Goal: Task Accomplishment & Management: Manage account settings

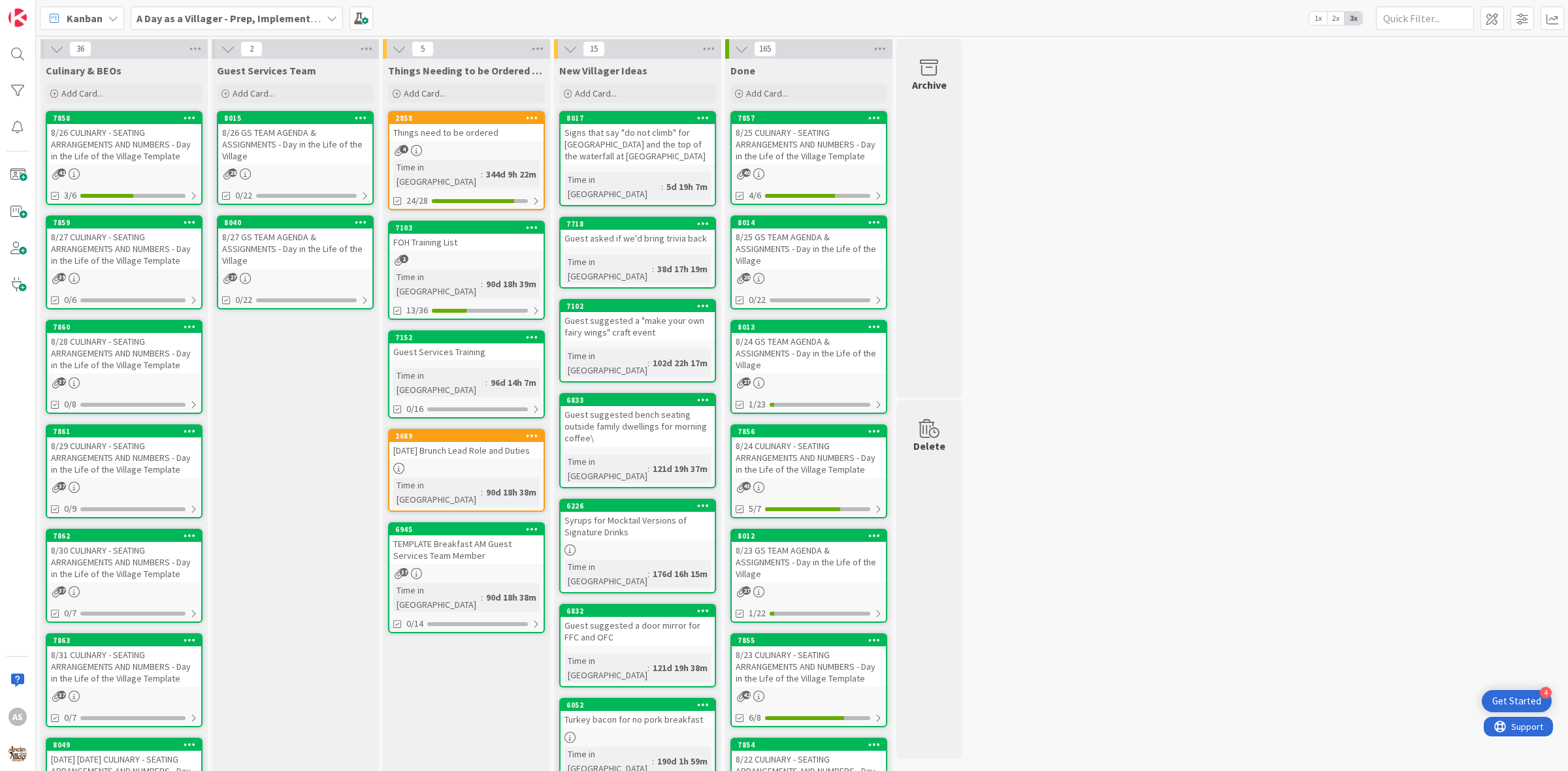
click at [137, 145] on div "8/26 CULINARY - SEATING ARRANGEMENTS AND NUMBERS - Day in the Life of the Villa…" at bounding box center [123, 144] width 154 height 41
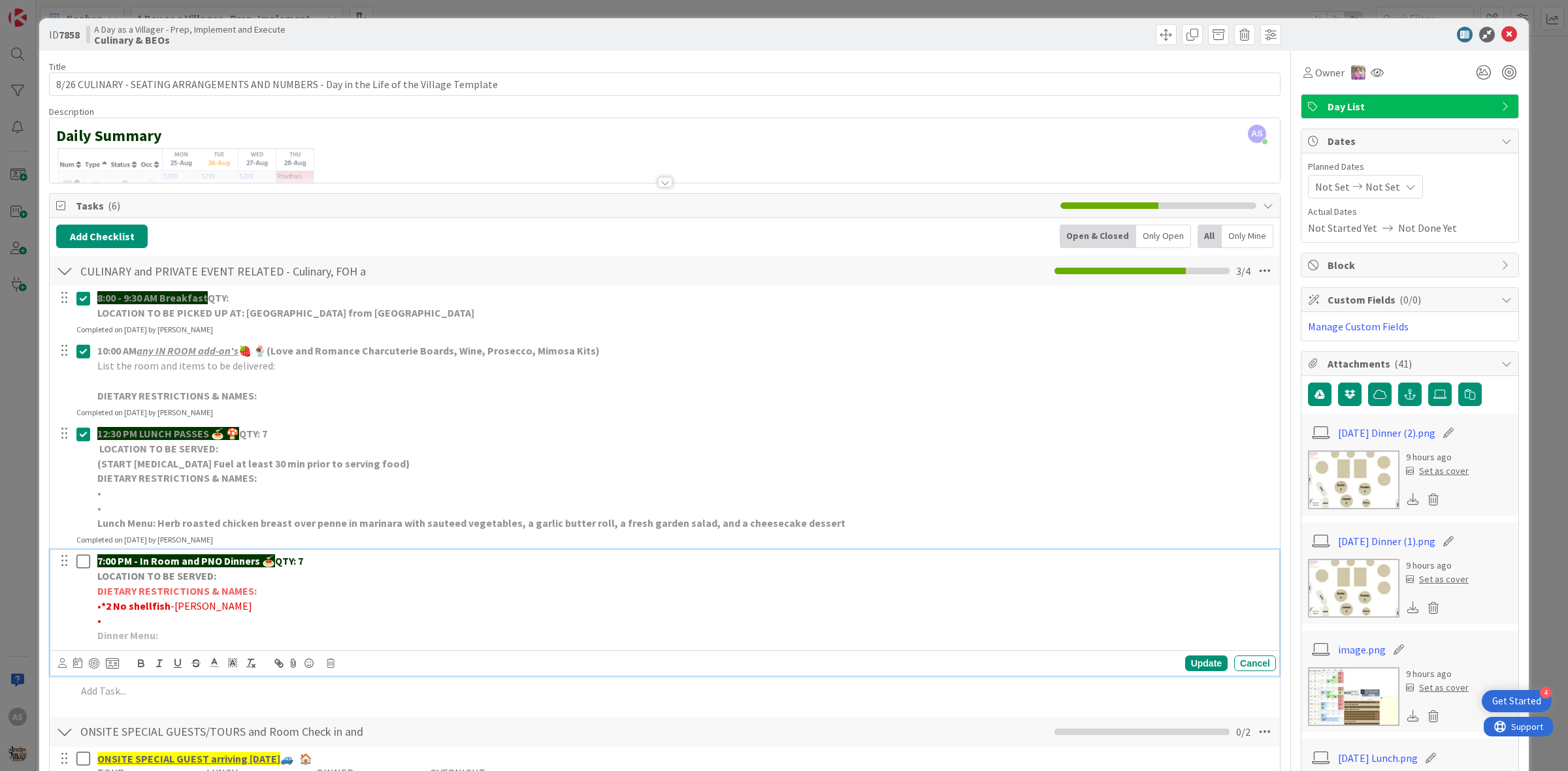
drag, startPoint x: 171, startPoint y: 645, endPoint x: 160, endPoint y: 629, distance: 19.4
click at [162, 634] on div "7:00 PM - In Room and PNO Dinners 🍝 QTY: 7 LOCATION TO BE SERVED: DIETARY RESTR…" at bounding box center [684, 599] width 1184 height 97
click at [1203, 667] on div "Update" at bounding box center [1206, 664] width 42 height 15
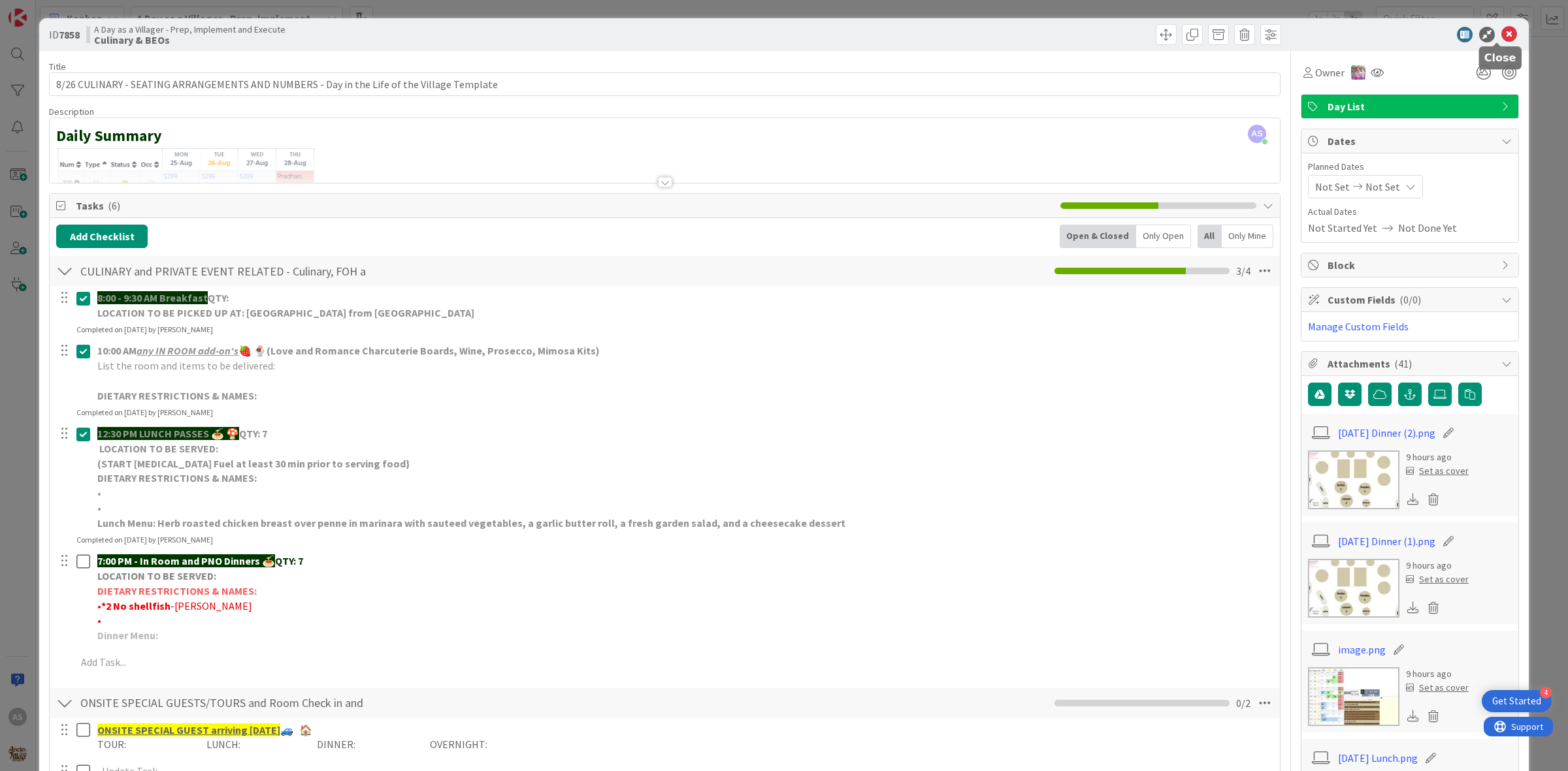
click at [1501, 34] on icon at bounding box center [1509, 34] width 15 height 15
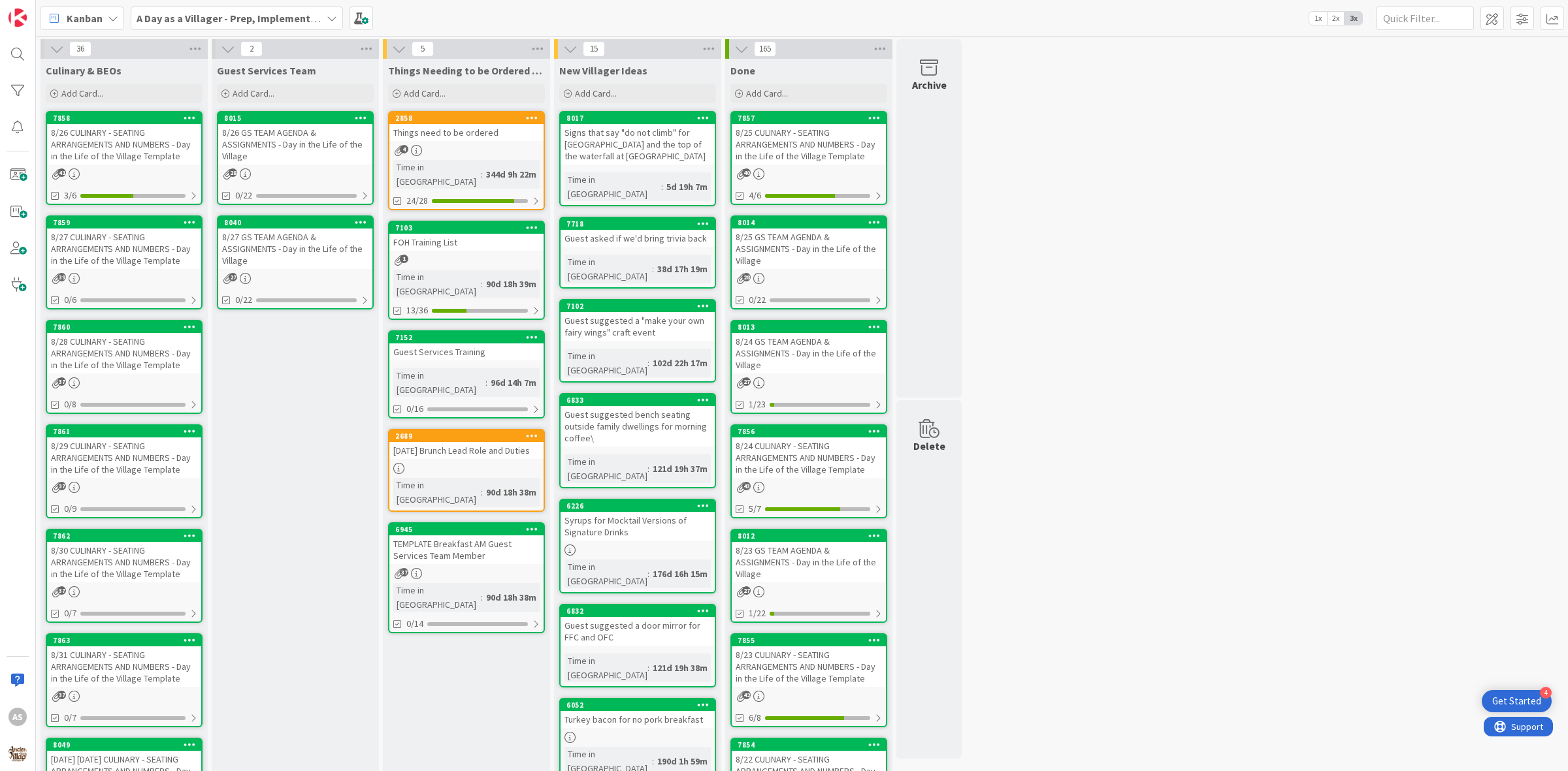
click at [125, 147] on div "8/26 CULINARY - SEATING ARRANGEMENTS AND NUMBERS - Day in the Life of the Villa…" at bounding box center [123, 144] width 154 height 41
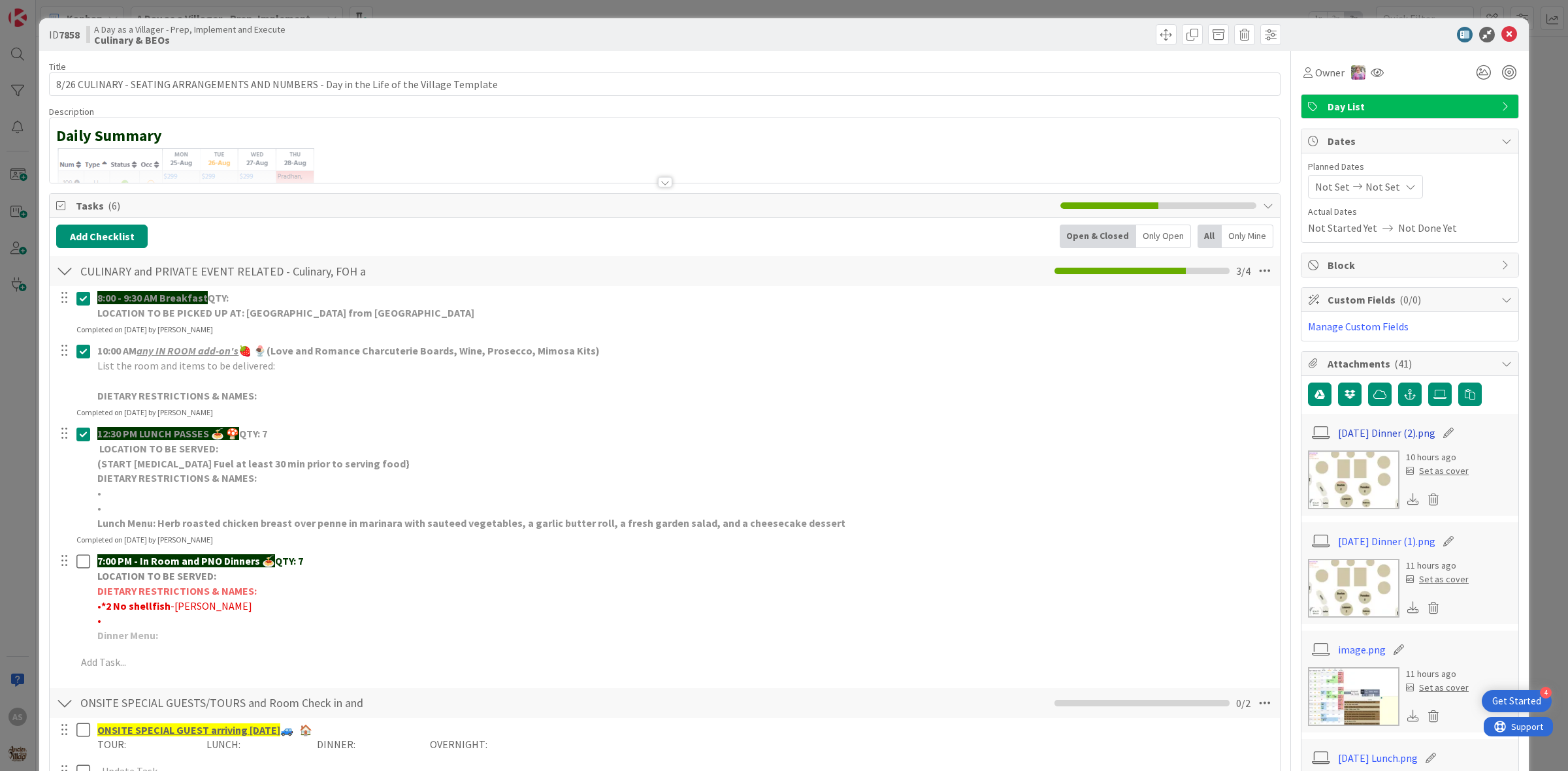
click at [1369, 439] on link "[DATE] Dinner (2).png" at bounding box center [1386, 433] width 97 height 15
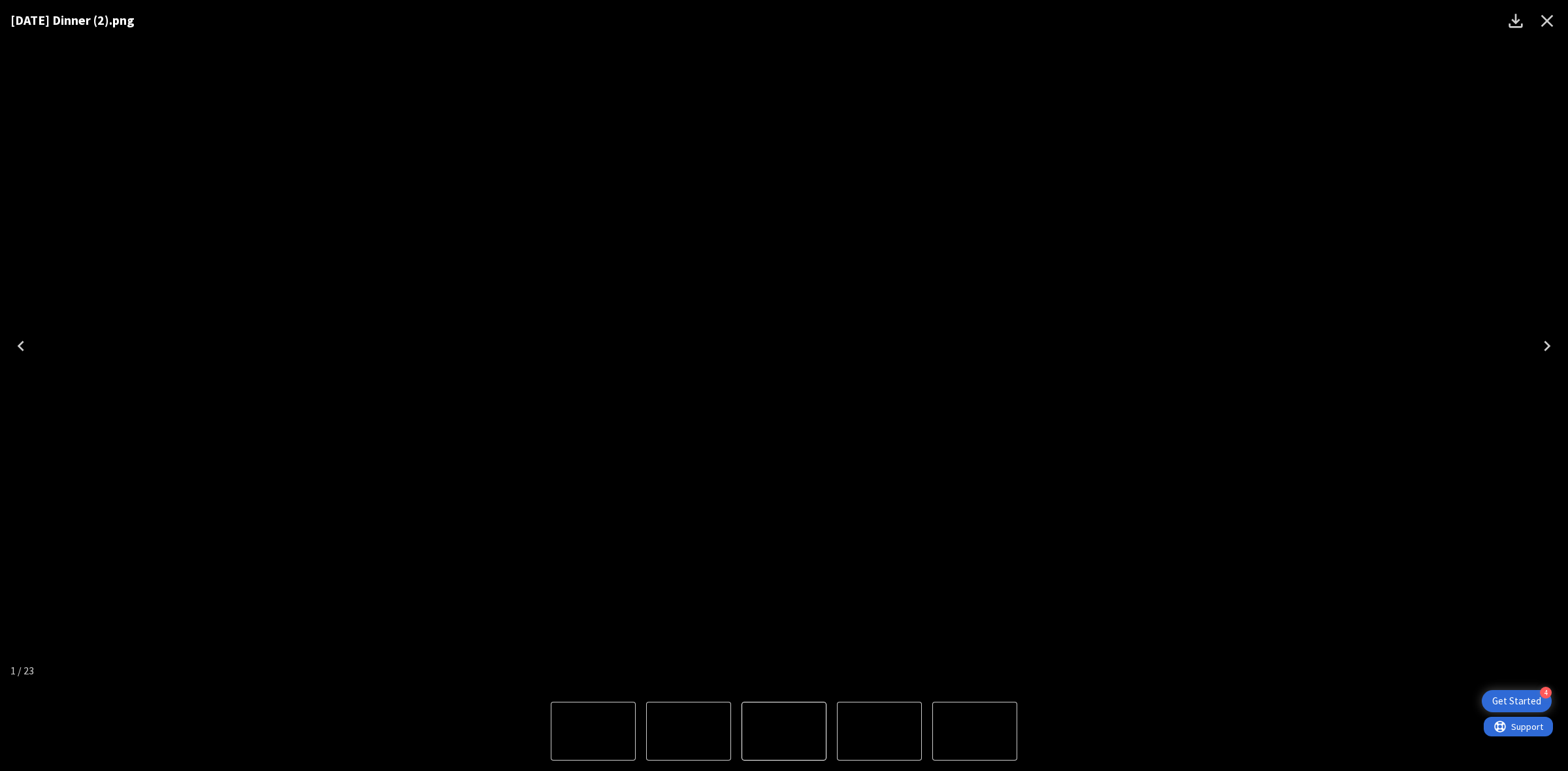
click at [1553, 18] on icon "Close" at bounding box center [1547, 21] width 21 height 21
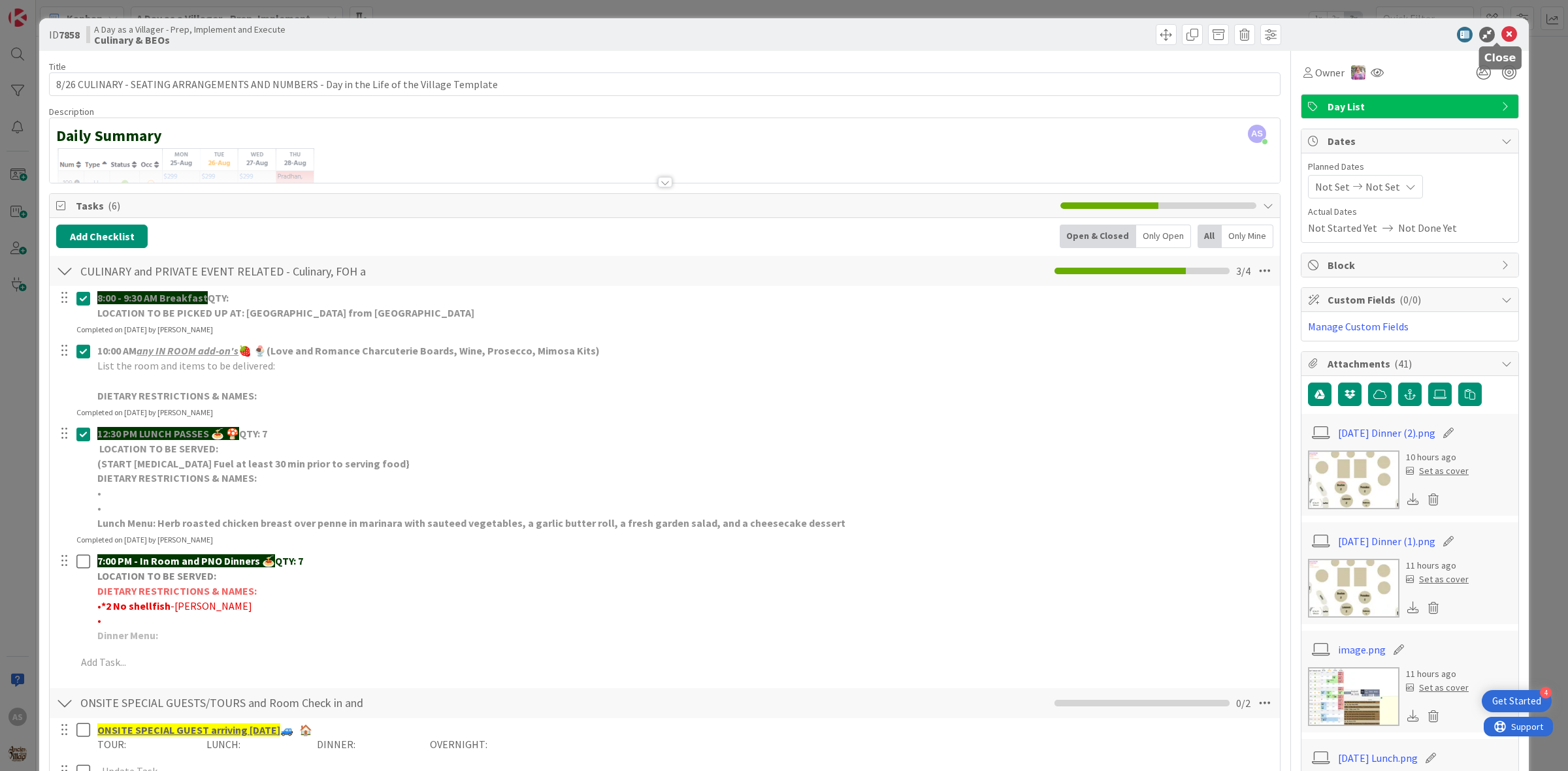
click at [1501, 30] on icon at bounding box center [1509, 34] width 15 height 15
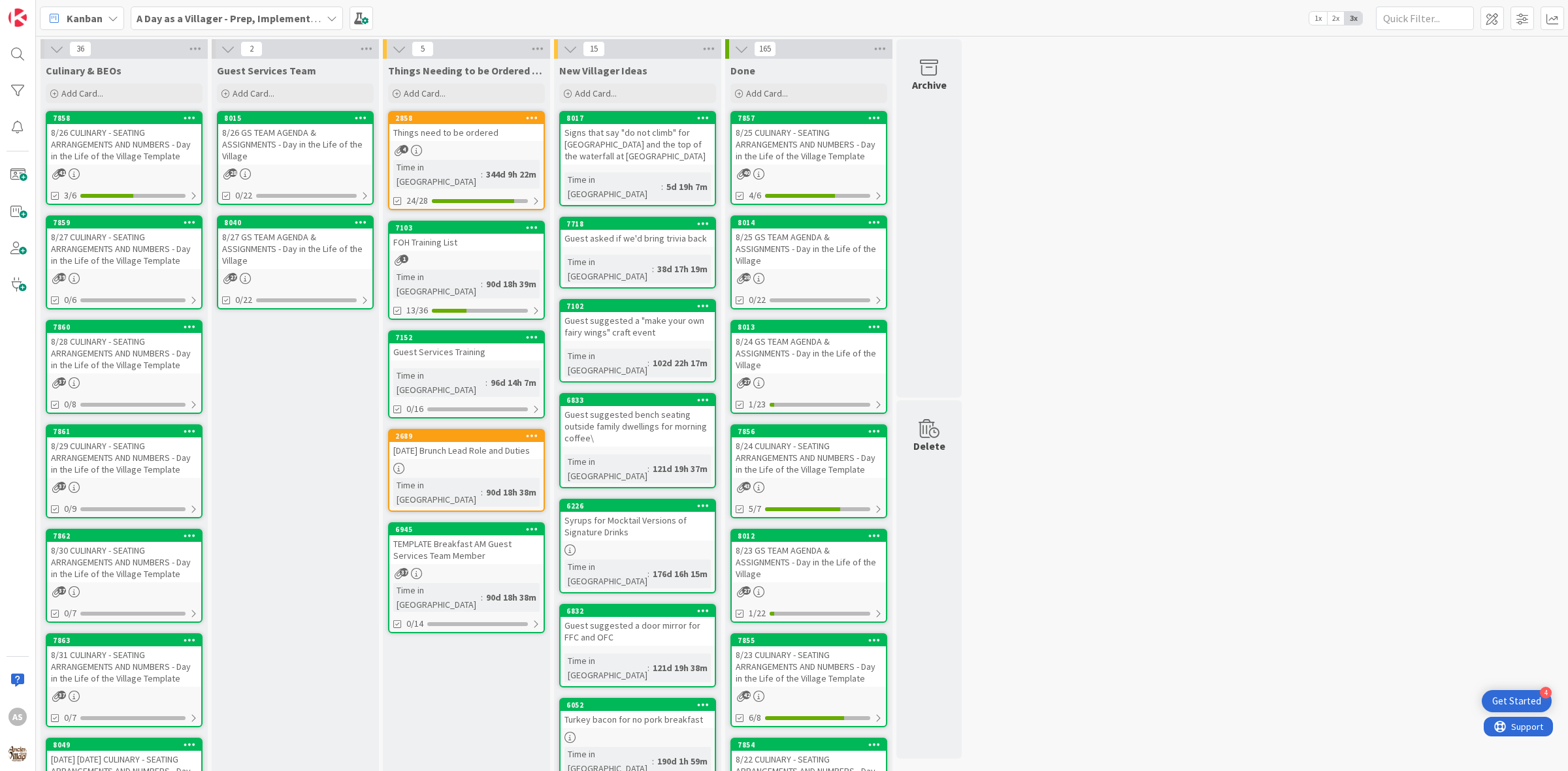
click at [116, 245] on div "8/27 CULINARY - SEATING ARRANGEMENTS AND NUMBERS - Day in the Life of the Villa…" at bounding box center [123, 248] width 154 height 41
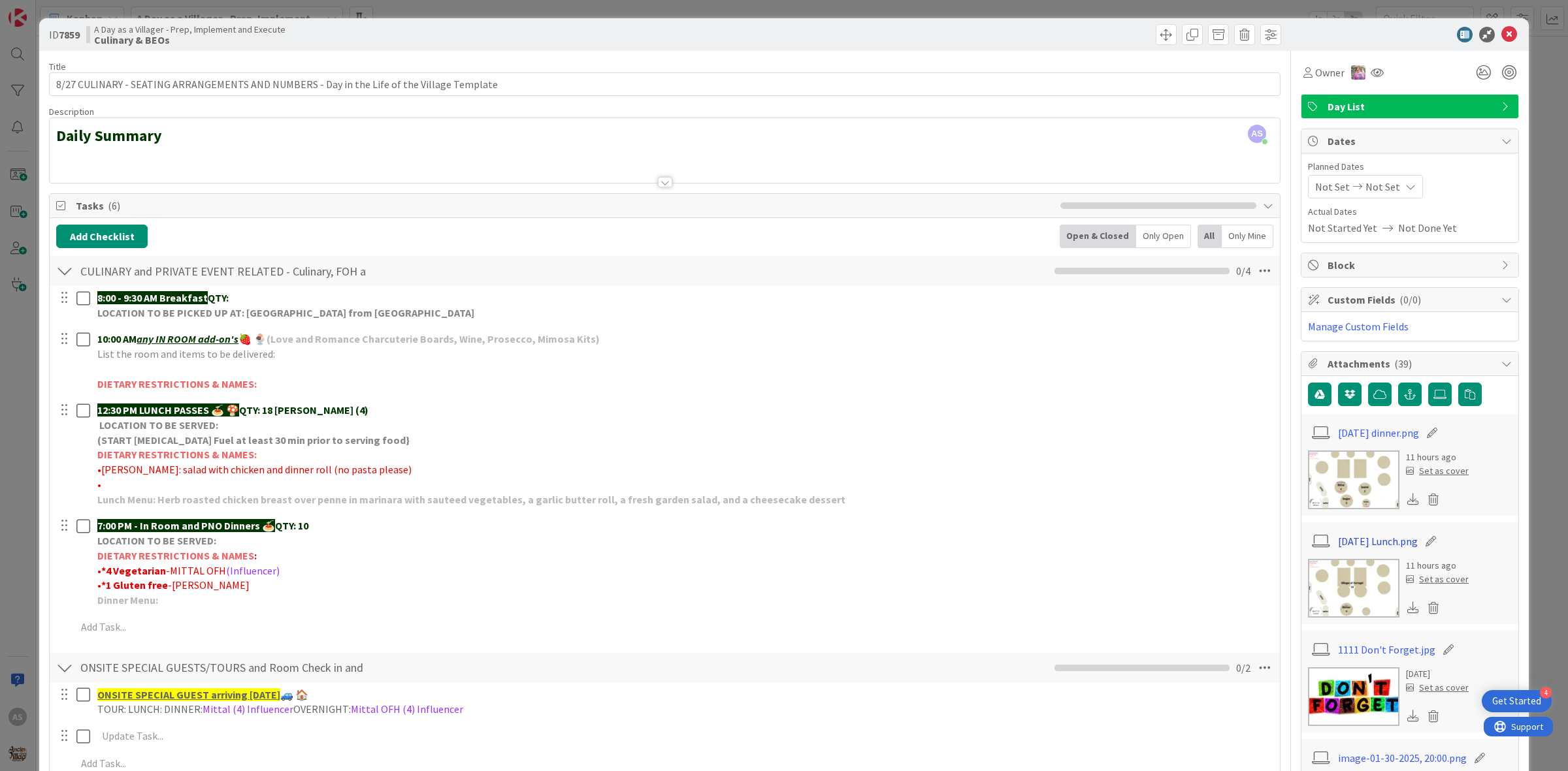
click at [1358, 542] on link "[DATE] Lunch.png" at bounding box center [1378, 541] width 80 height 15
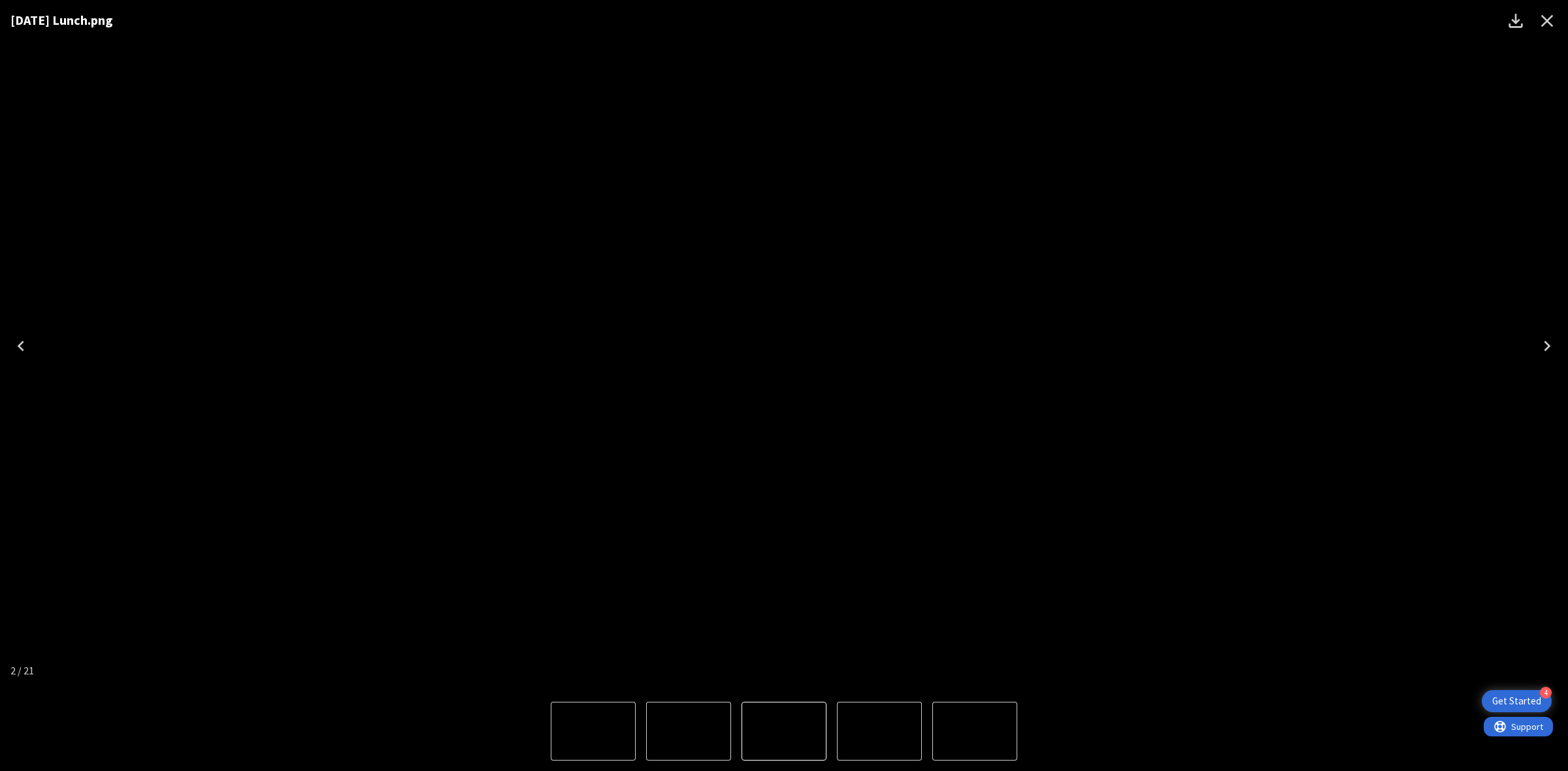
drag, startPoint x: 1547, startPoint y: 15, endPoint x: 1545, endPoint y: 36, distance: 21.1
click at [1547, 15] on icon "Close" at bounding box center [1547, 21] width 21 height 21
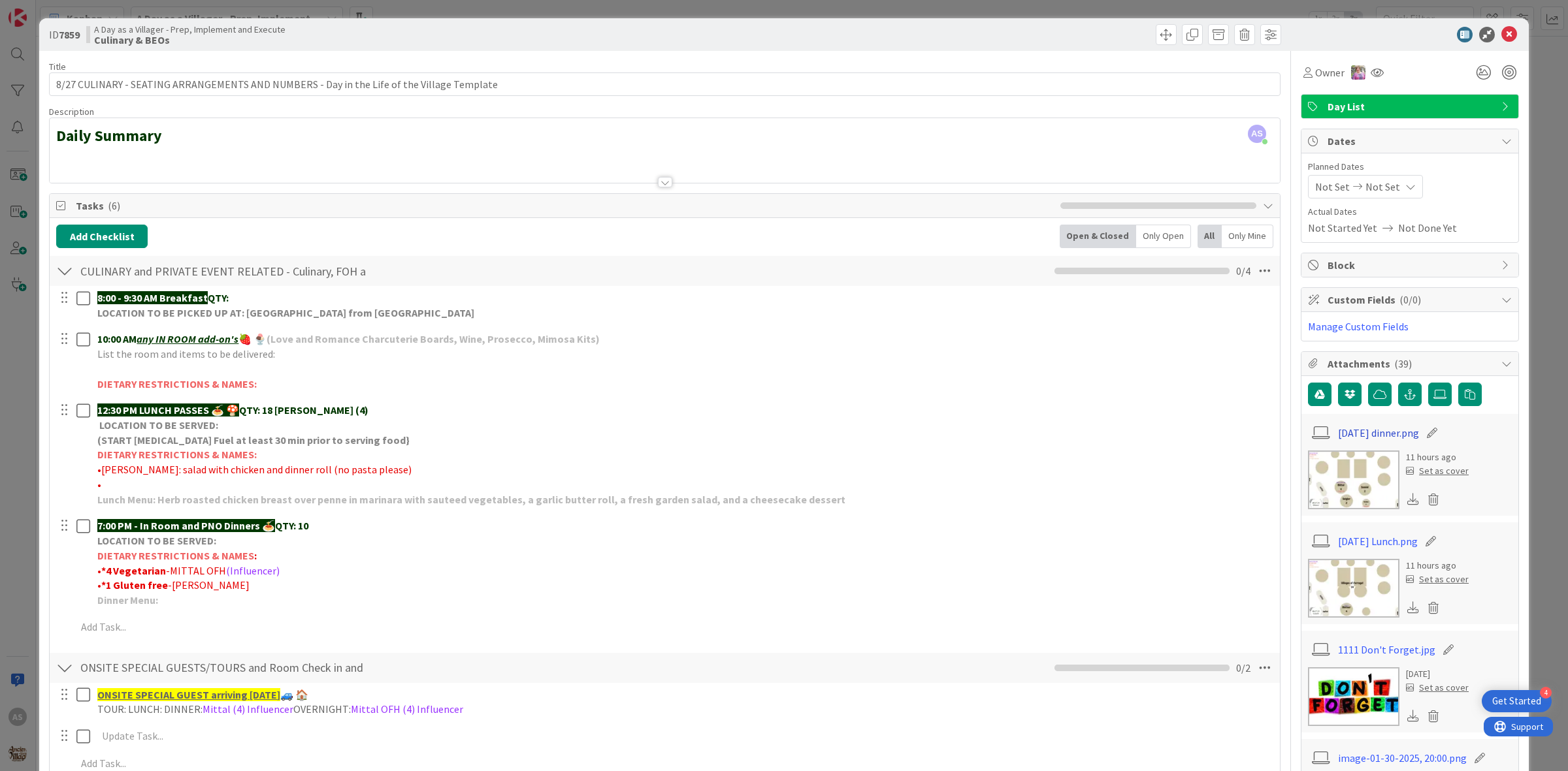
click at [1353, 435] on link "[DATE] dinner.png" at bounding box center [1379, 433] width 81 height 15
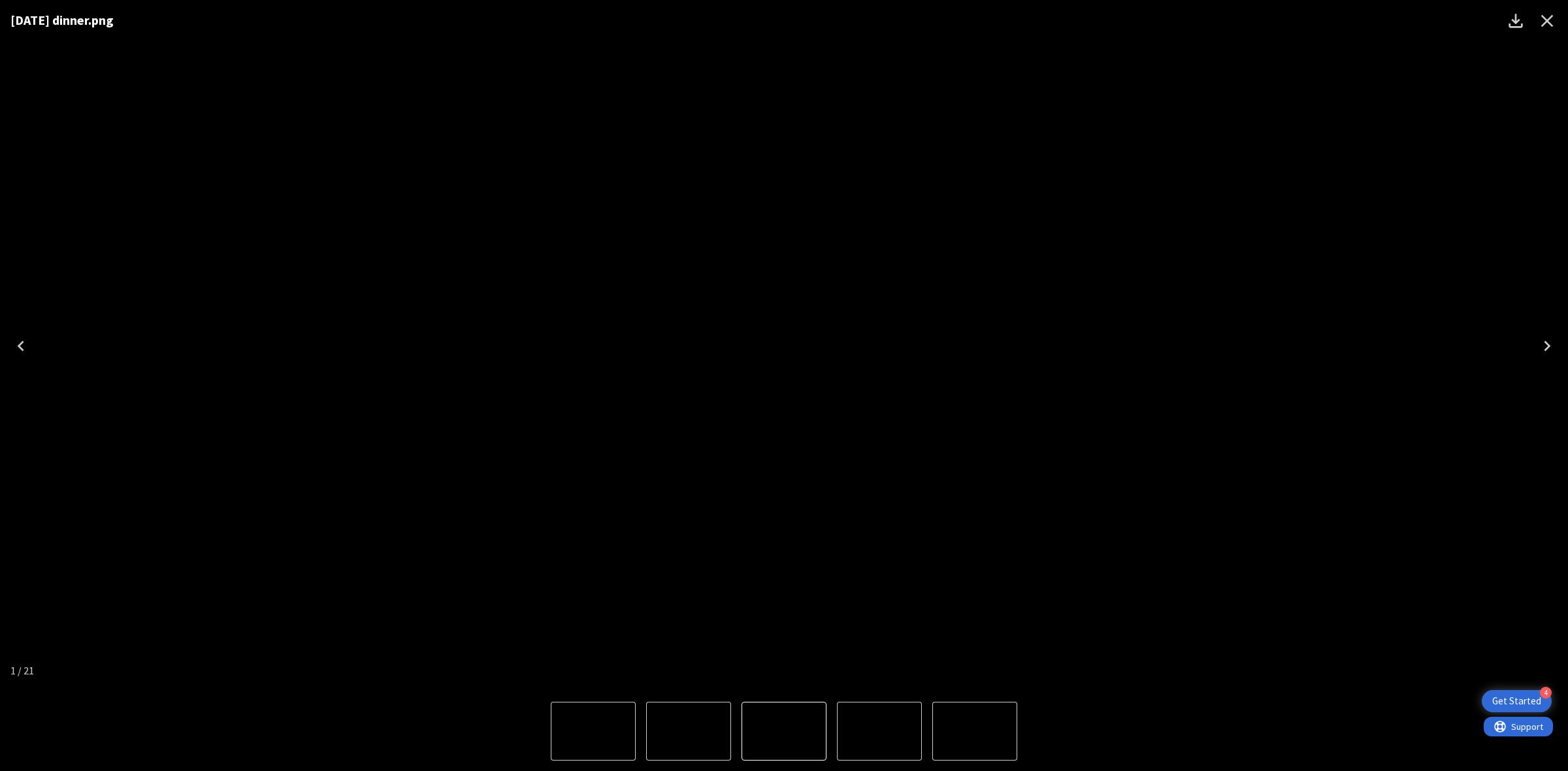
click at [1553, 20] on icon "Close" at bounding box center [1547, 21] width 21 height 21
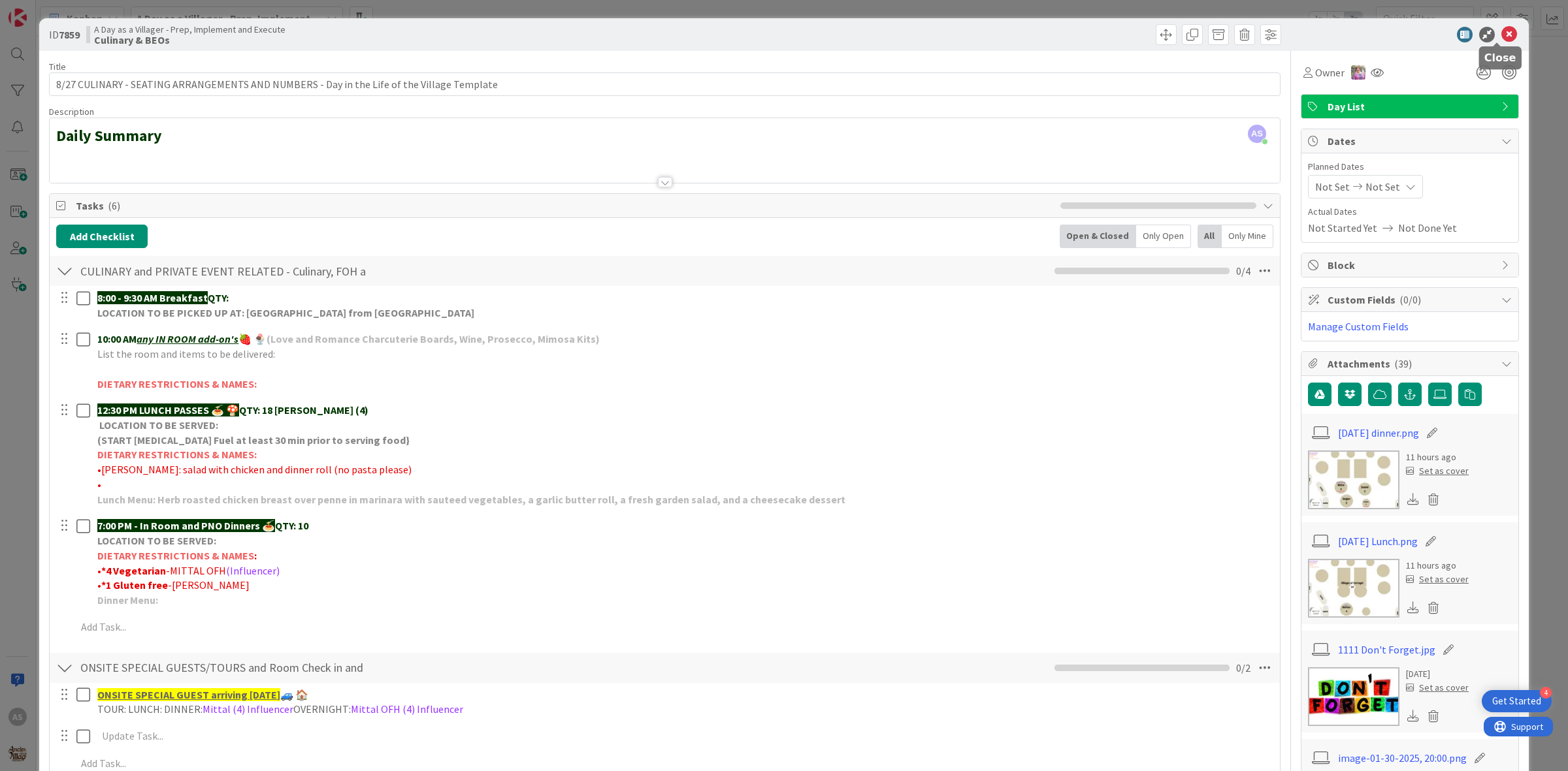
click at [1501, 34] on icon at bounding box center [1509, 34] width 15 height 15
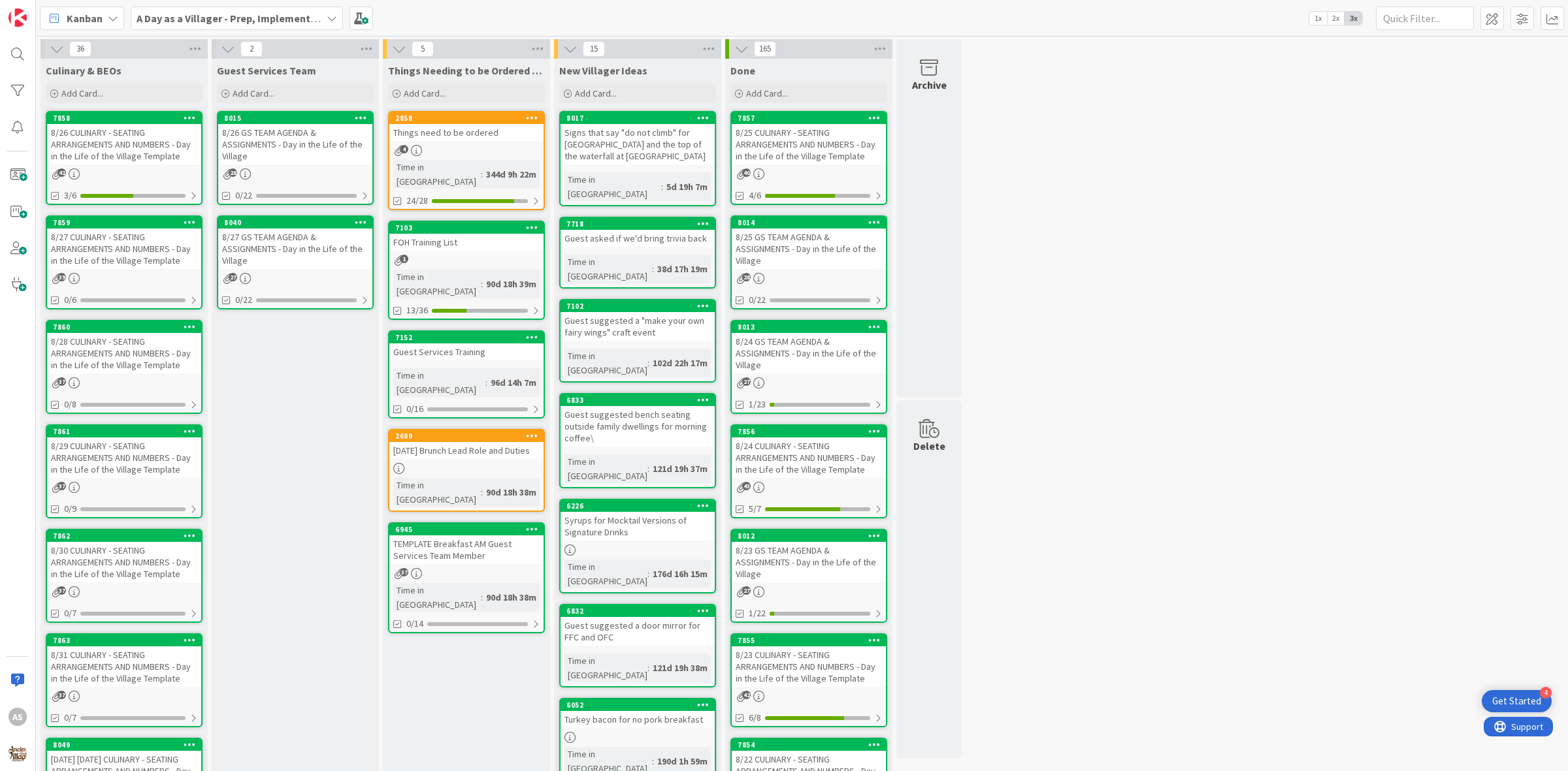
click at [179, 446] on div "8/29 CULINARY - SEATING ARRANGEMENTS AND NUMBERS - Day in the Life of the Villa…" at bounding box center [123, 458] width 154 height 41
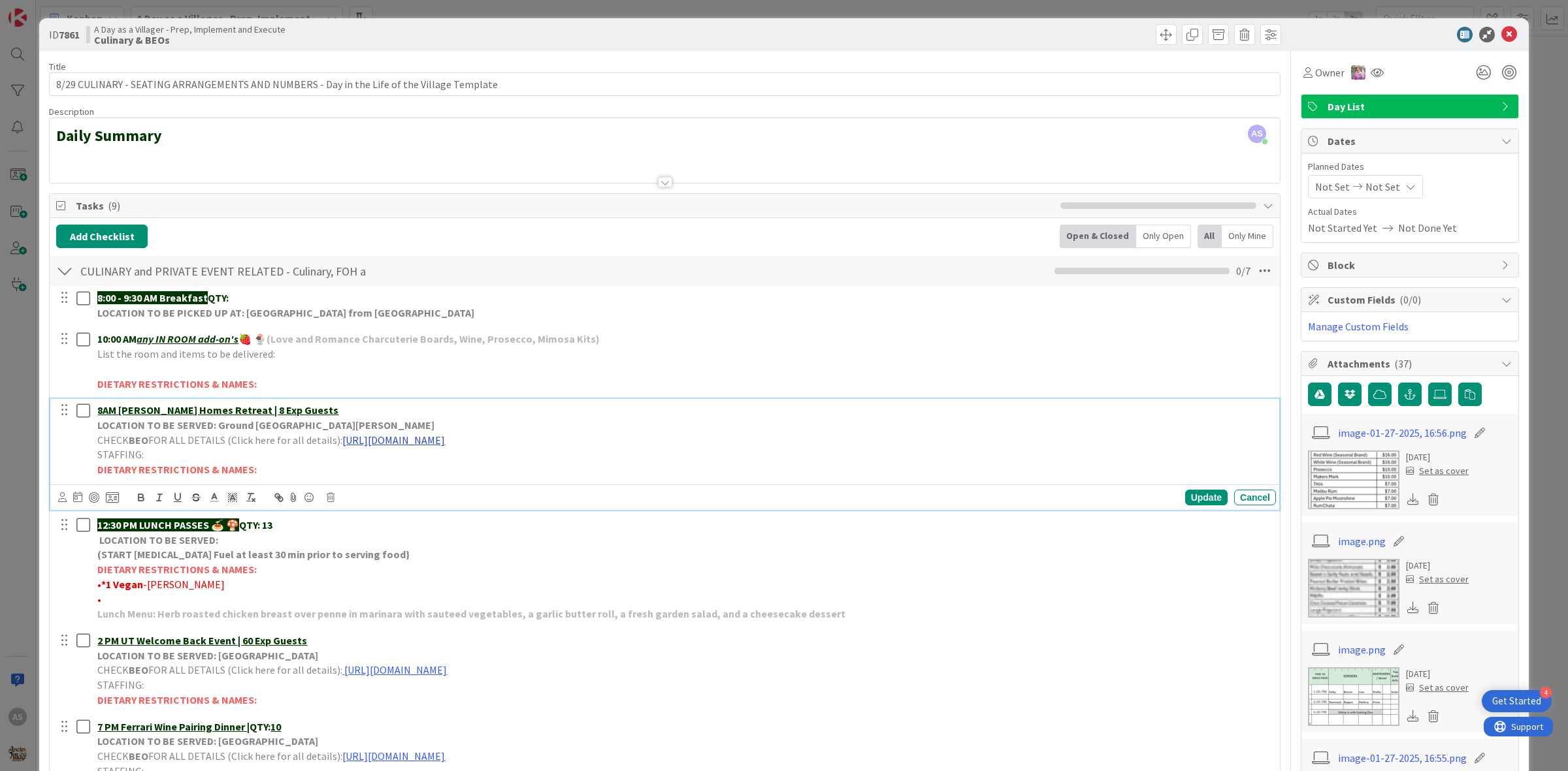
click at [445, 443] on link "[URL][DOMAIN_NAME]" at bounding box center [394, 440] width 103 height 13
click at [1504, 28] on icon at bounding box center [1509, 34] width 15 height 15
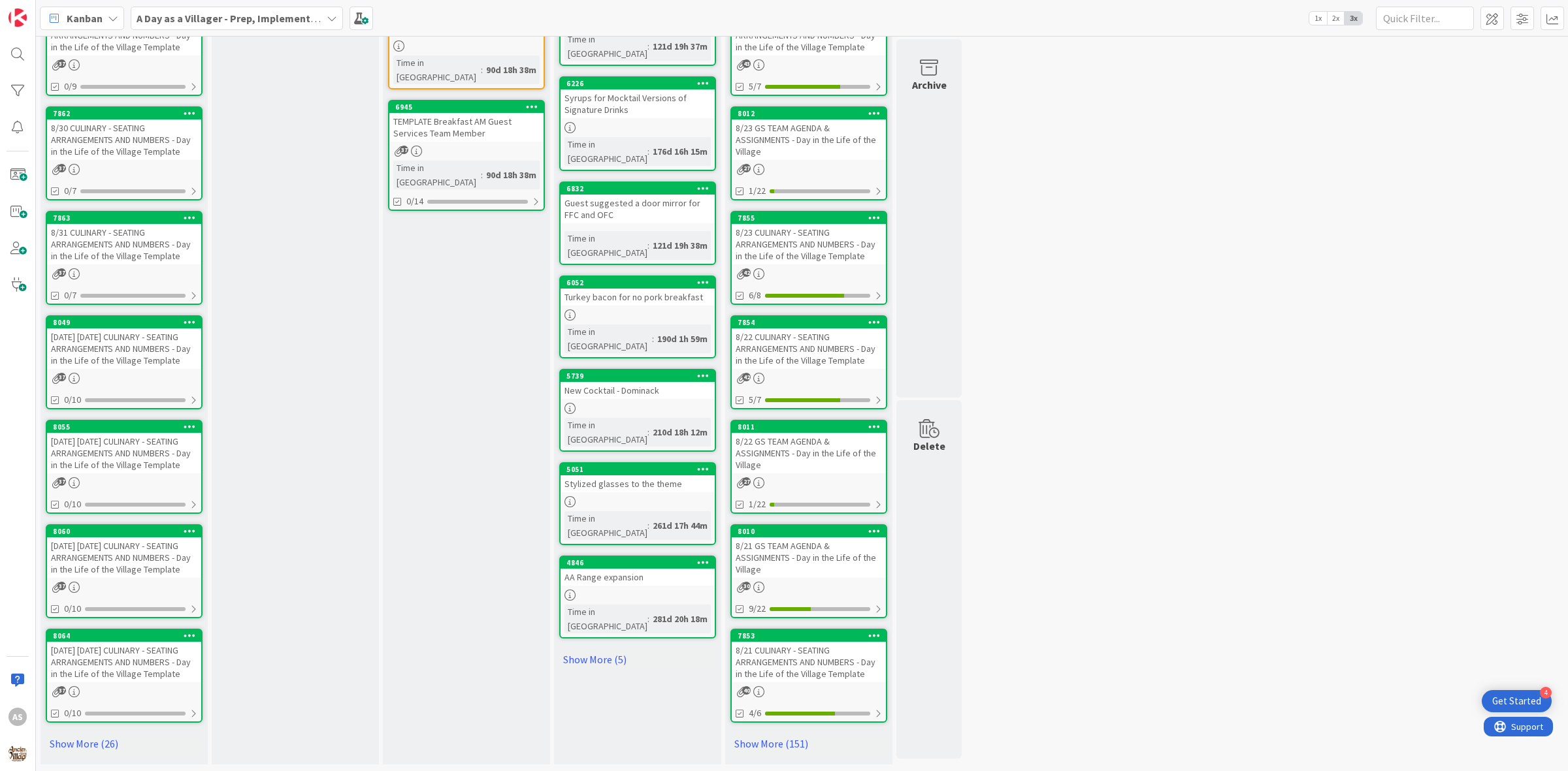
scroll to position [435, 0]
click at [601, 649] on link "Show More (5)" at bounding box center [637, 659] width 157 height 21
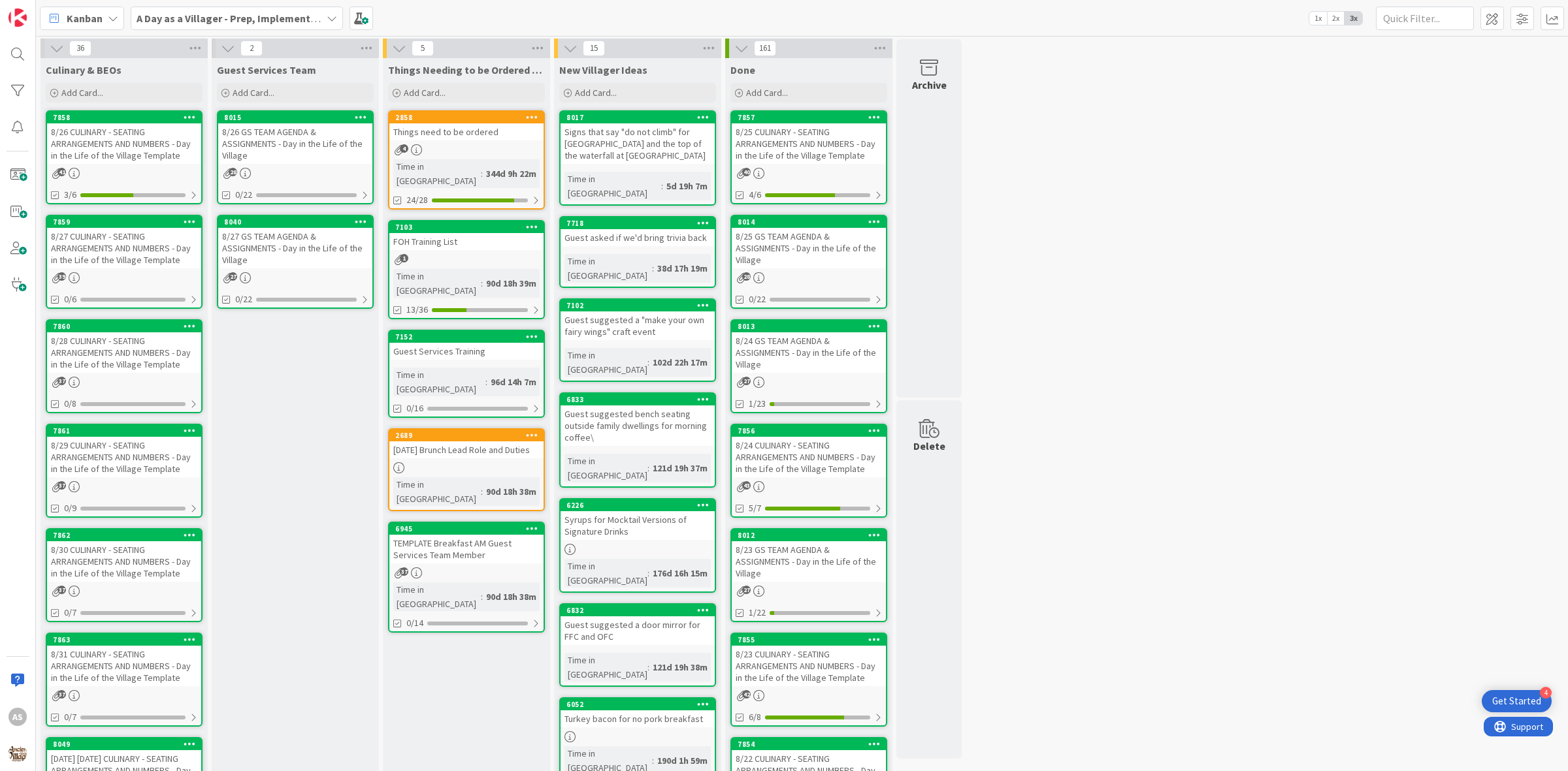
scroll to position [0, 0]
click at [464, 142] on link "2858 Things need to be ordered 4 Time in Column : 344d 9h 22m 24/28" at bounding box center [466, 161] width 157 height 100
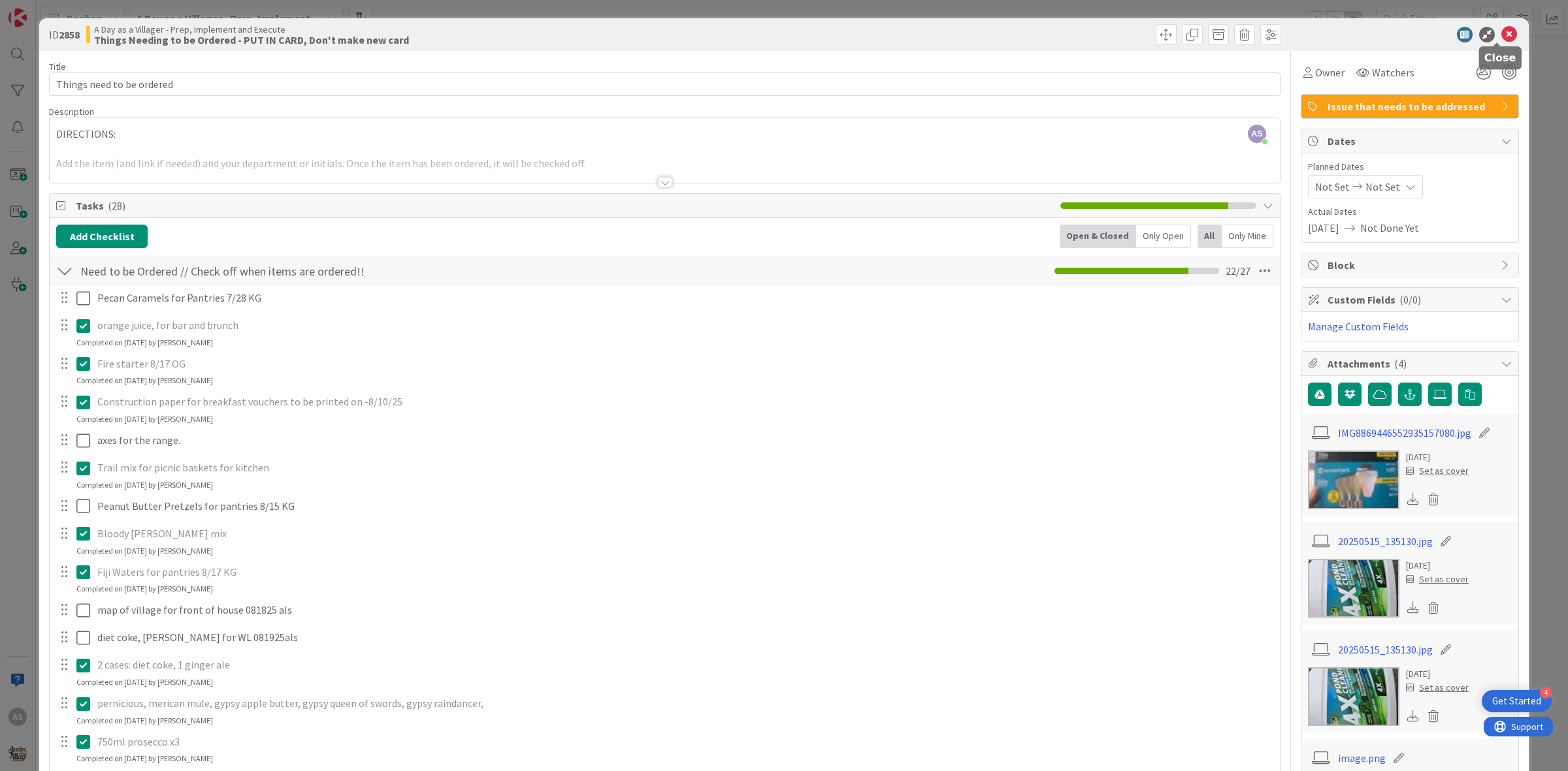
click at [1501, 33] on icon at bounding box center [1509, 34] width 15 height 15
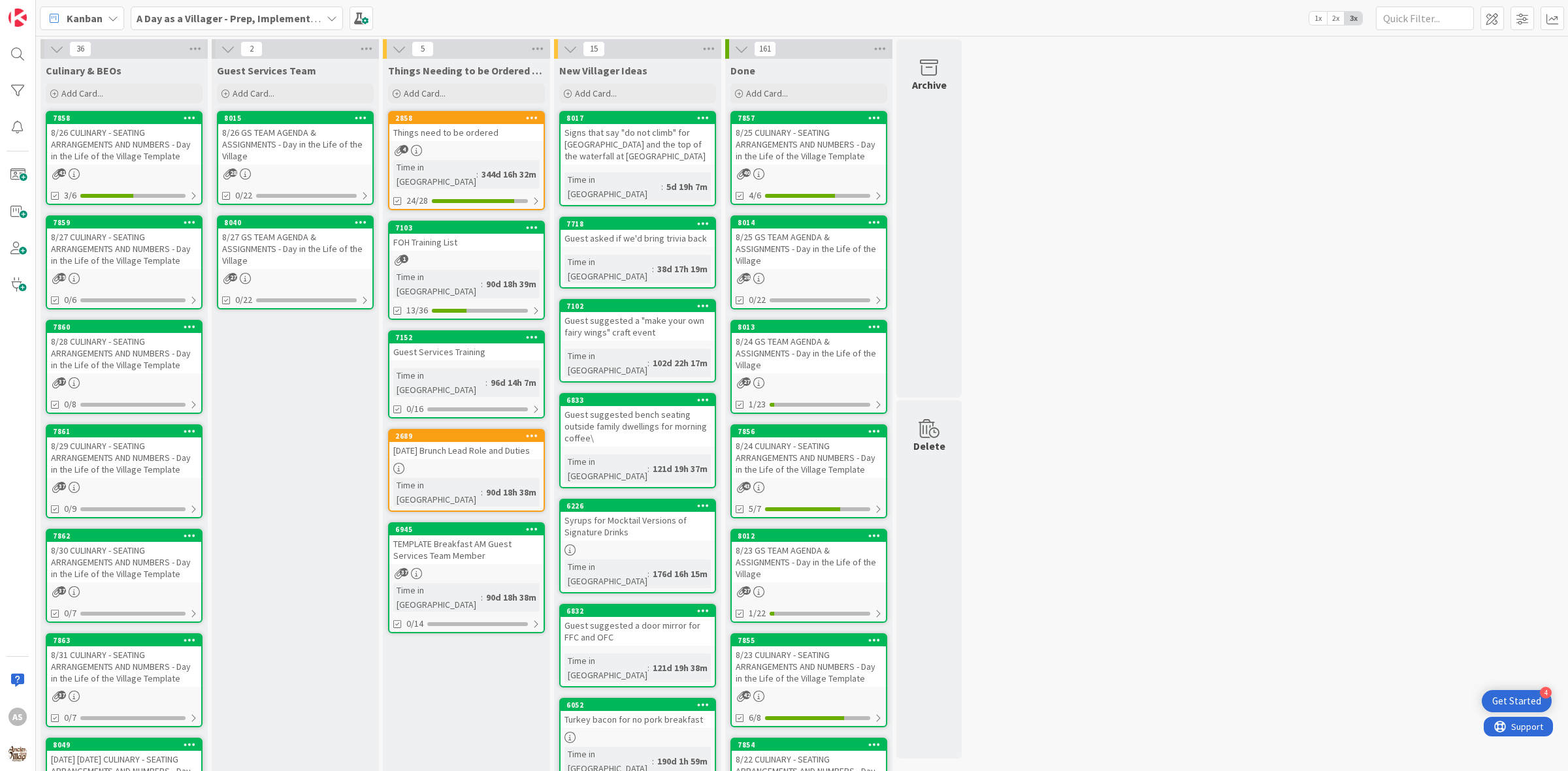
click at [443, 140] on link "2858 Things need to be ordered 4 Time in [GEOGRAPHIC_DATA] : 344d 16h 32m 24/28" at bounding box center [466, 161] width 157 height 100
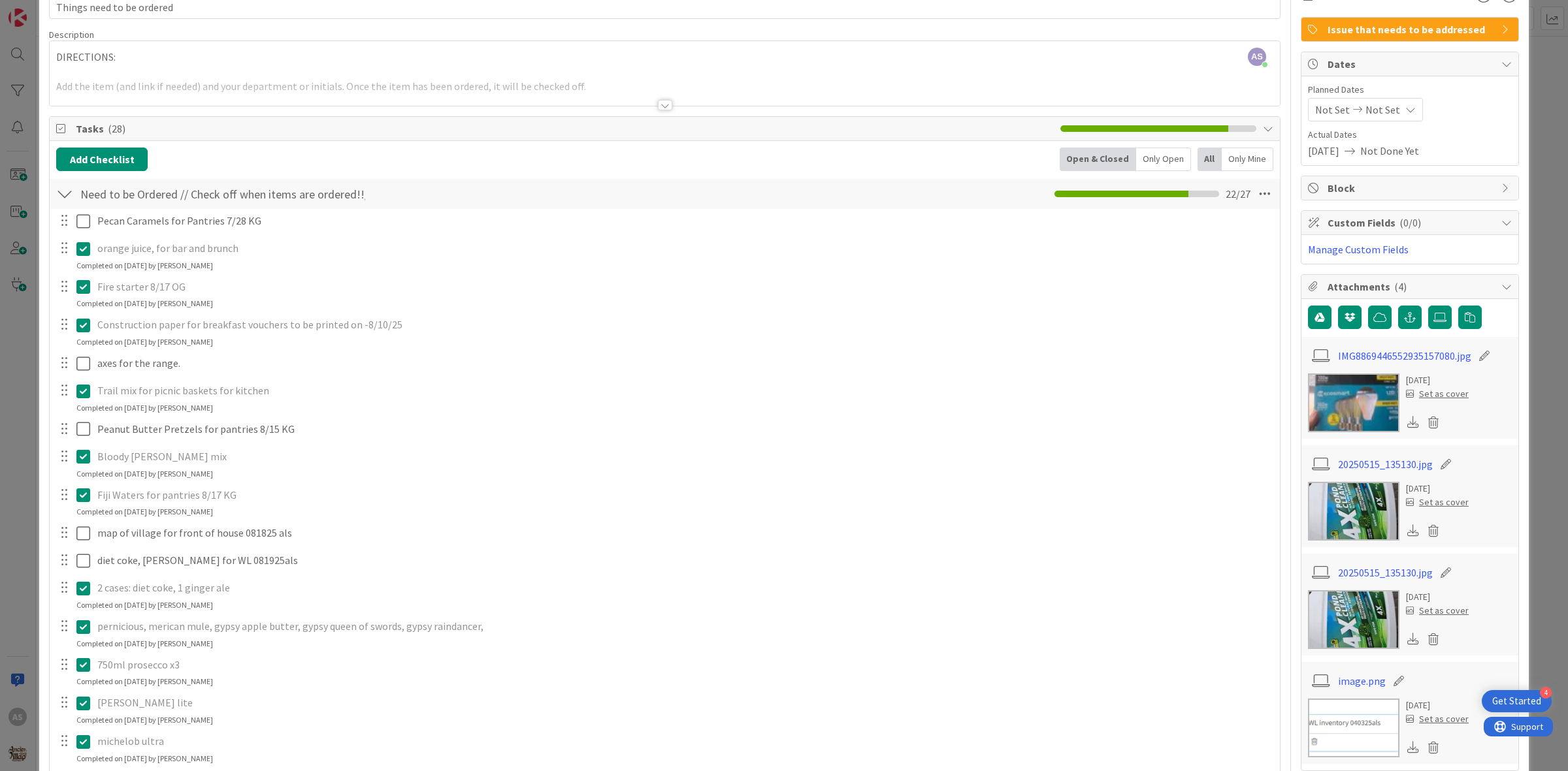
scroll to position [82, 0]
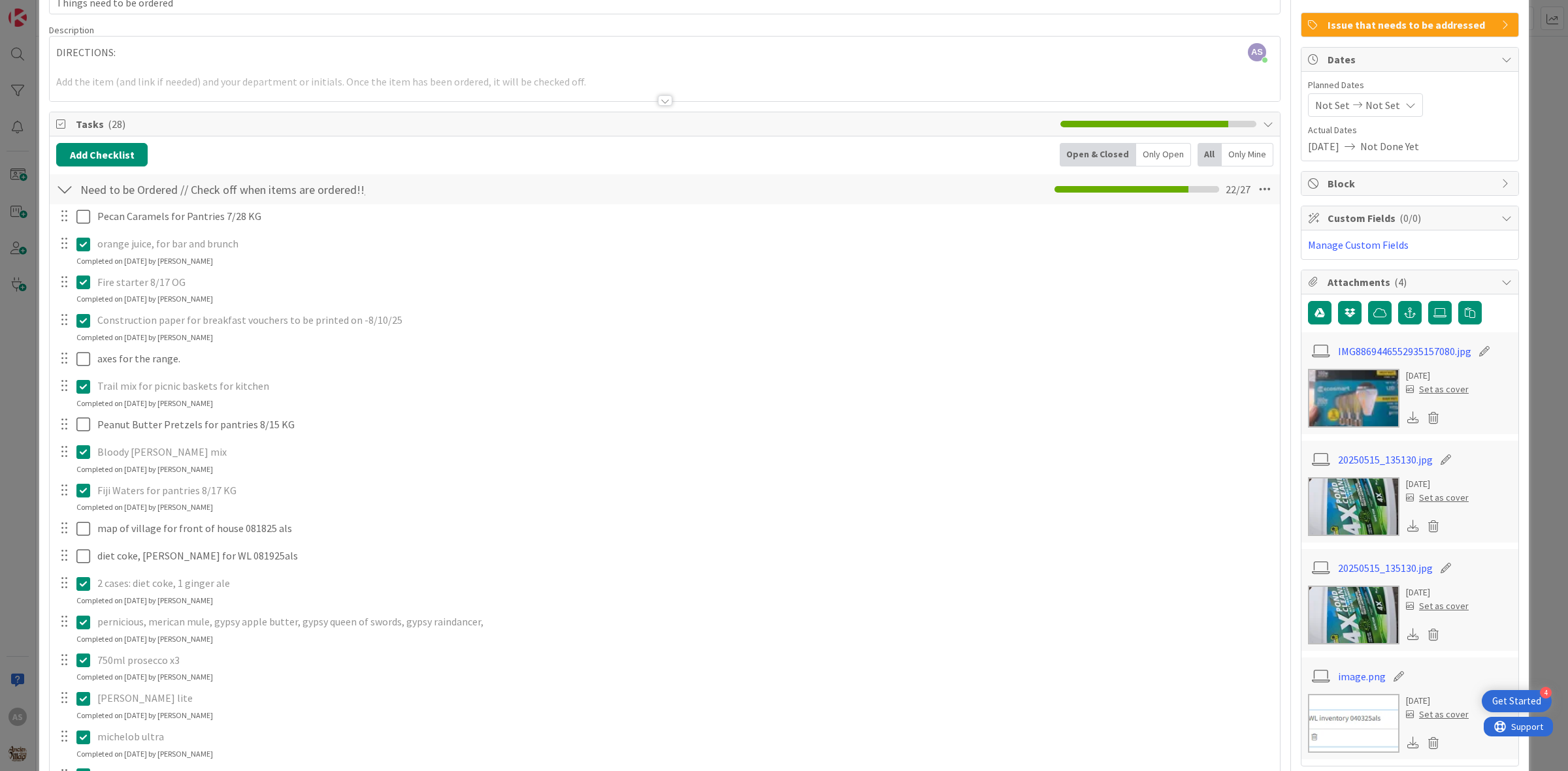
click at [663, 95] on div at bounding box center [665, 94] width 1231 height 15
click at [659, 105] on div at bounding box center [665, 100] width 15 height 11
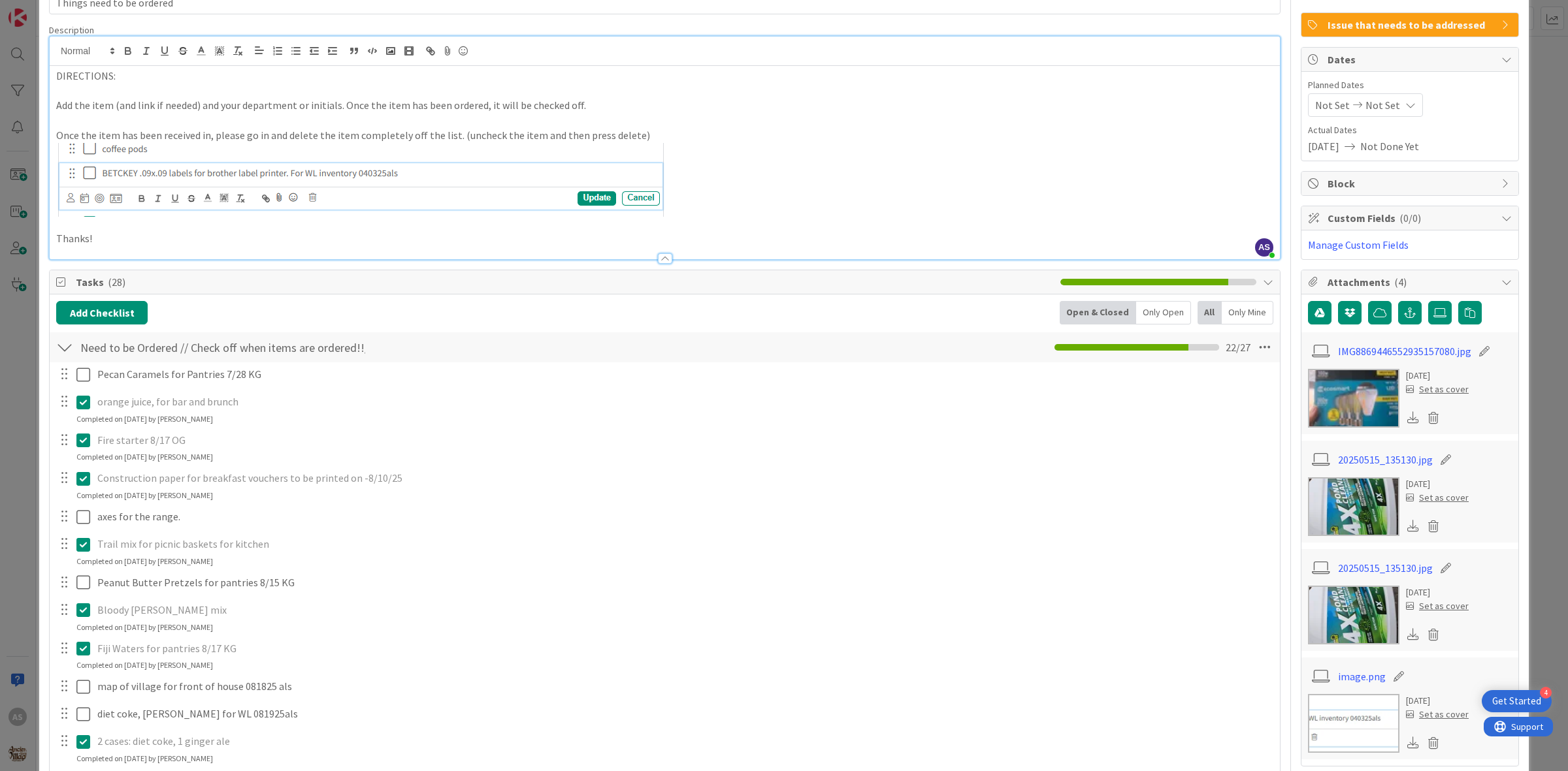
click at [658, 259] on div at bounding box center [665, 259] width 15 height 11
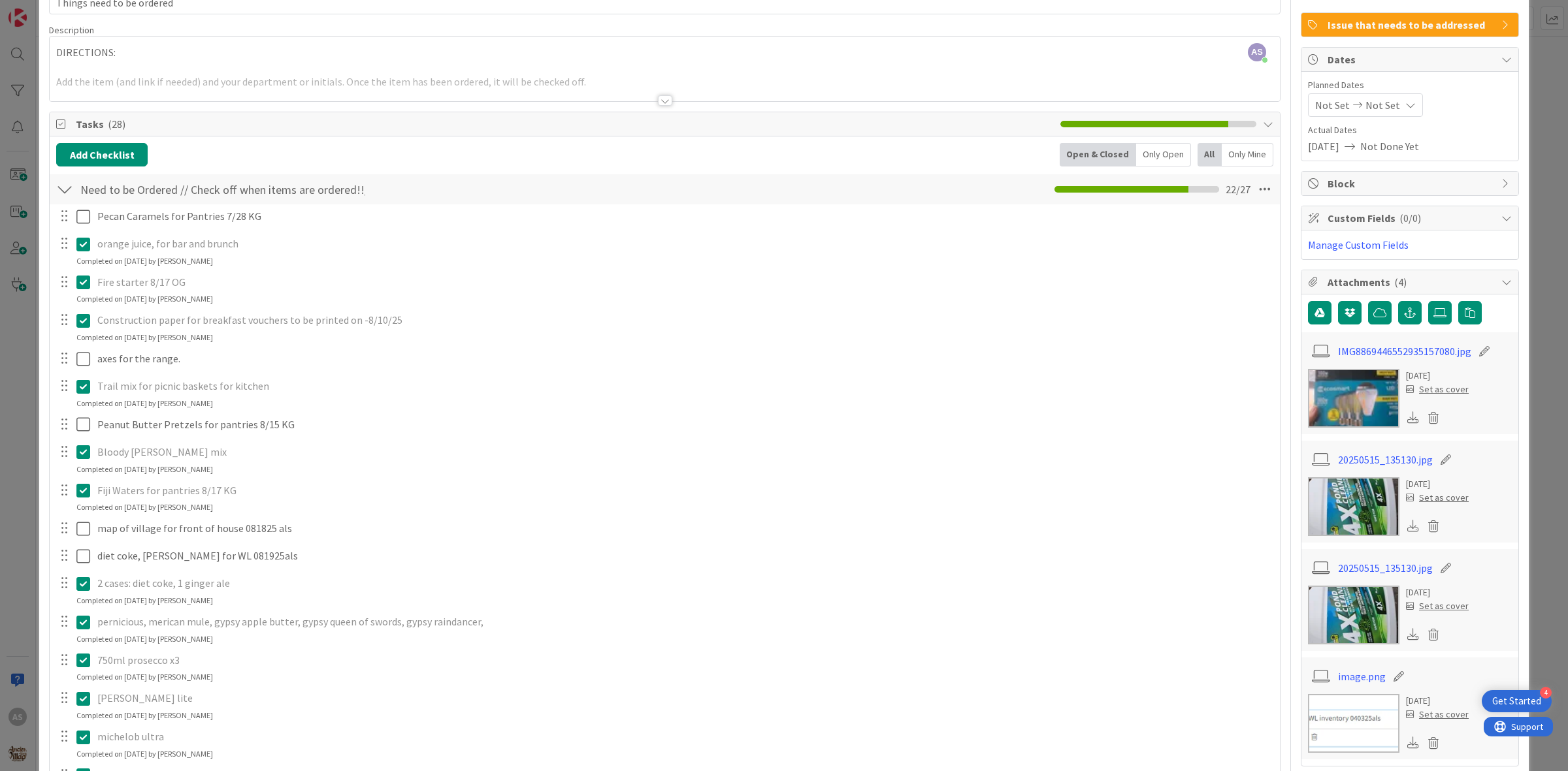
click at [179, 246] on p "orange juice, for bar and brunch" at bounding box center [684, 244] width 1173 height 15
click at [166, 247] on p "orange juice, for bar and brunch" at bounding box center [684, 244] width 1173 height 15
drag, startPoint x: 148, startPoint y: 246, endPoint x: 130, endPoint y: 245, distance: 18.0
click at [130, 245] on p "orange juice, for bar and brunch" at bounding box center [684, 244] width 1173 height 15
click at [69, 251] on div at bounding box center [64, 244] width 17 height 20
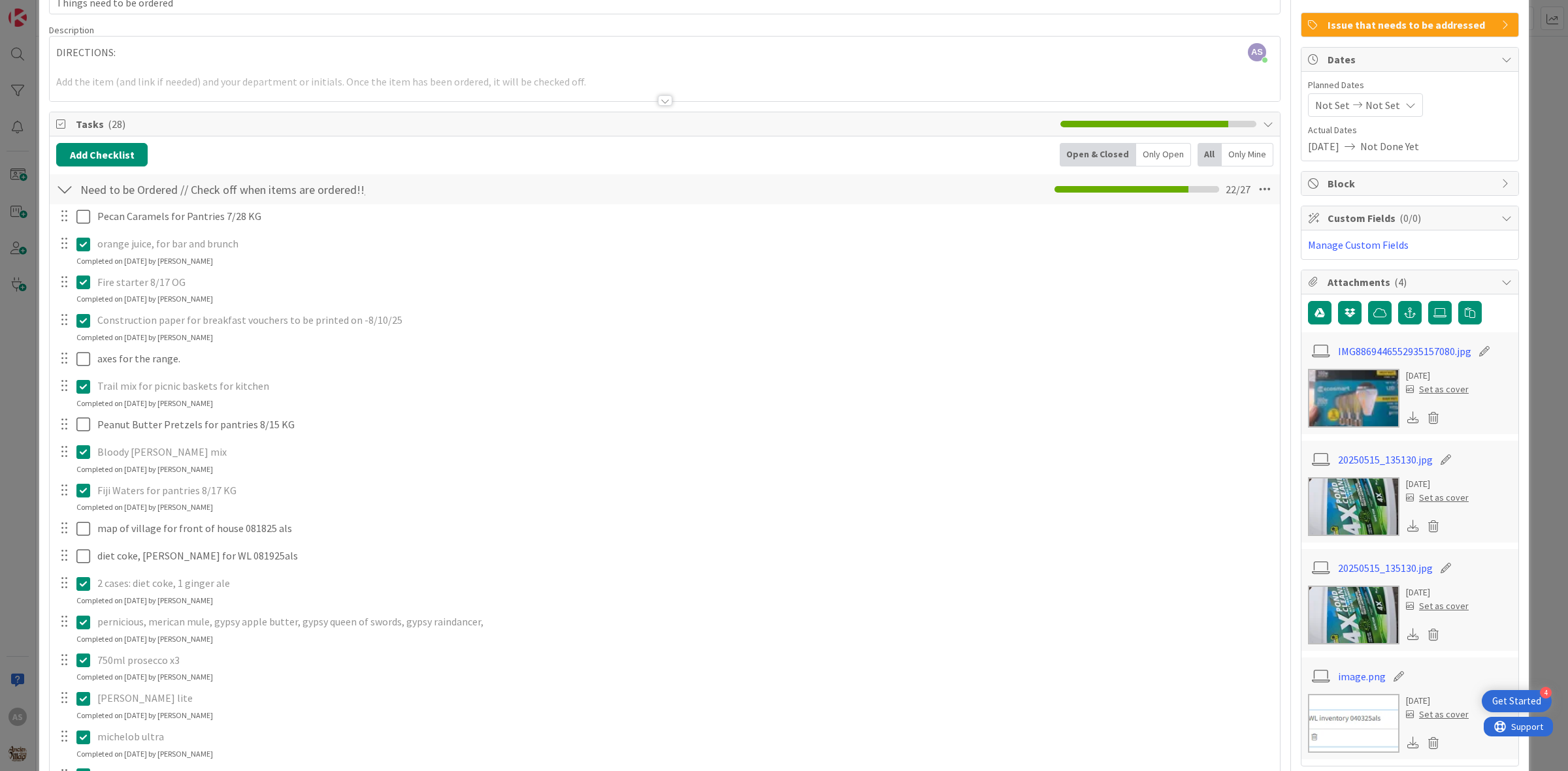
click at [122, 255] on div "orange juice, for bar and brunch" at bounding box center [684, 244] width 1184 height 23
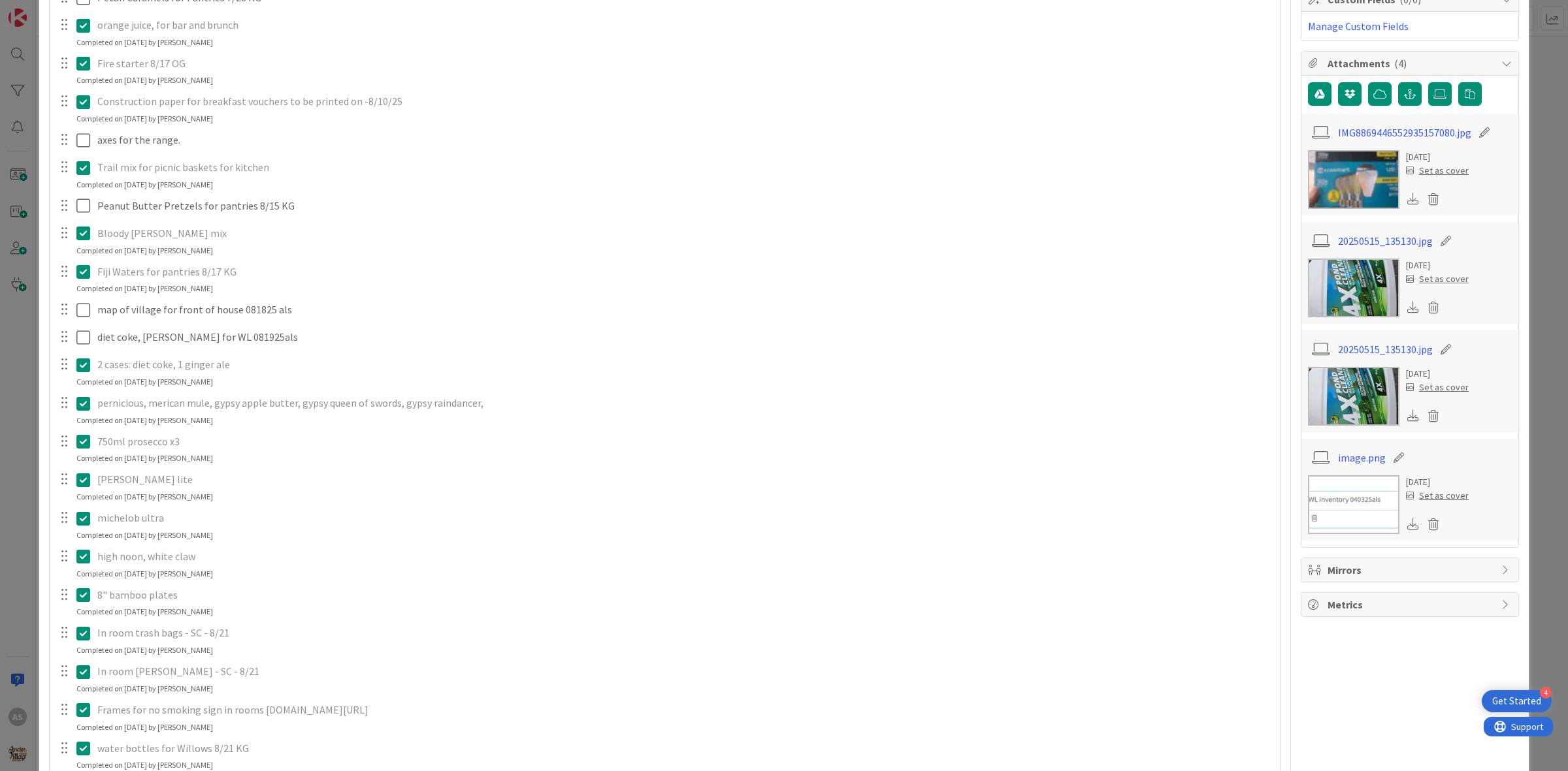
scroll to position [326, 0]
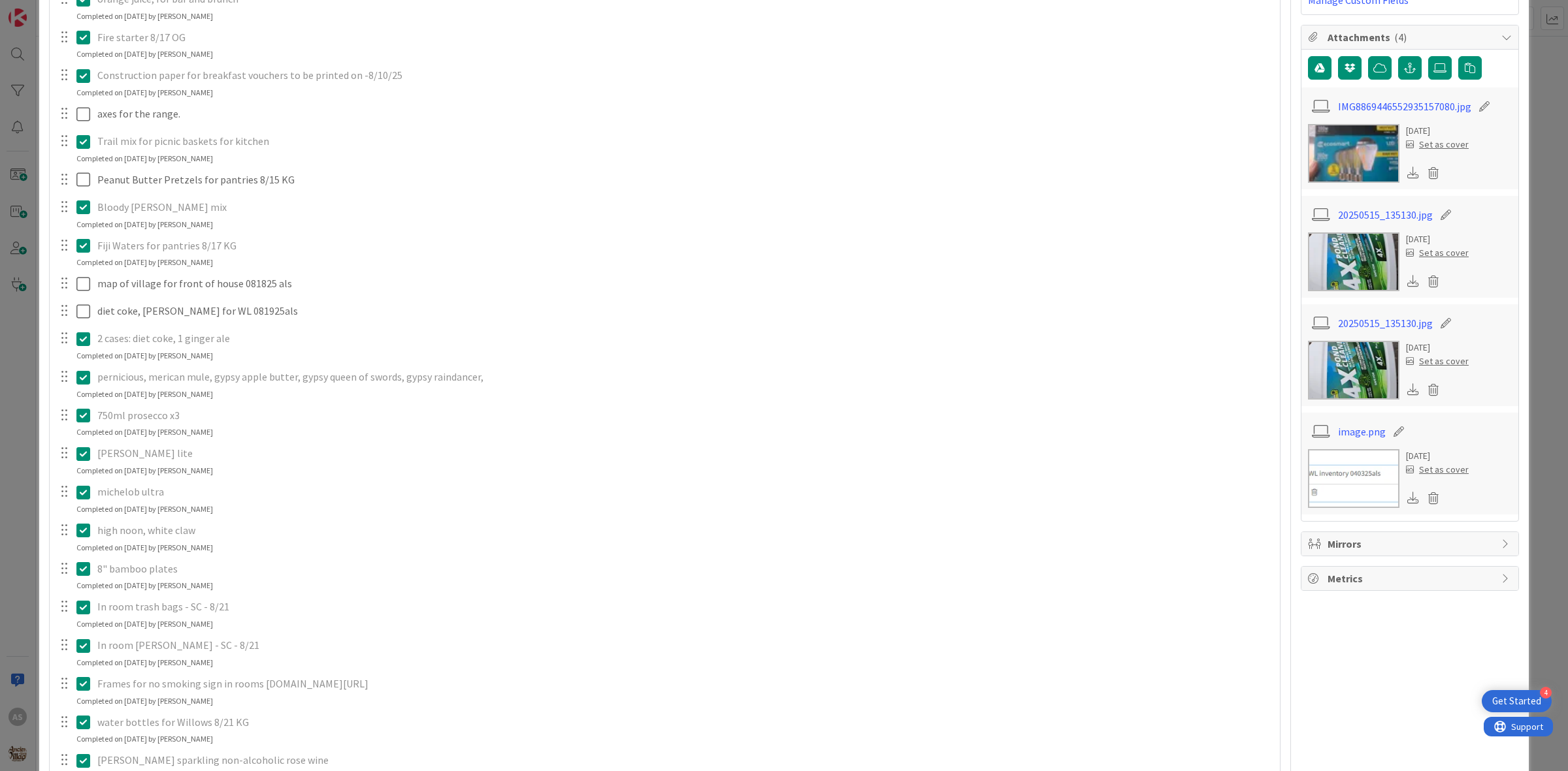
click at [85, 207] on icon at bounding box center [87, 207] width 20 height 15
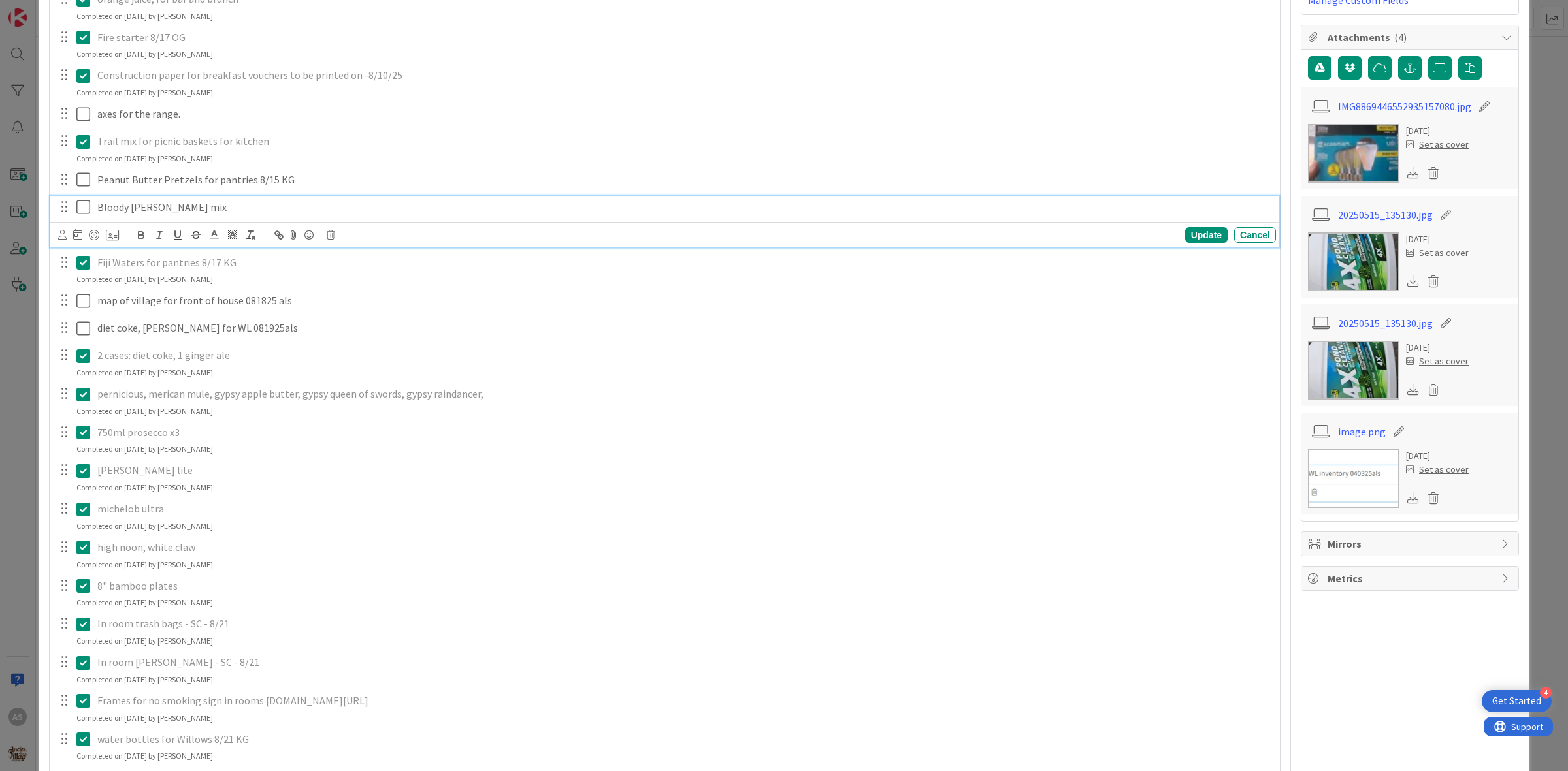
click at [121, 208] on p "Bloody [PERSON_NAME] mix" at bounding box center [684, 208] width 1173 height 15
click at [330, 236] on icon at bounding box center [330, 235] width 8 height 9
click at [373, 294] on div "Delete" at bounding box center [363, 290] width 48 height 24
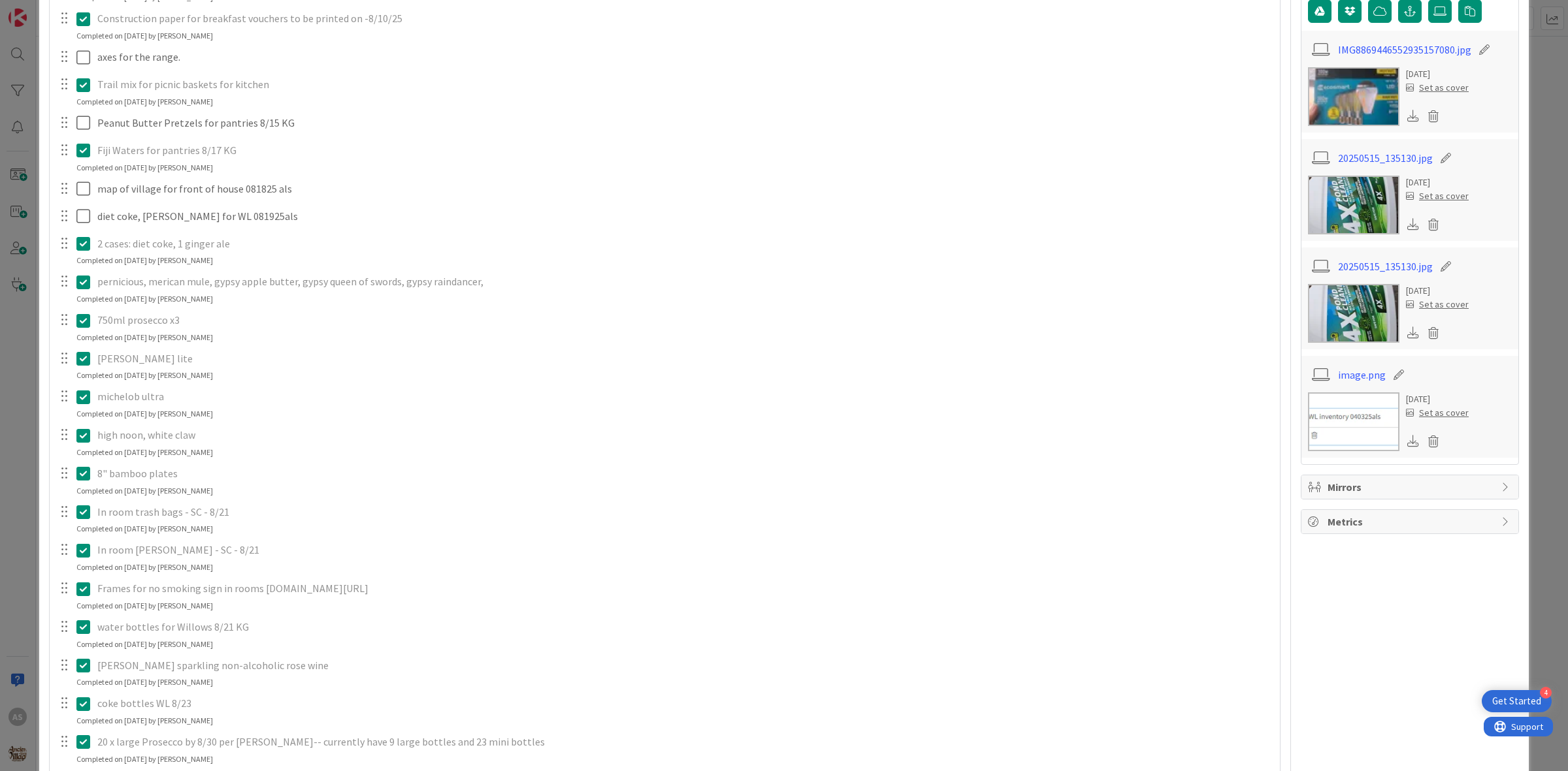
scroll to position [408, 0]
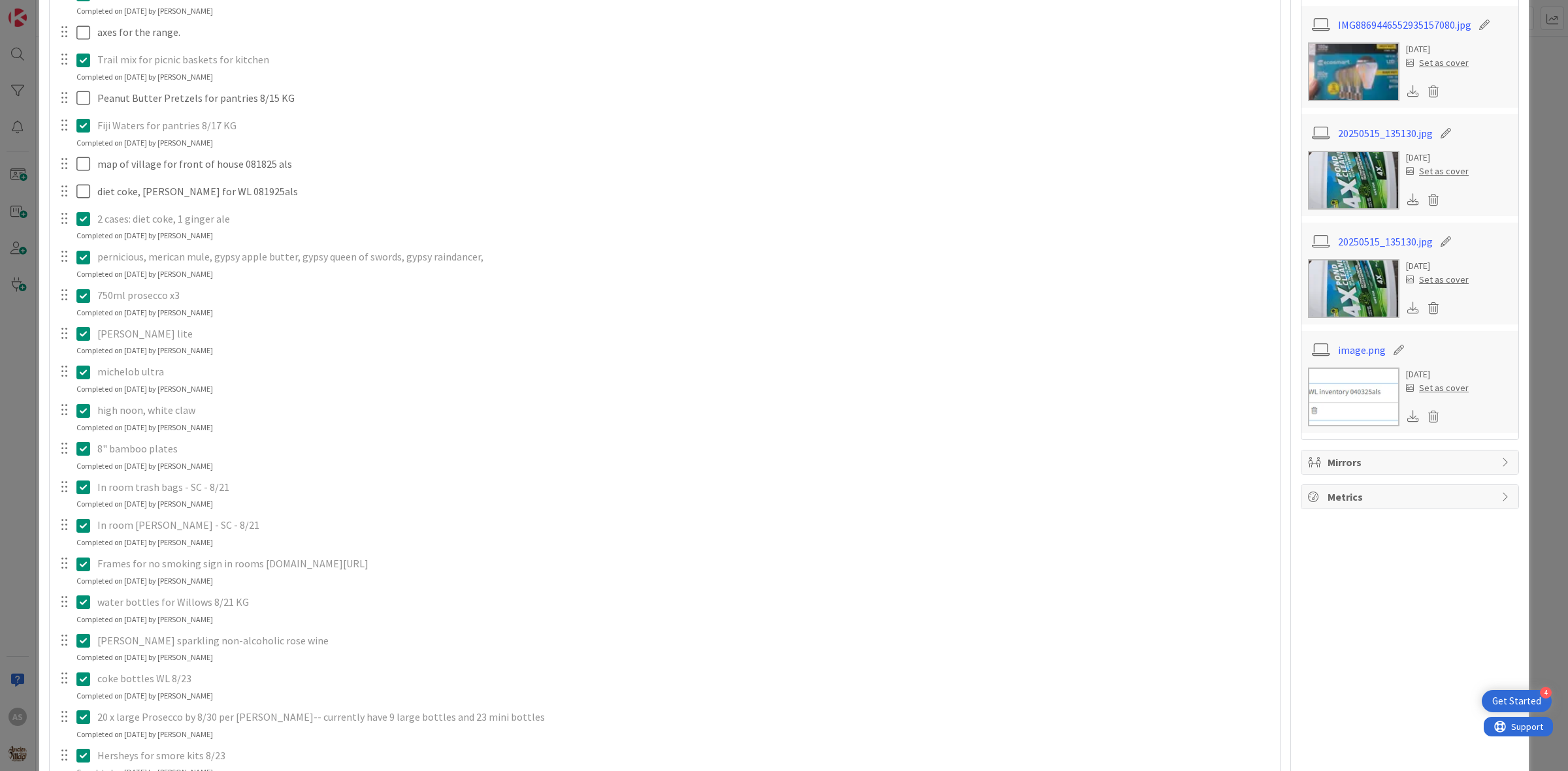
click at [84, 338] on icon at bounding box center [87, 333] width 20 height 15
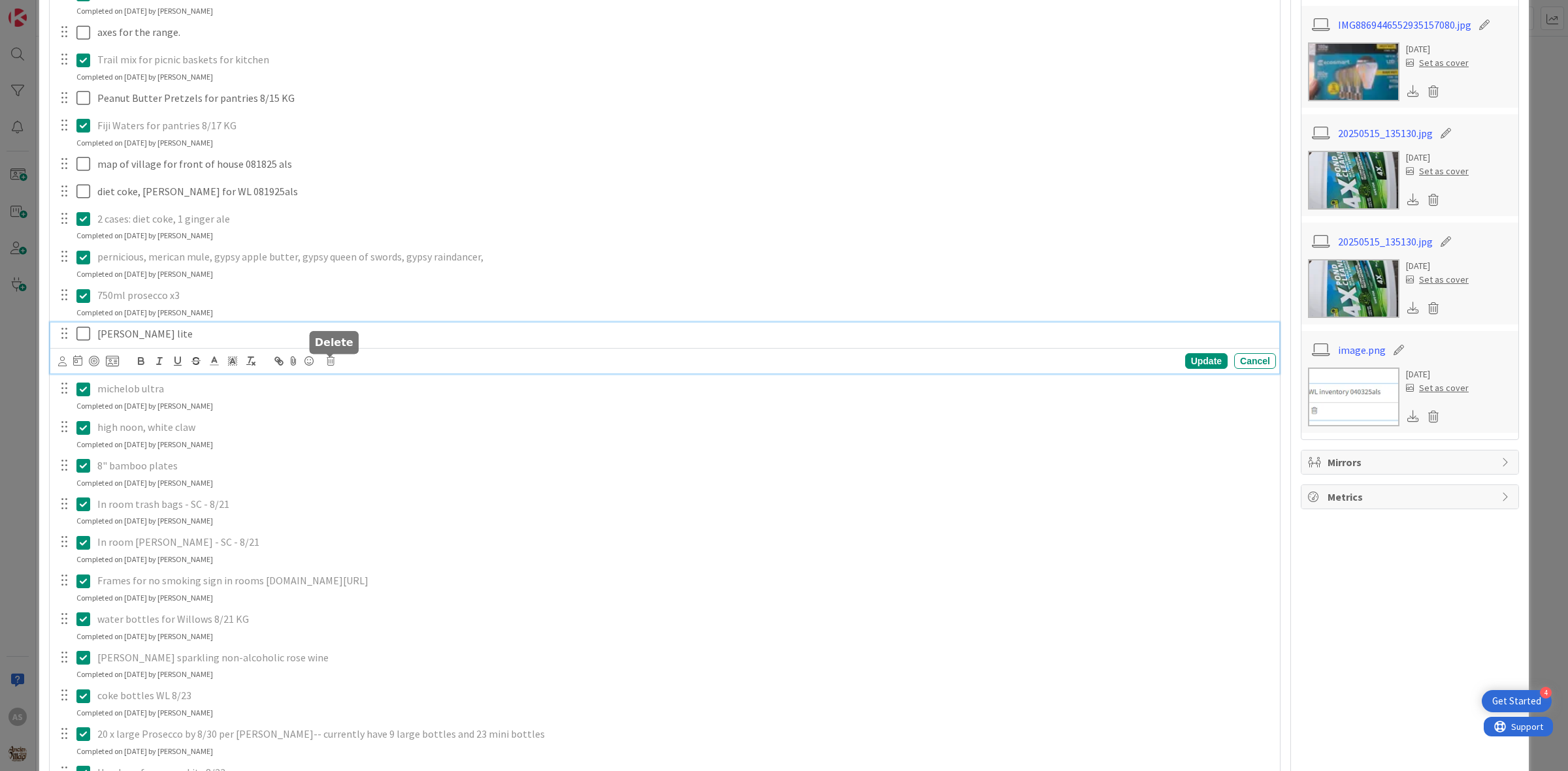
click at [332, 359] on icon at bounding box center [330, 361] width 8 height 9
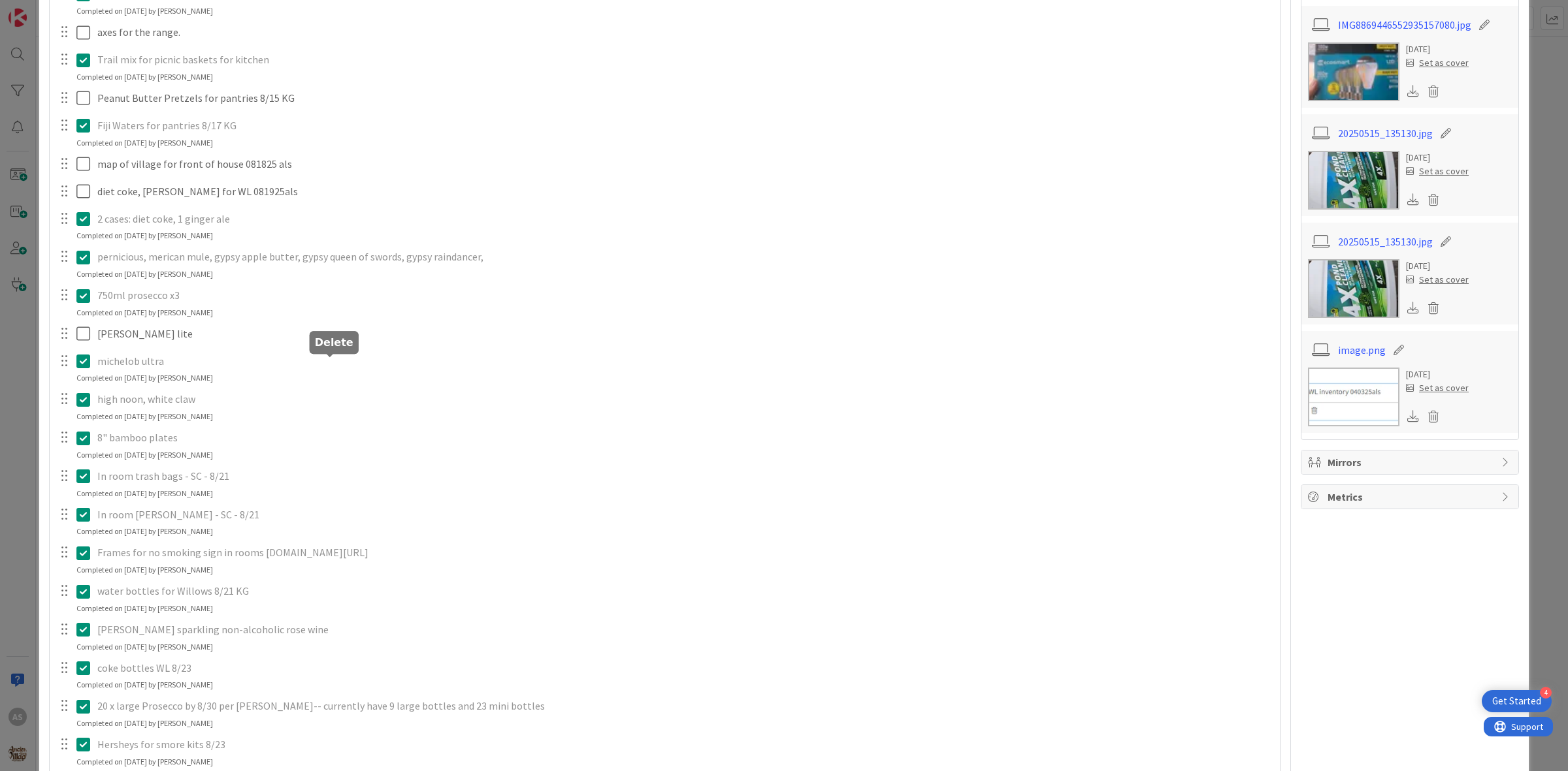
click at [370, 416] on div "Pecan Caramels for Pantries 7/28 KG Update Cancel orange juice, for bar and bru…" at bounding box center [665, 358] width 1218 height 960
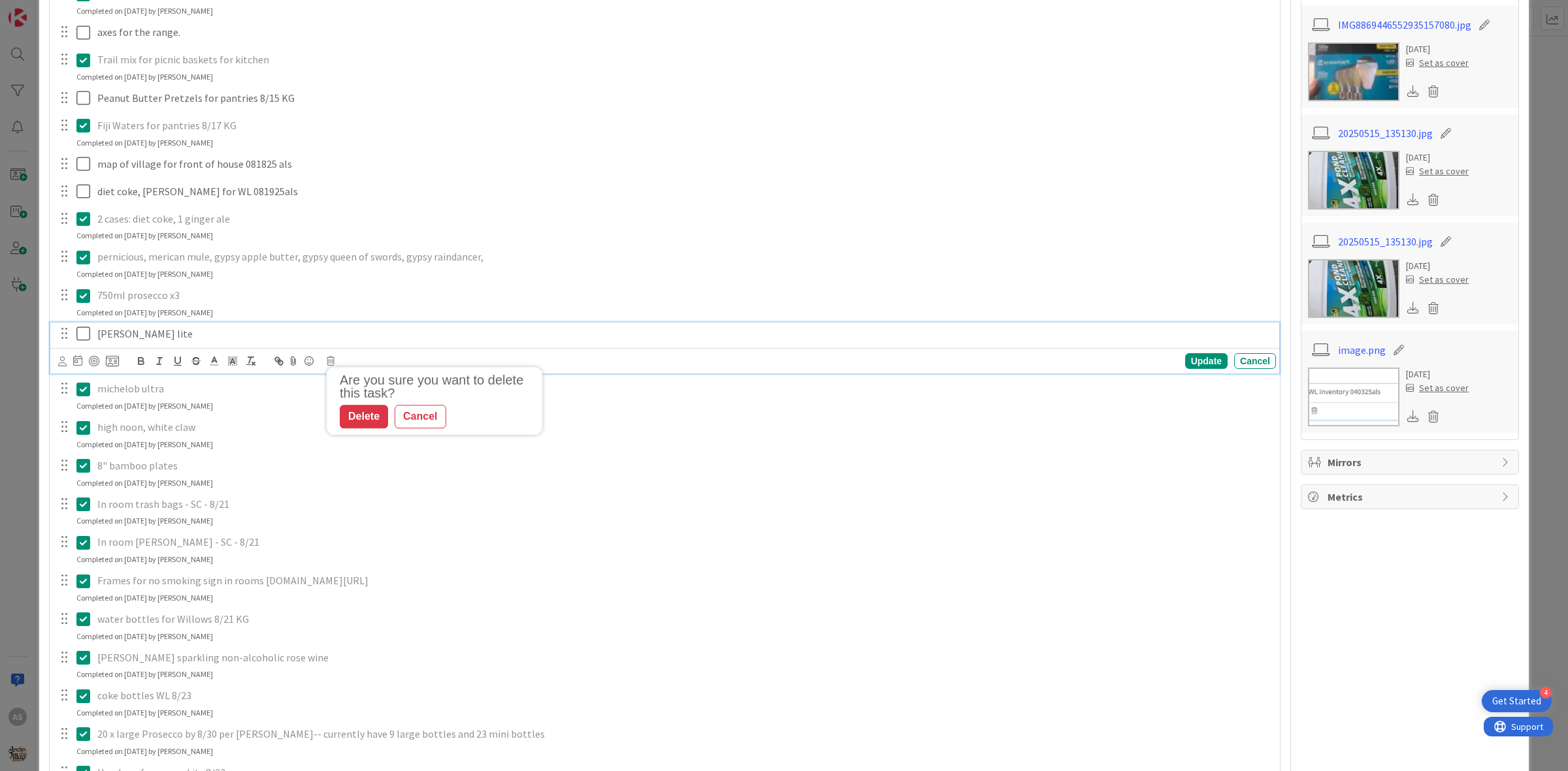
click at [122, 333] on p "[PERSON_NAME] lite" at bounding box center [684, 334] width 1173 height 15
click at [332, 361] on icon at bounding box center [330, 361] width 8 height 9
click at [369, 413] on div "Delete" at bounding box center [363, 417] width 48 height 24
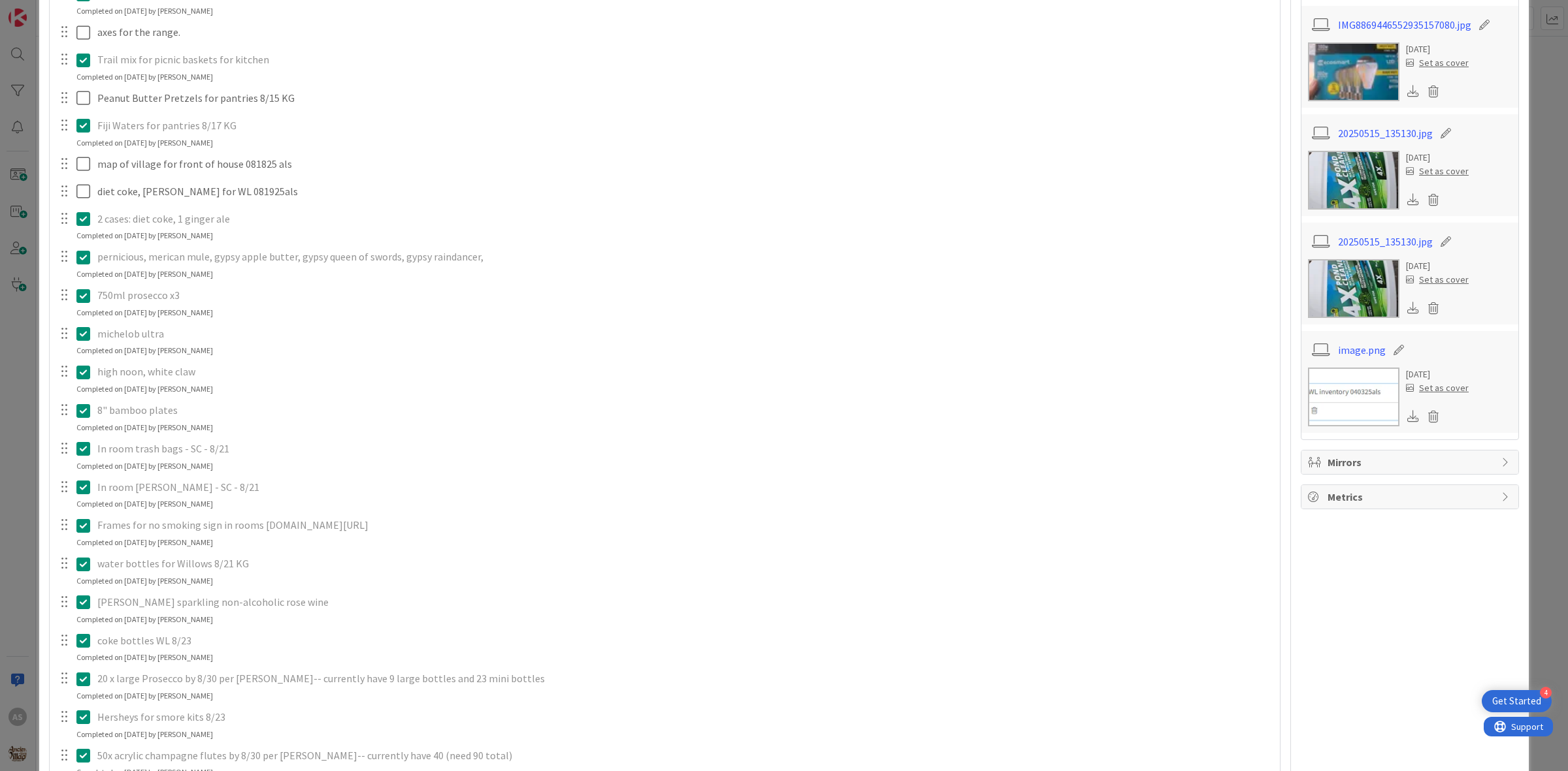
click at [150, 412] on p "8" bamboo plates" at bounding box center [684, 411] width 1173 height 15
click at [105, 413] on p "8" bamboo plates" at bounding box center [684, 411] width 1173 height 15
click at [82, 413] on icon at bounding box center [87, 411] width 20 height 15
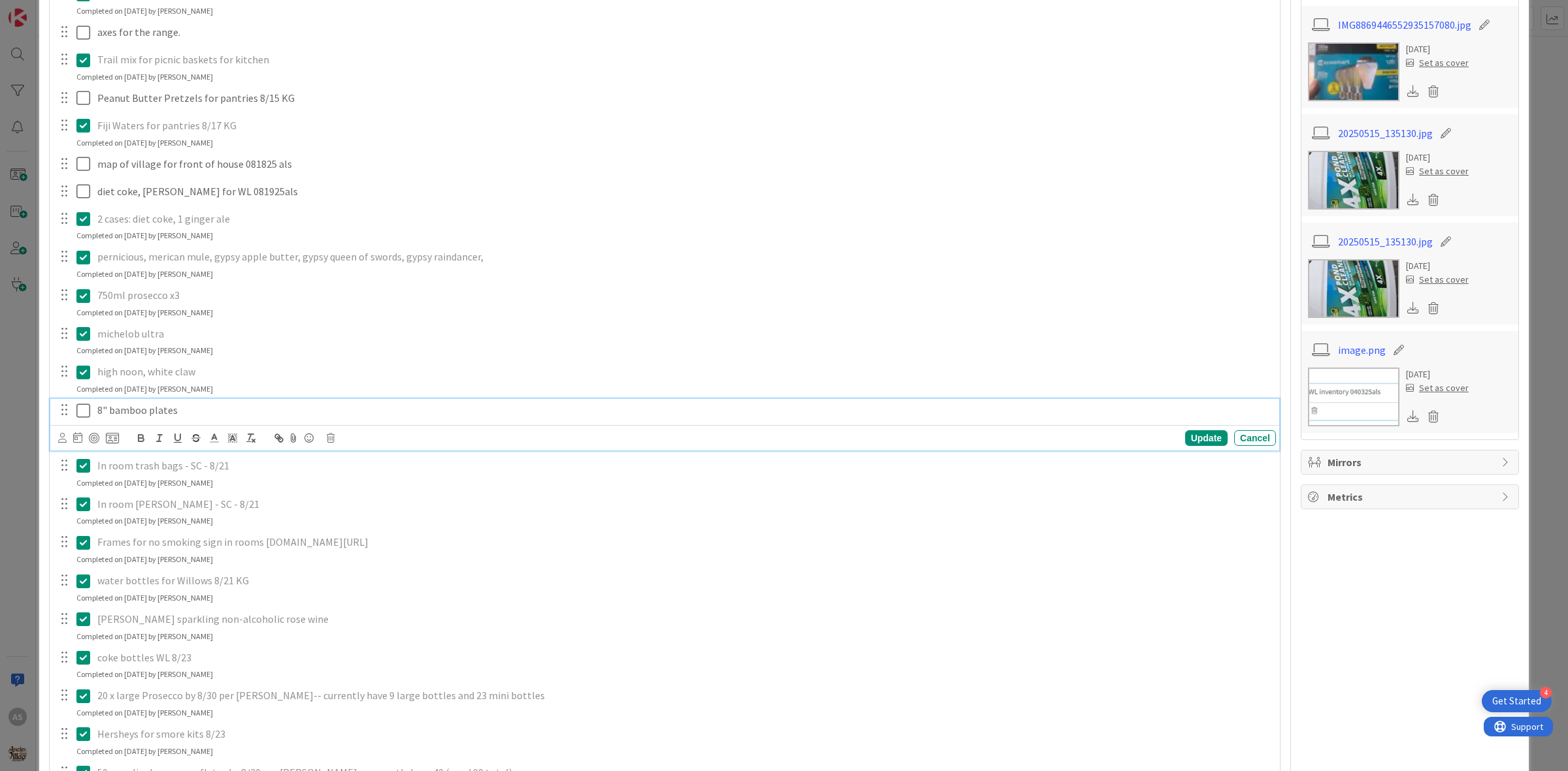
click at [324, 439] on div "Update Cancel" at bounding box center [667, 438] width 1218 height 18
drag, startPoint x: 330, startPoint y: 435, endPoint x: 318, endPoint y: 428, distance: 13.9
click at [329, 435] on body "4 Get Started AS Kanban My Zone Organization Select a single board Kanban List …" at bounding box center [784, 386] width 1568 height 771
click at [325, 433] on div "Update Cancel" at bounding box center [667, 438] width 1218 height 18
click at [329, 435] on icon at bounding box center [330, 438] width 8 height 9
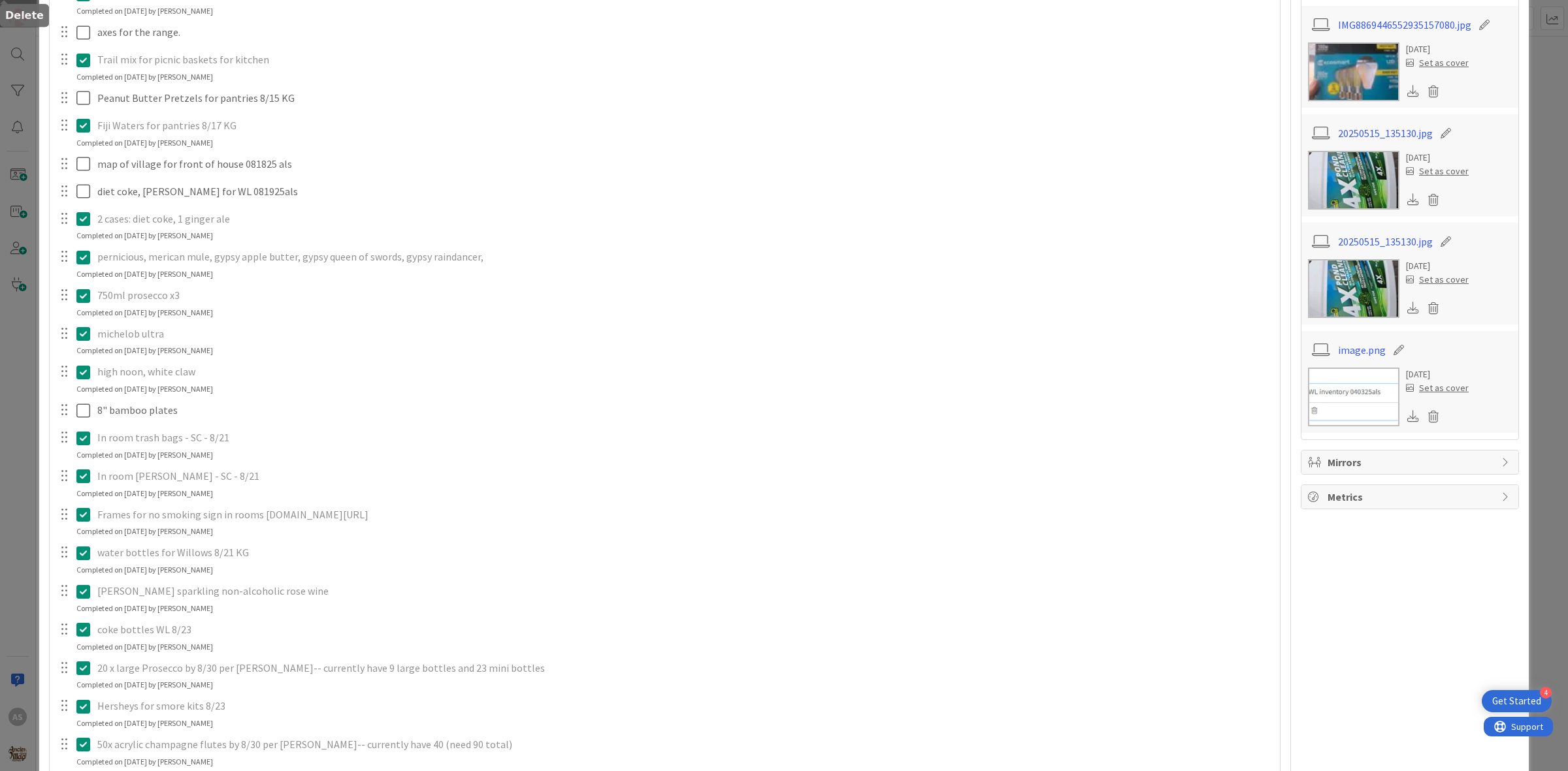
click at [351, 490] on div "Pecan Caramels for Pantries 7/28 KG Update Cancel orange juice, for bar and bru…" at bounding box center [665, 339] width 1218 height 922
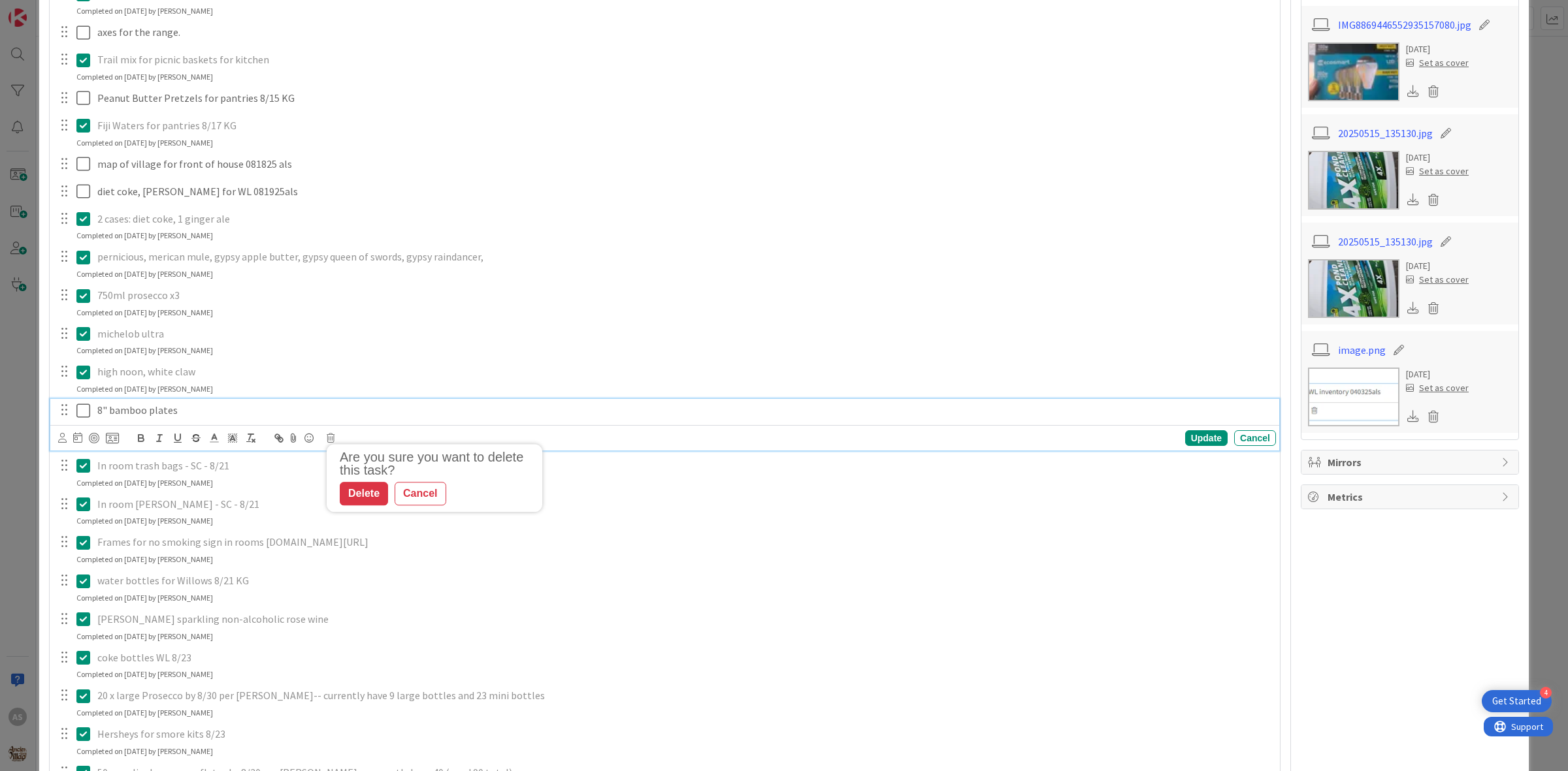
click at [148, 413] on p "8" bamboo plates" at bounding box center [684, 411] width 1173 height 15
click at [334, 433] on div "Are you sure you want to delete this task? Delete Cancel Update Cancel" at bounding box center [667, 438] width 1218 height 18
click at [328, 435] on icon at bounding box center [330, 438] width 8 height 9
click at [367, 493] on div "Delete" at bounding box center [363, 494] width 48 height 24
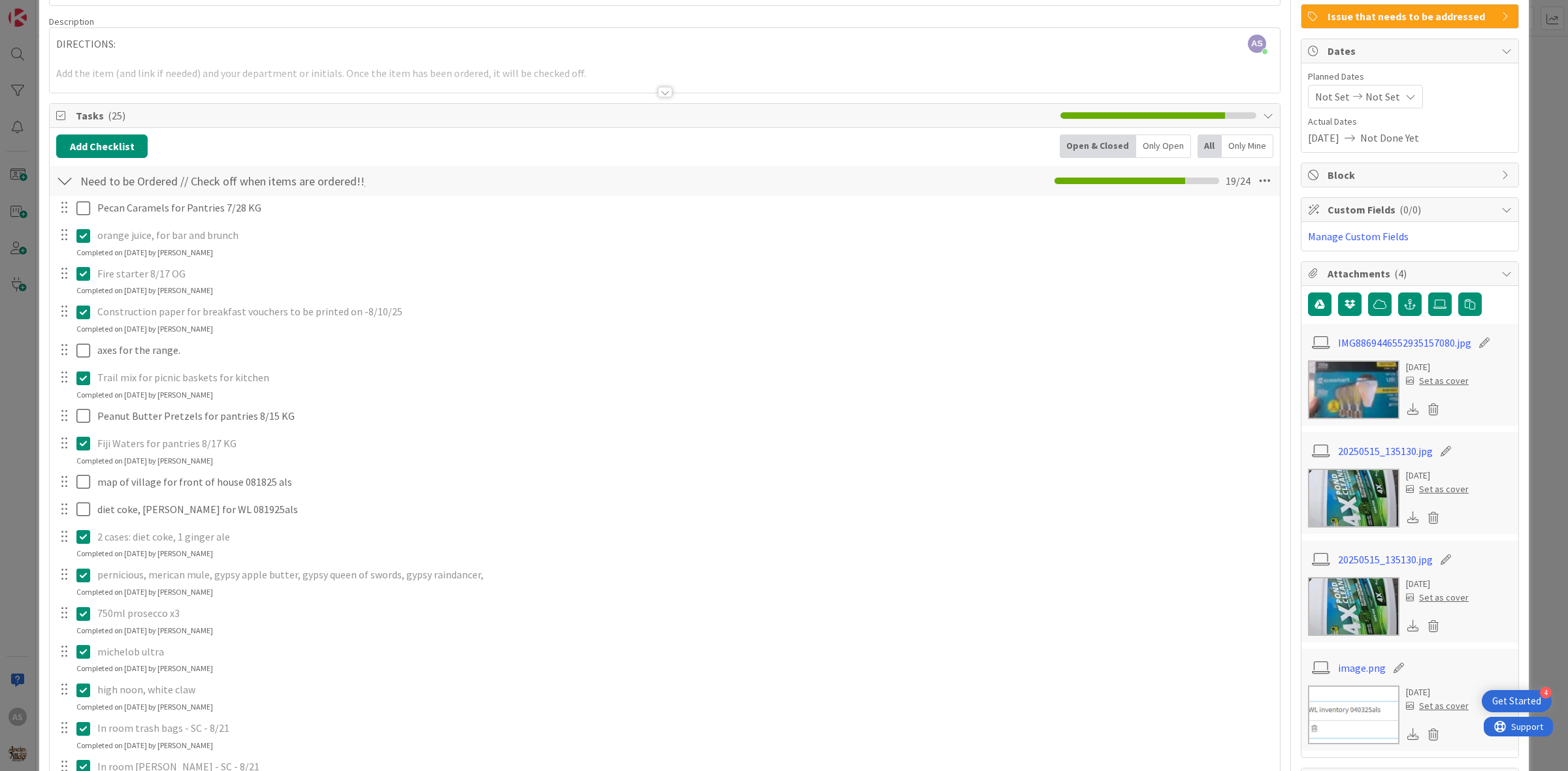
scroll to position [82, 0]
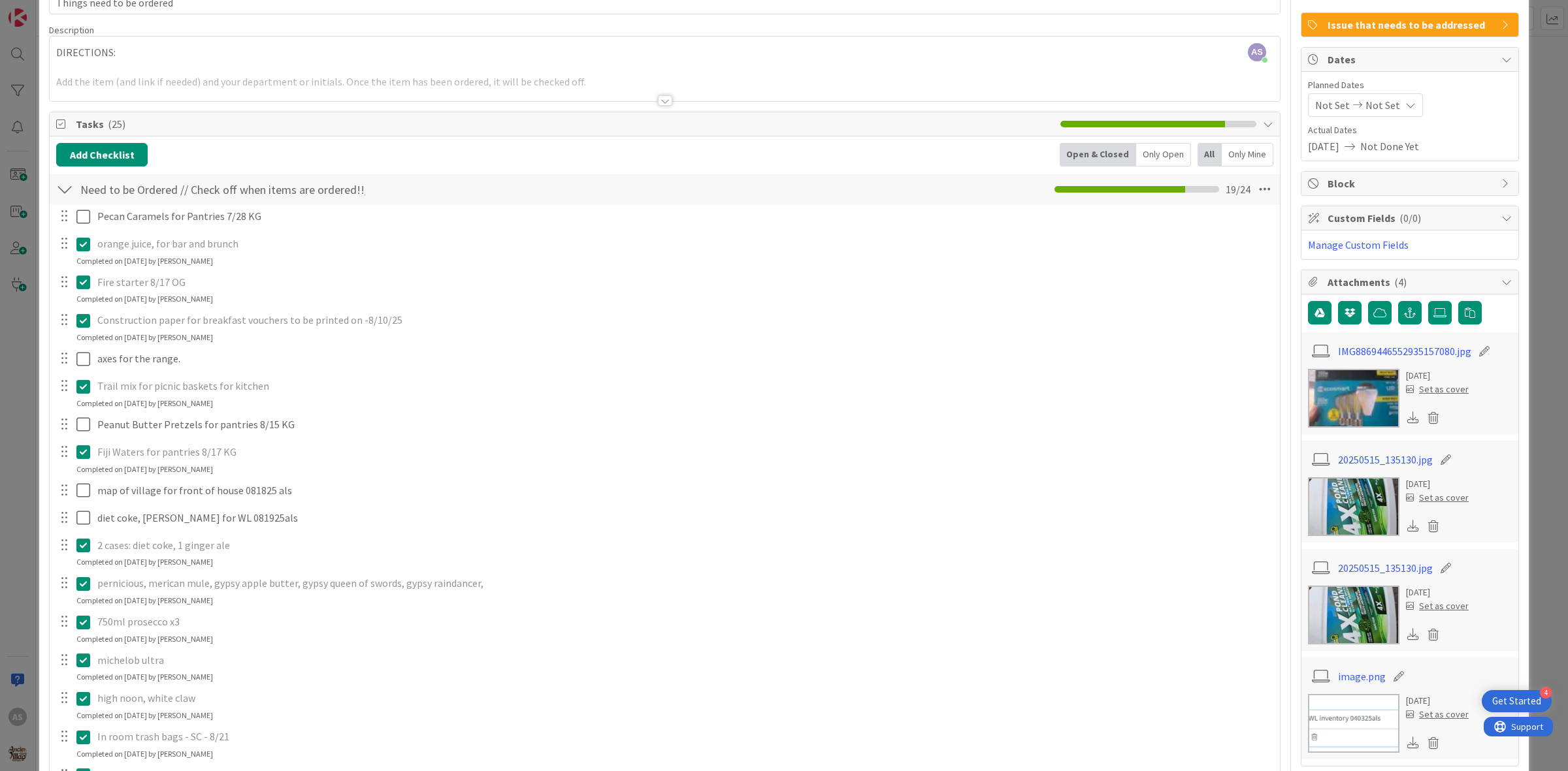
click at [85, 247] on icon at bounding box center [87, 244] width 20 height 15
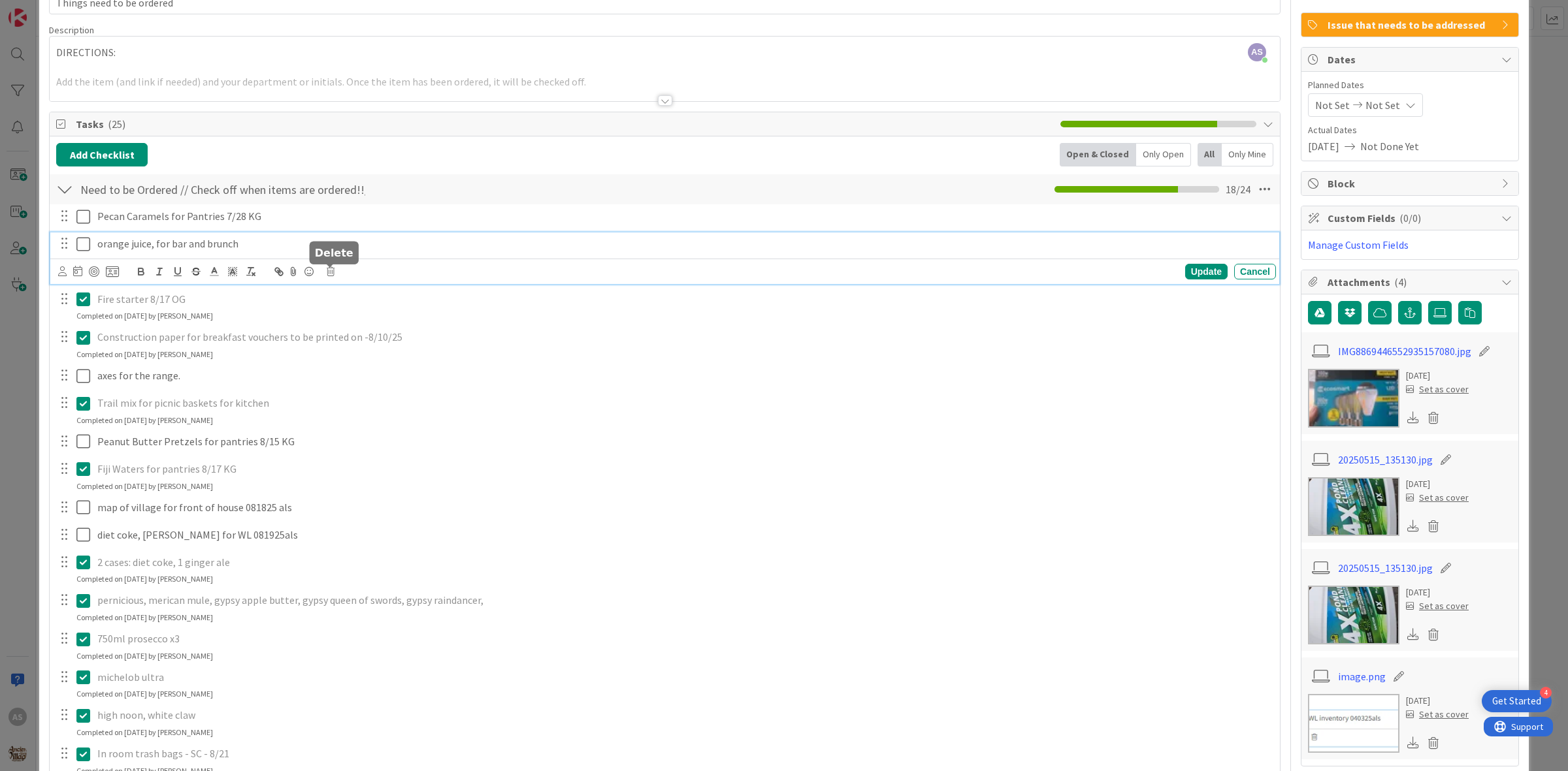
click at [332, 271] on icon at bounding box center [330, 272] width 8 height 9
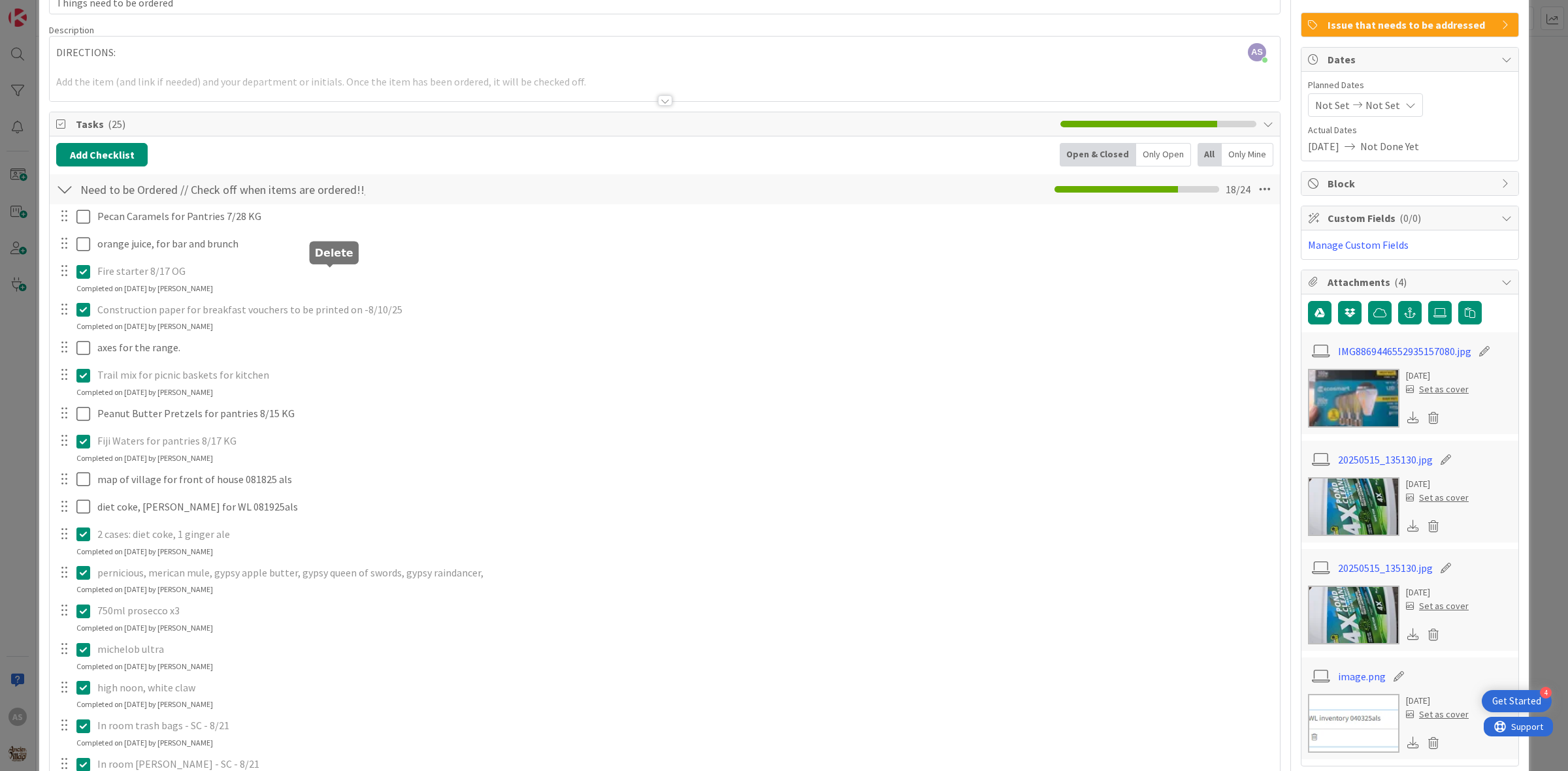
click at [360, 333] on div "Pecan Caramels for Pantries 7/28 KG Update Cancel orange juice, for bar and bru…" at bounding box center [665, 646] width 1218 height 884
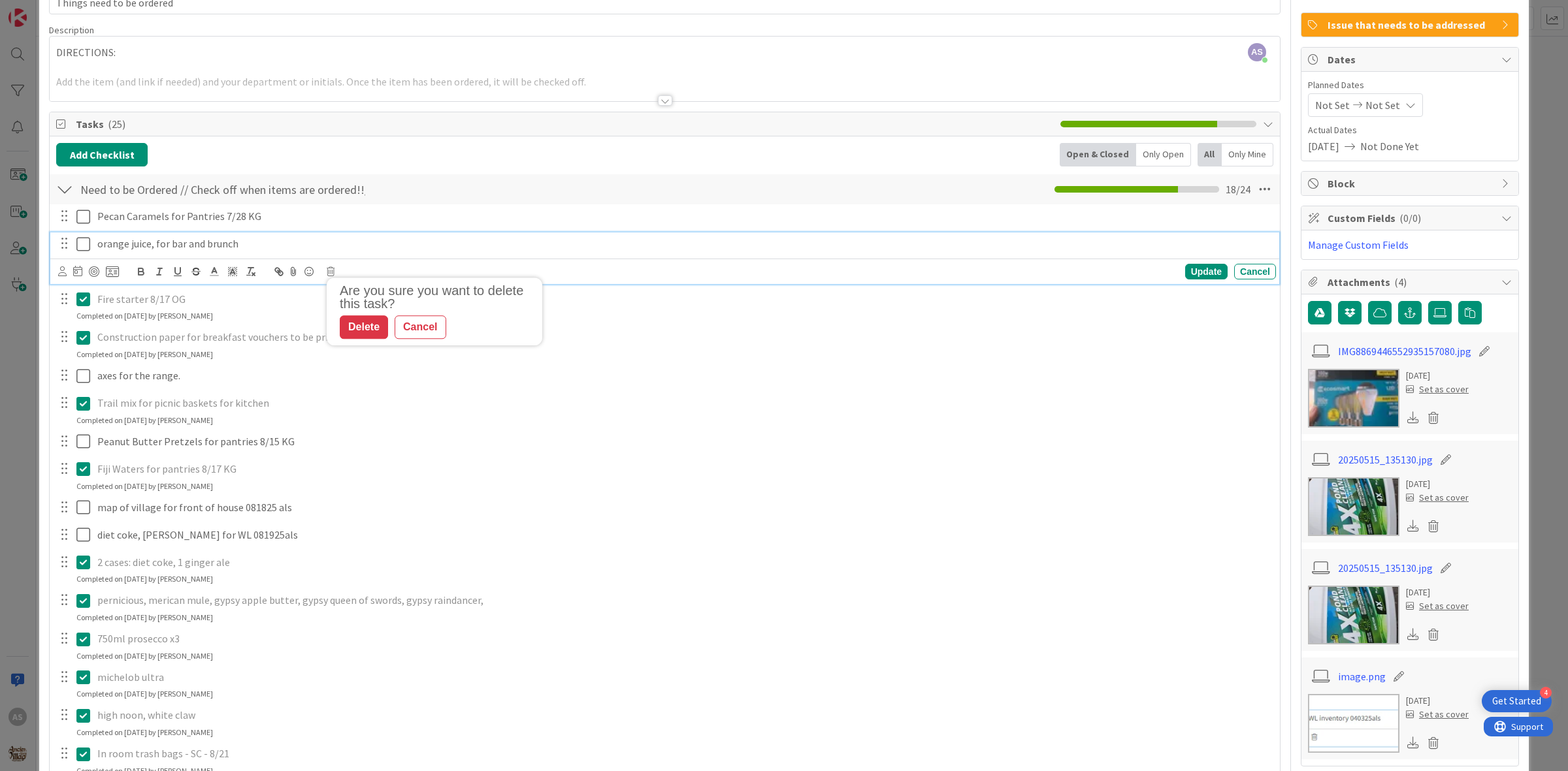
click at [174, 243] on p "orange juice, for bar and brunch" at bounding box center [684, 244] width 1173 height 15
click at [330, 267] on div "Are you sure you want to delete this task? Delete Cancel Update Cancel" at bounding box center [667, 272] width 1218 height 18
click at [327, 271] on icon at bounding box center [330, 272] width 8 height 9
click at [379, 330] on div "Delete" at bounding box center [363, 327] width 48 height 24
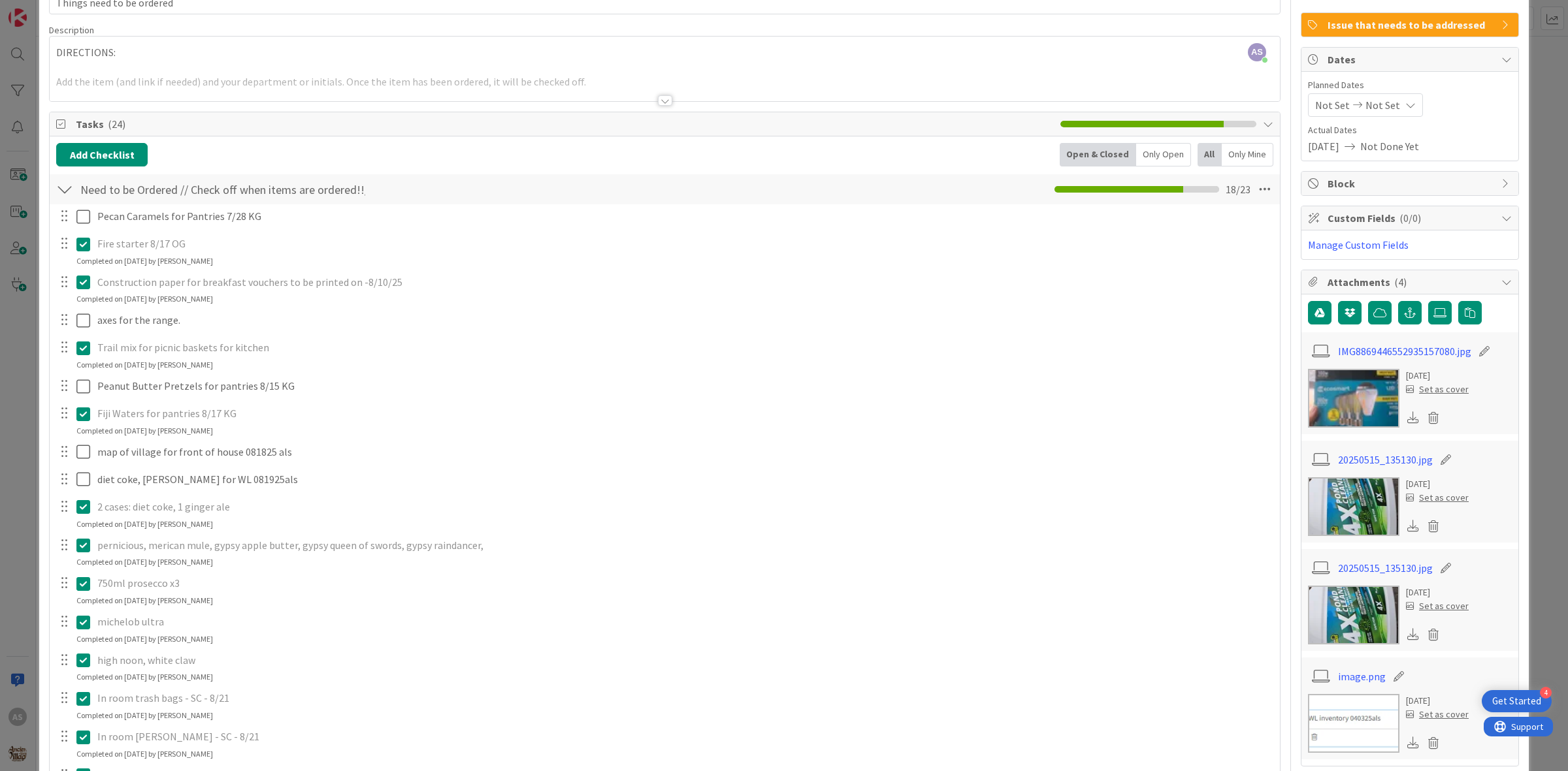
scroll to position [163, 0]
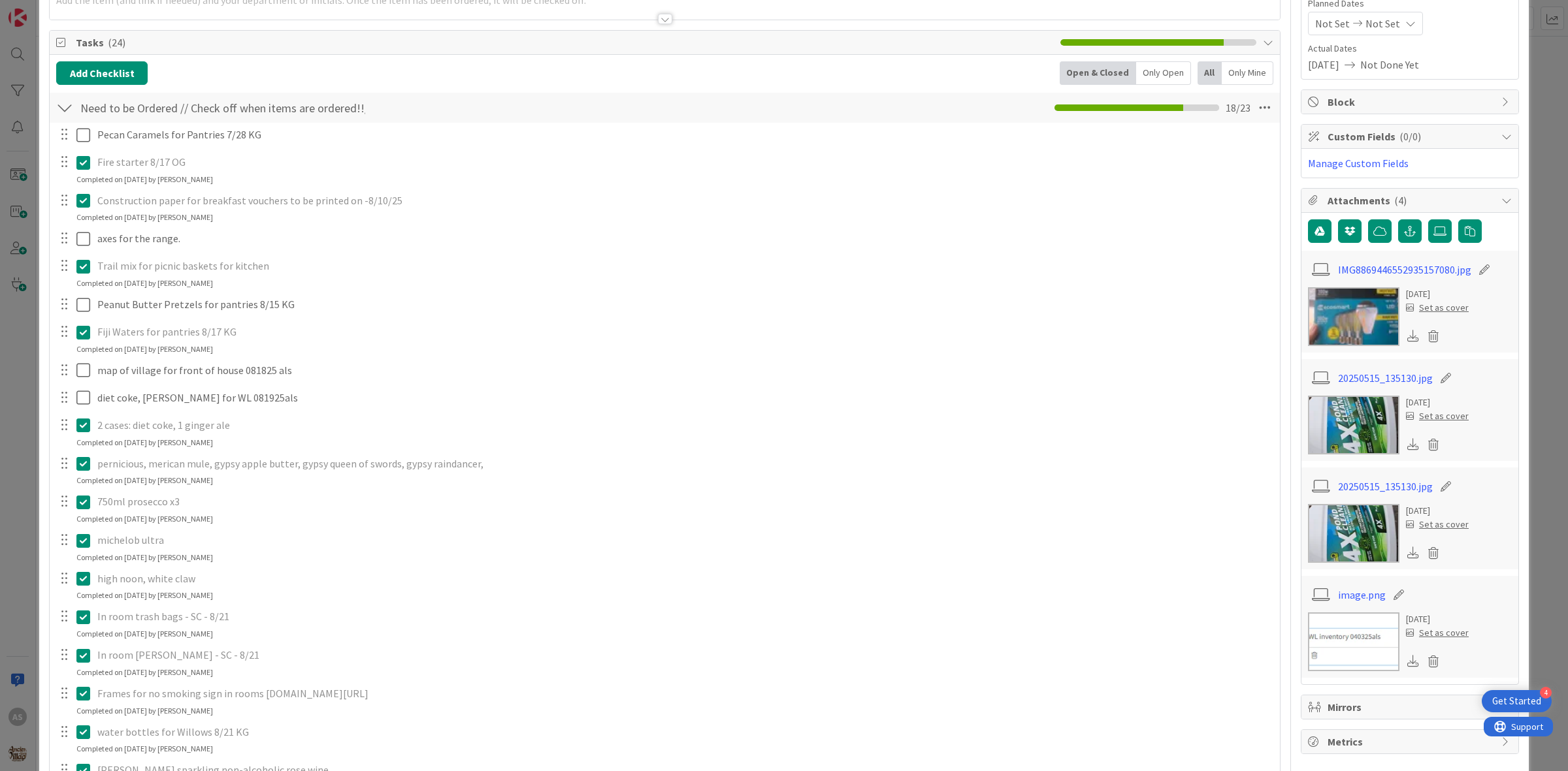
click at [82, 205] on icon at bounding box center [87, 200] width 20 height 15
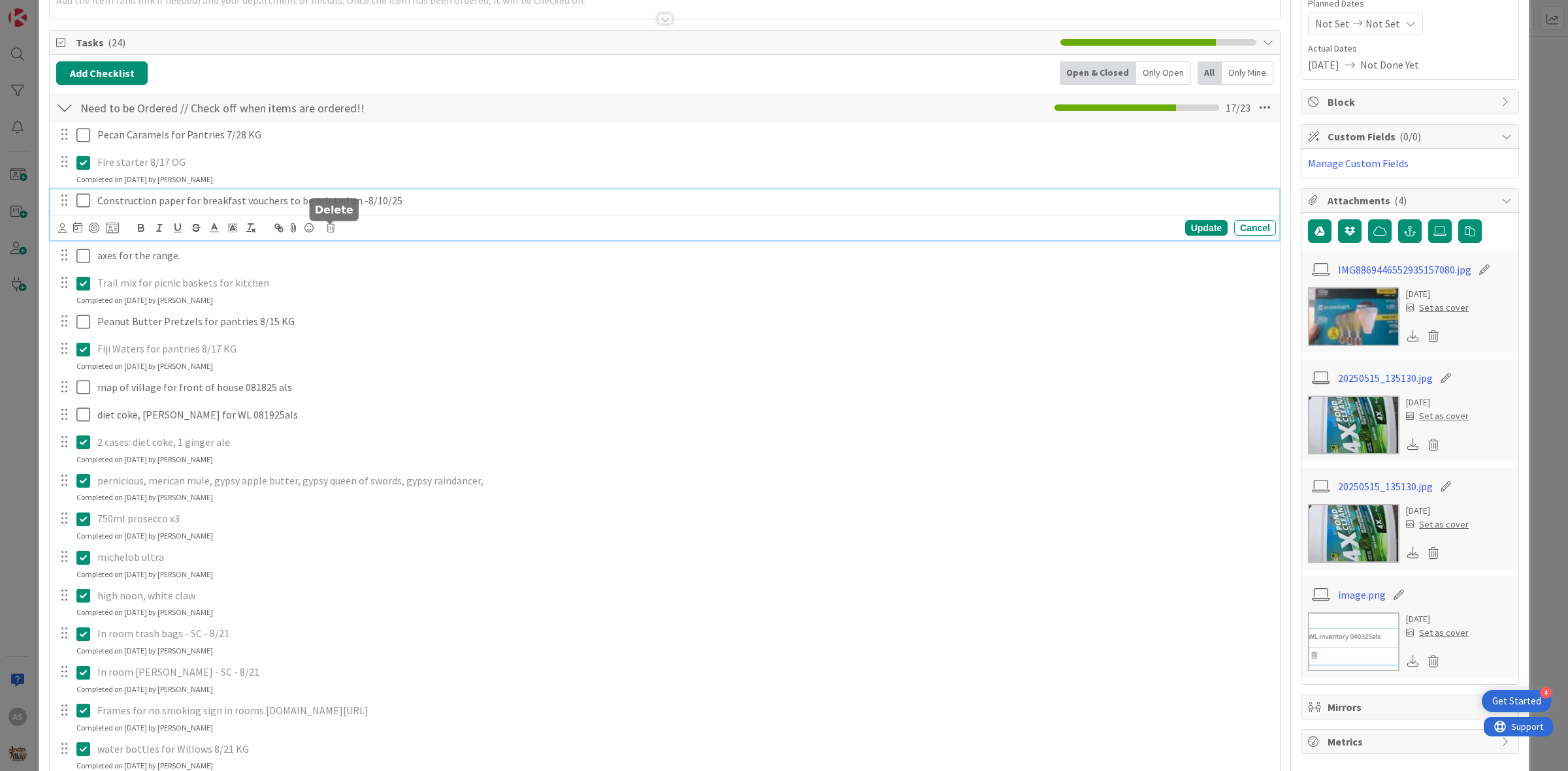
click at [332, 229] on icon at bounding box center [330, 228] width 8 height 9
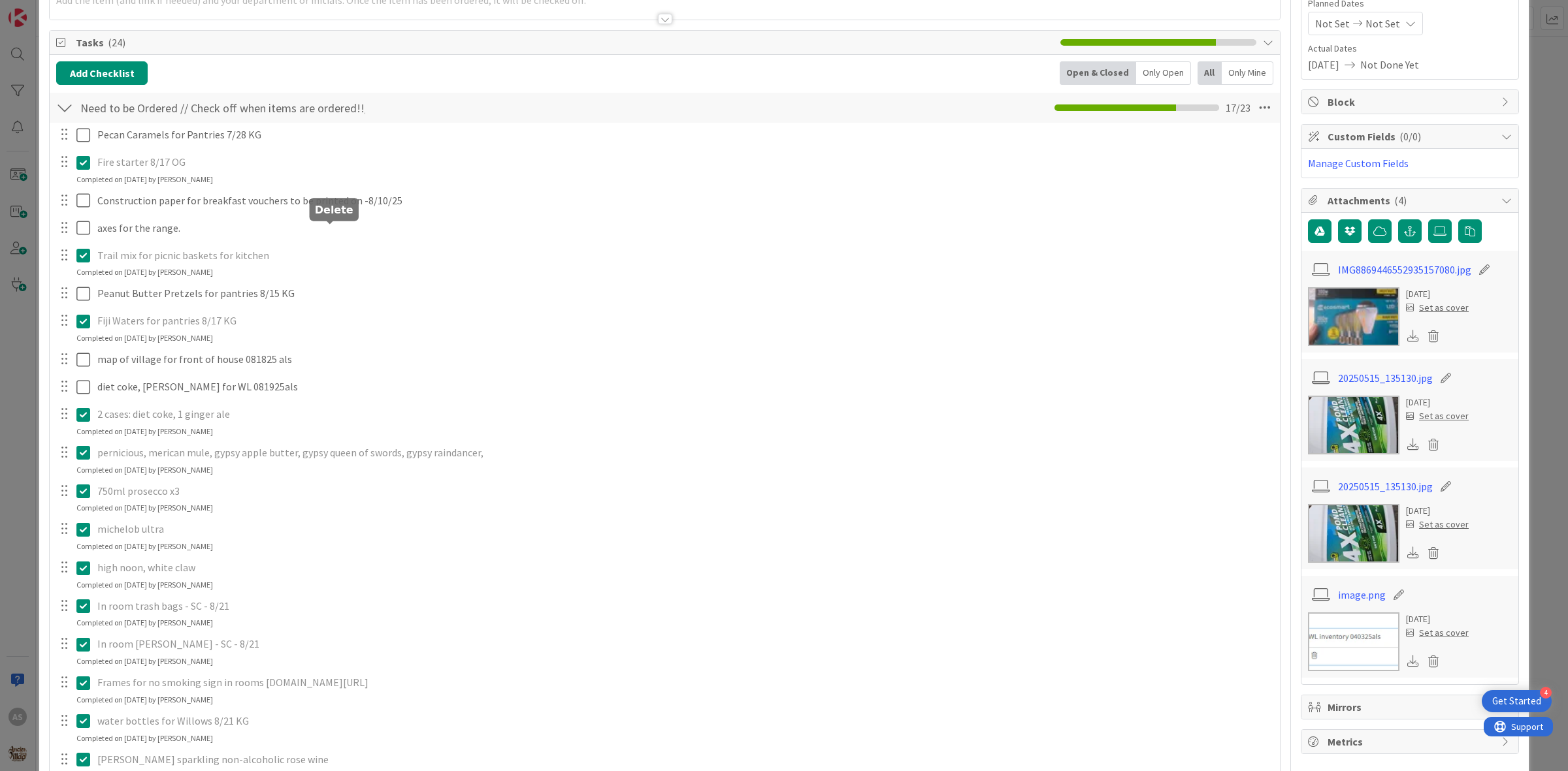
click at [377, 284] on div "Pecan Caramels for Pantries 7/28 KG Update Cancel Fire starter 8/17 OG Update C…" at bounding box center [665, 545] width 1218 height 845
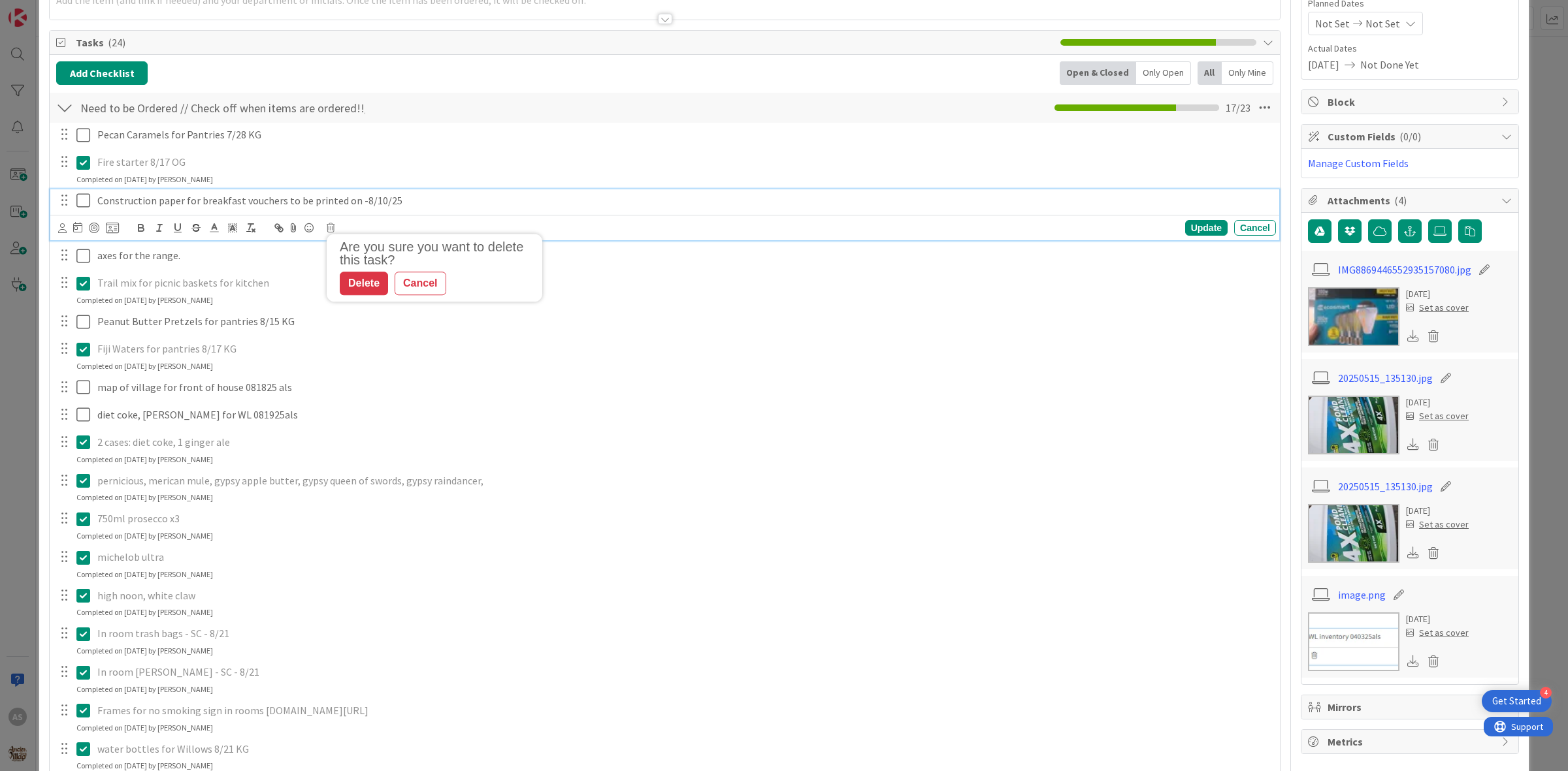
click at [117, 194] on p "Construction paper for breakfast vouchers to be printed on -8/10/25" at bounding box center [684, 201] width 1173 height 15
click at [327, 232] on icon at bounding box center [330, 228] width 8 height 9
click at [360, 281] on div "Delete" at bounding box center [363, 284] width 48 height 24
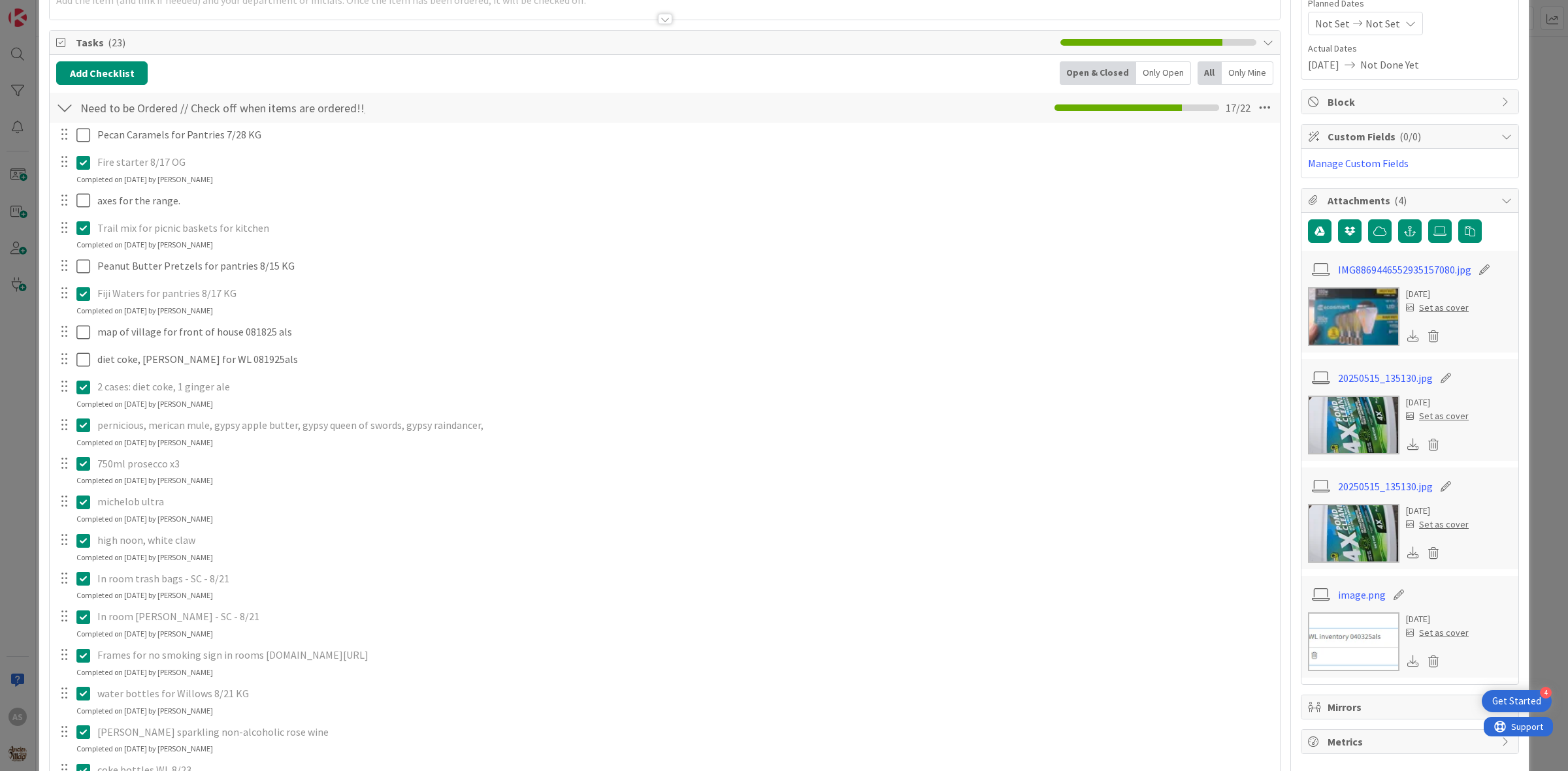
click at [229, 418] on div "pernicious, merican mule, gypsy apple butter, gypsy queen of swords, gypsy rain…" at bounding box center [684, 425] width 1184 height 23
click at [77, 426] on icon at bounding box center [87, 425] width 20 height 15
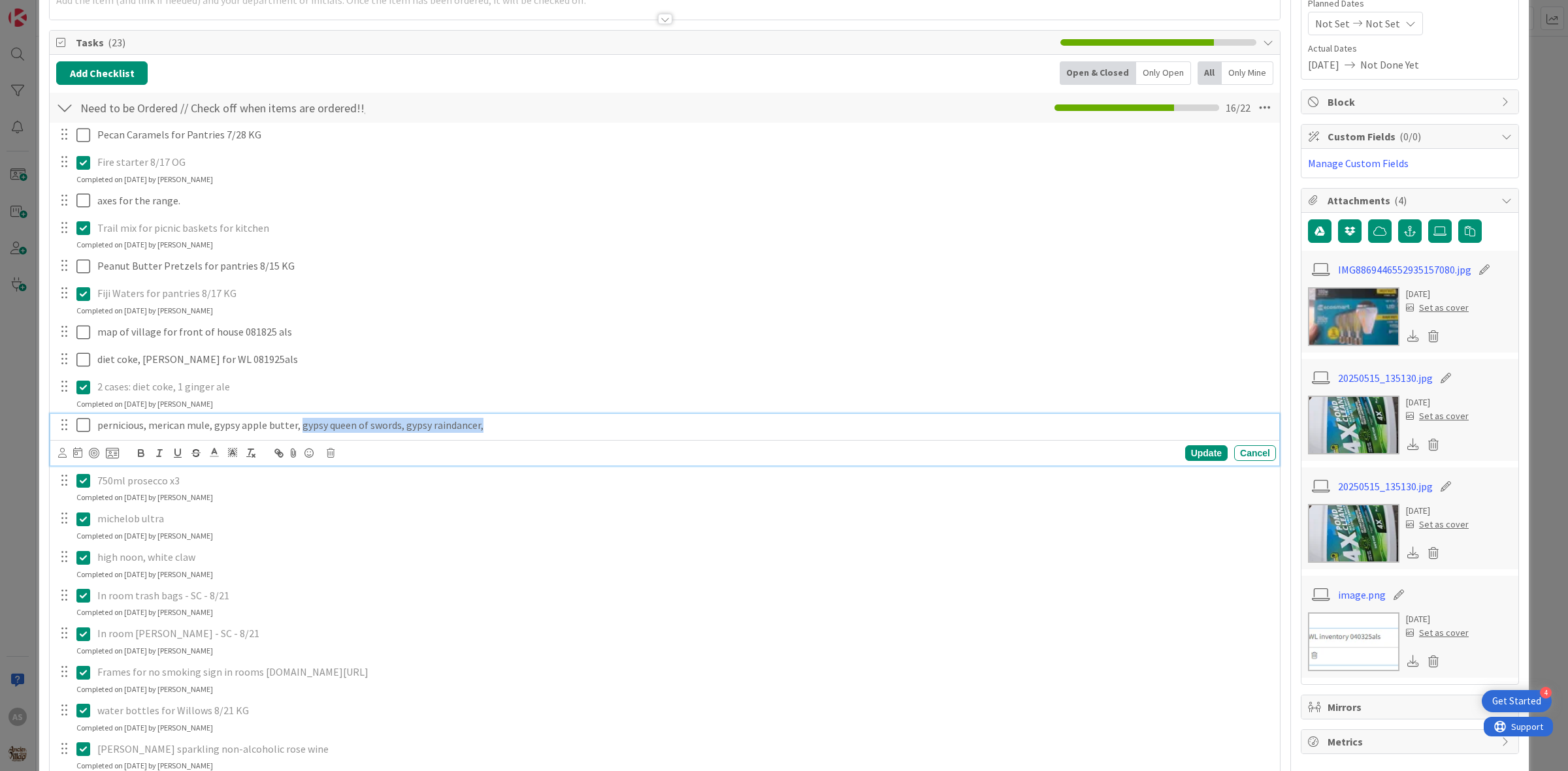
drag, startPoint x: 298, startPoint y: 426, endPoint x: 510, endPoint y: 419, distance: 212.1
click at [510, 419] on p "pernicious, merican mule, gypsy apple butter, gypsy queen of swords, gypsy rain…" at bounding box center [684, 425] width 1173 height 15
click at [324, 553] on p "high noon, white claw" at bounding box center [684, 558] width 1173 height 15
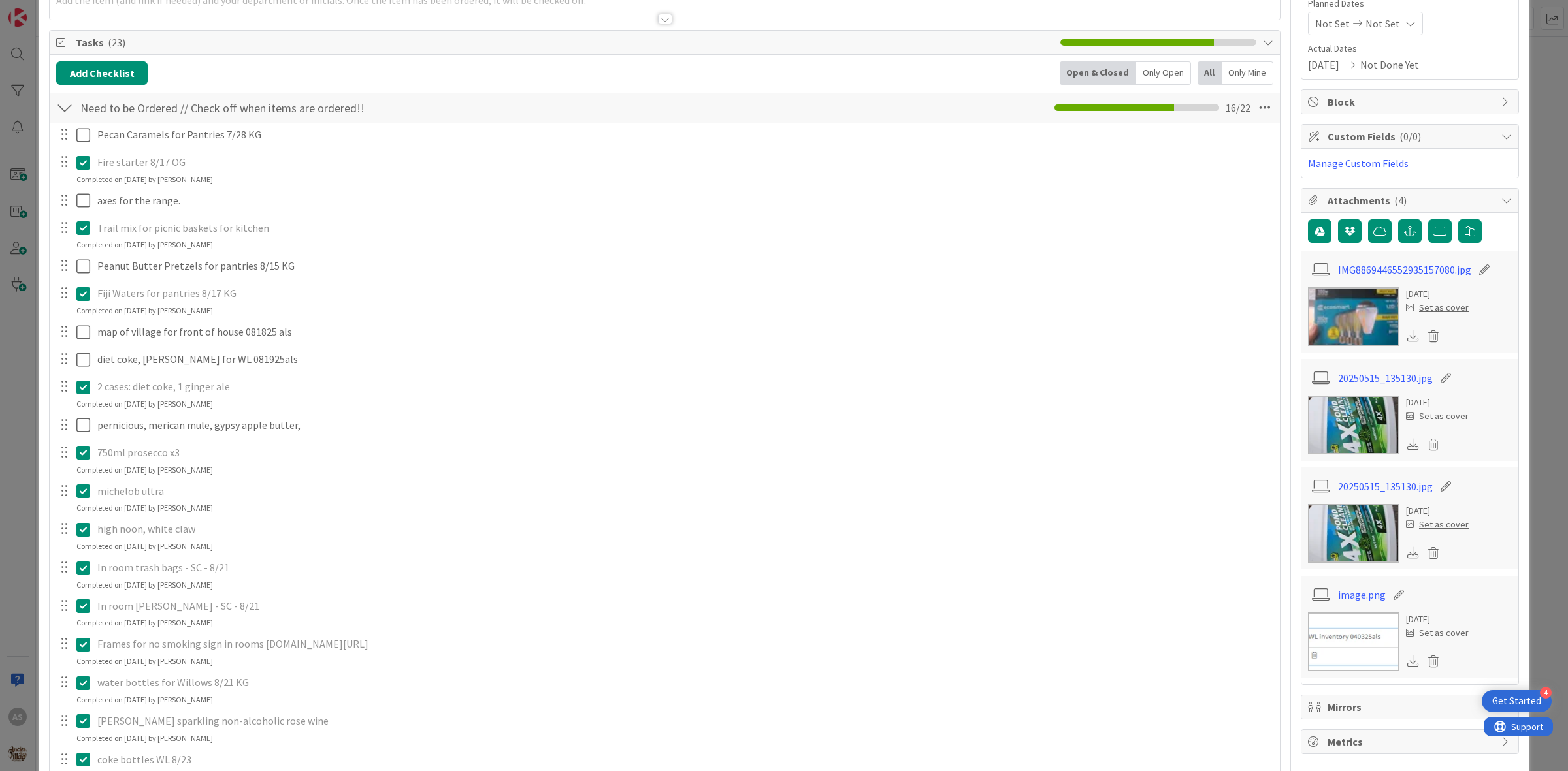
scroll to position [0, 0]
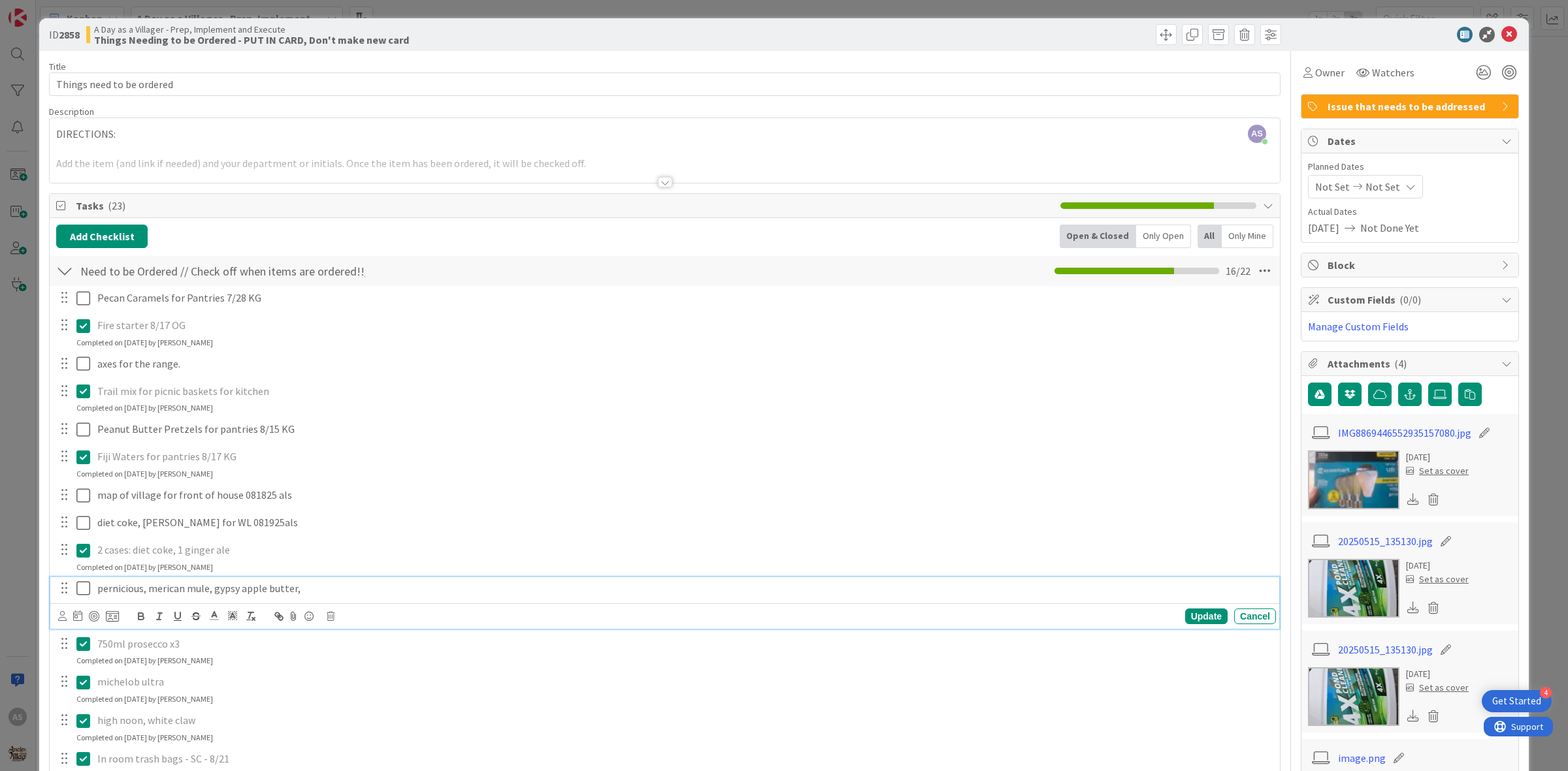
click at [81, 589] on icon at bounding box center [87, 589] width 20 height 15
click at [78, 586] on icon at bounding box center [87, 589] width 20 height 15
drag, startPoint x: 1497, startPoint y: 34, endPoint x: 1369, endPoint y: 61, distance: 130.8
click at [1501, 37] on icon at bounding box center [1509, 34] width 15 height 15
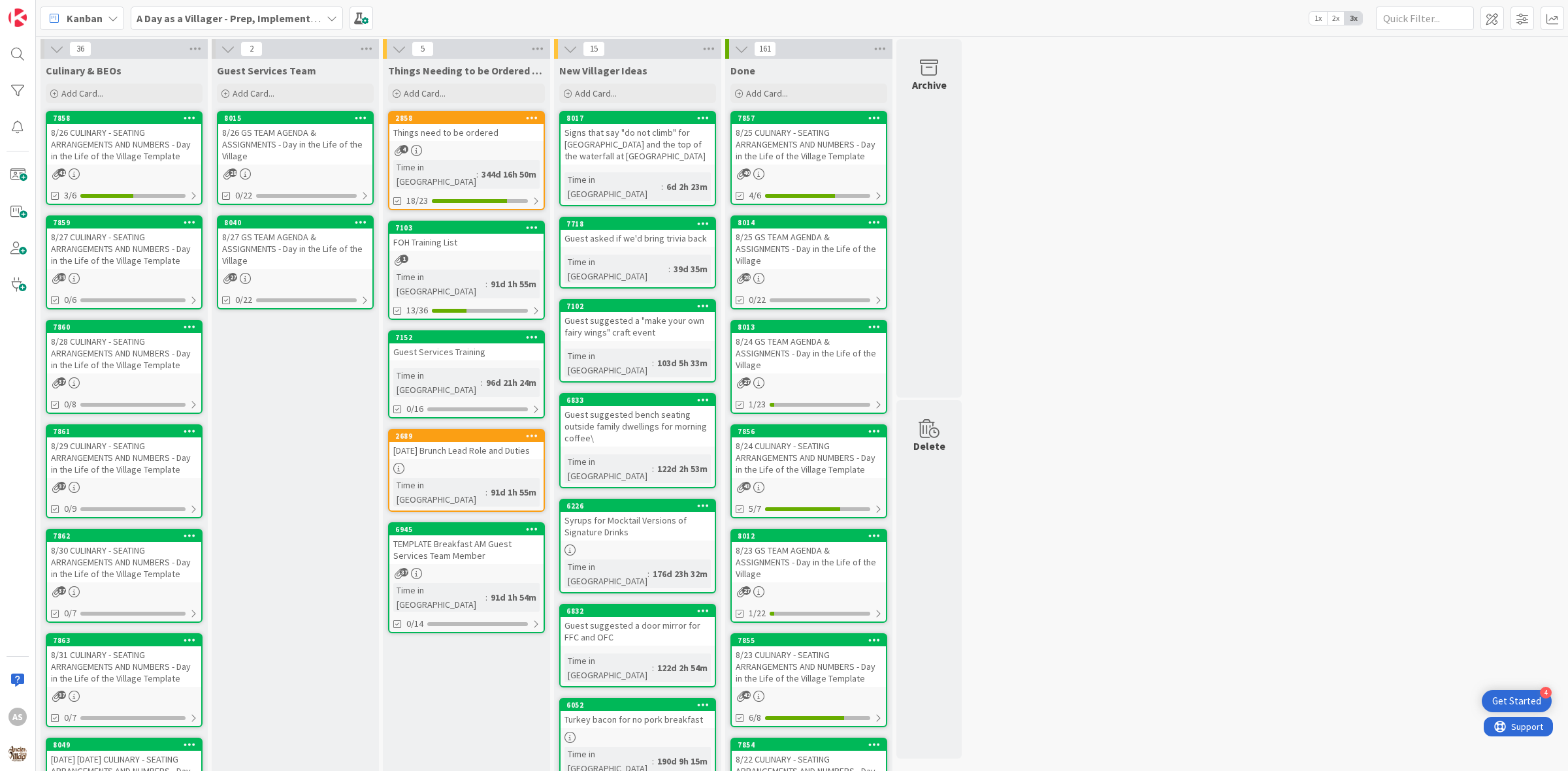
click at [495, 136] on div "Things need to be ordered" at bounding box center [466, 133] width 154 height 17
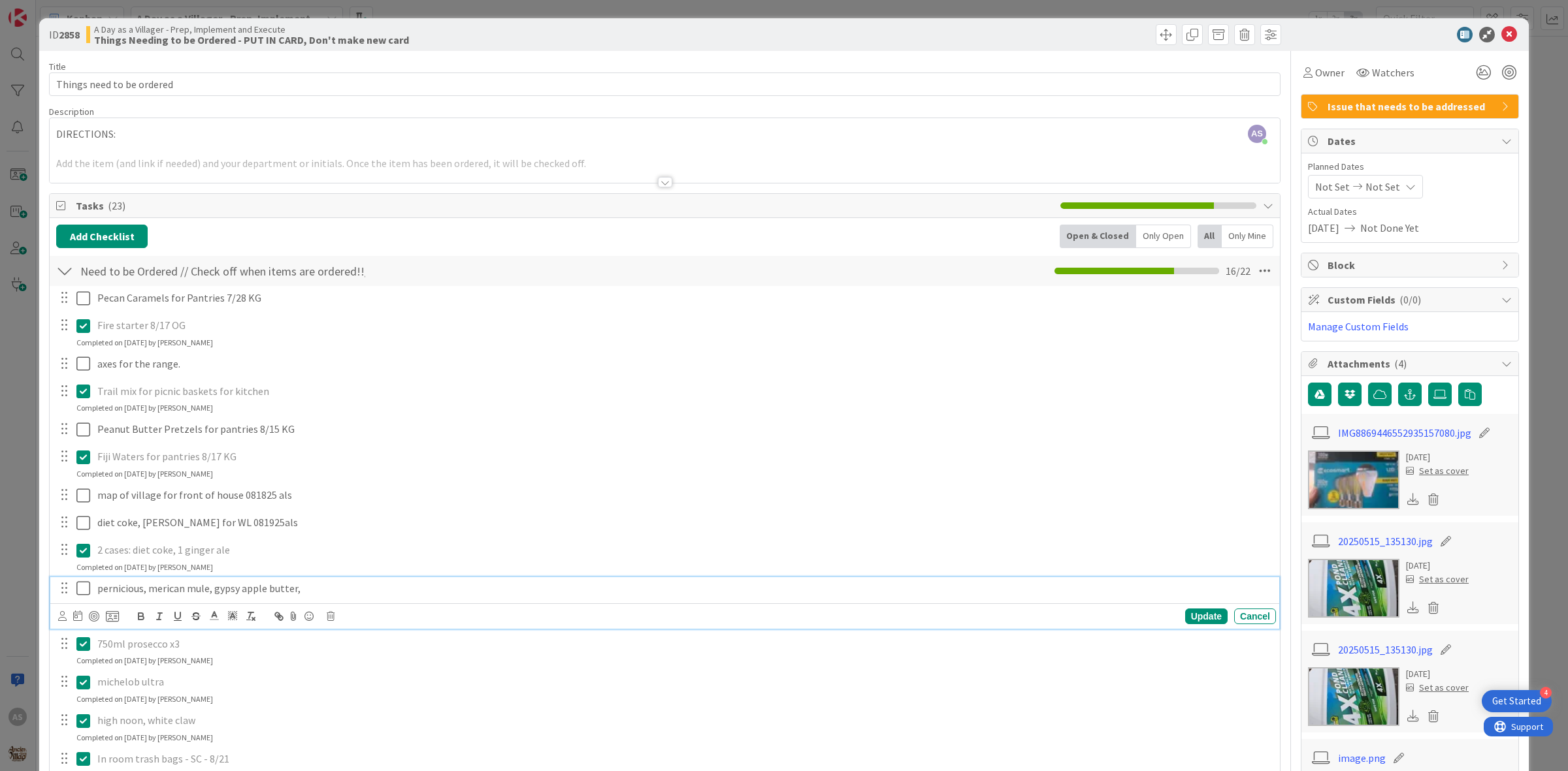
click at [83, 595] on icon at bounding box center [87, 589] width 20 height 15
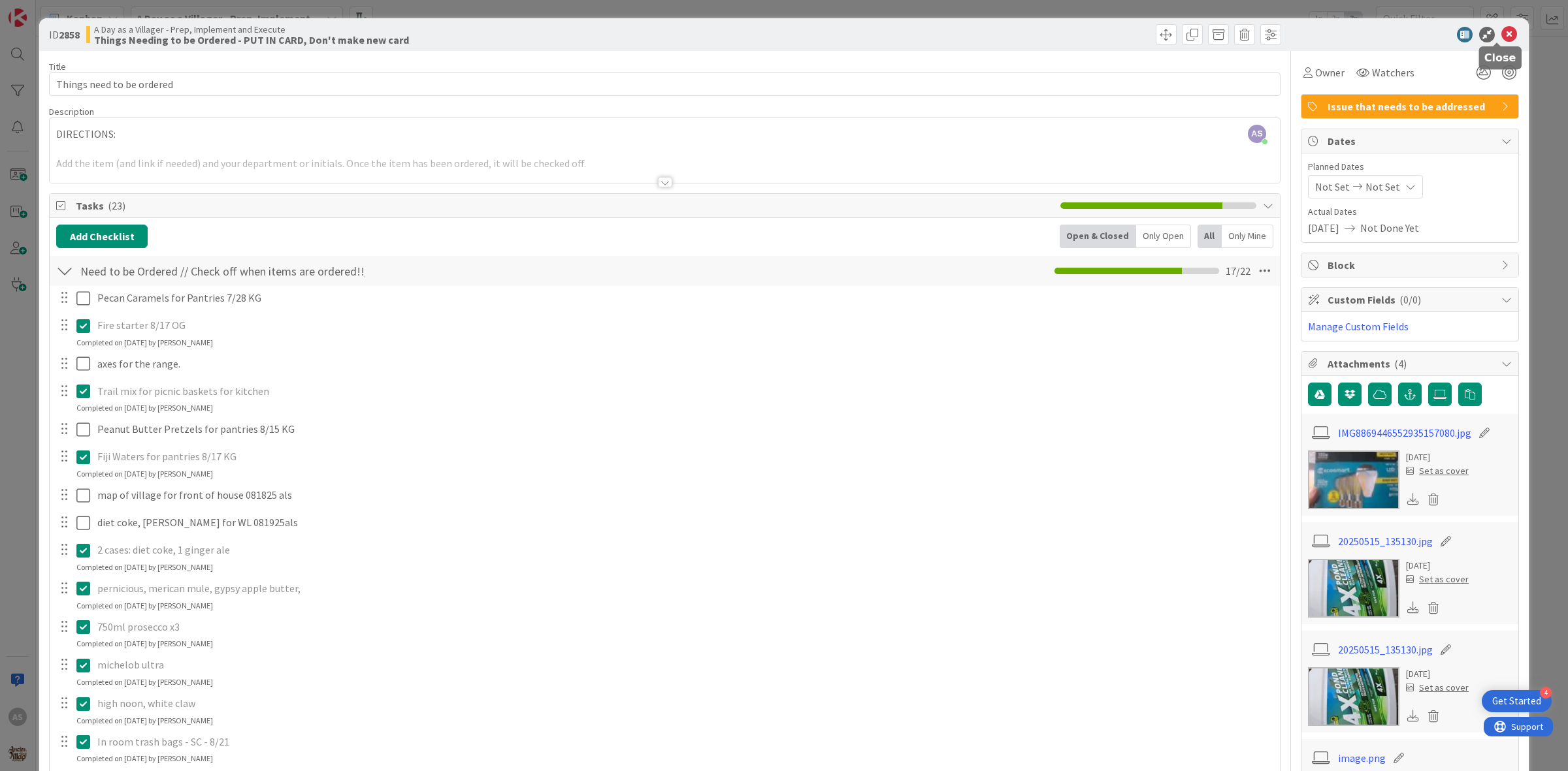
click at [1501, 33] on icon at bounding box center [1509, 34] width 15 height 15
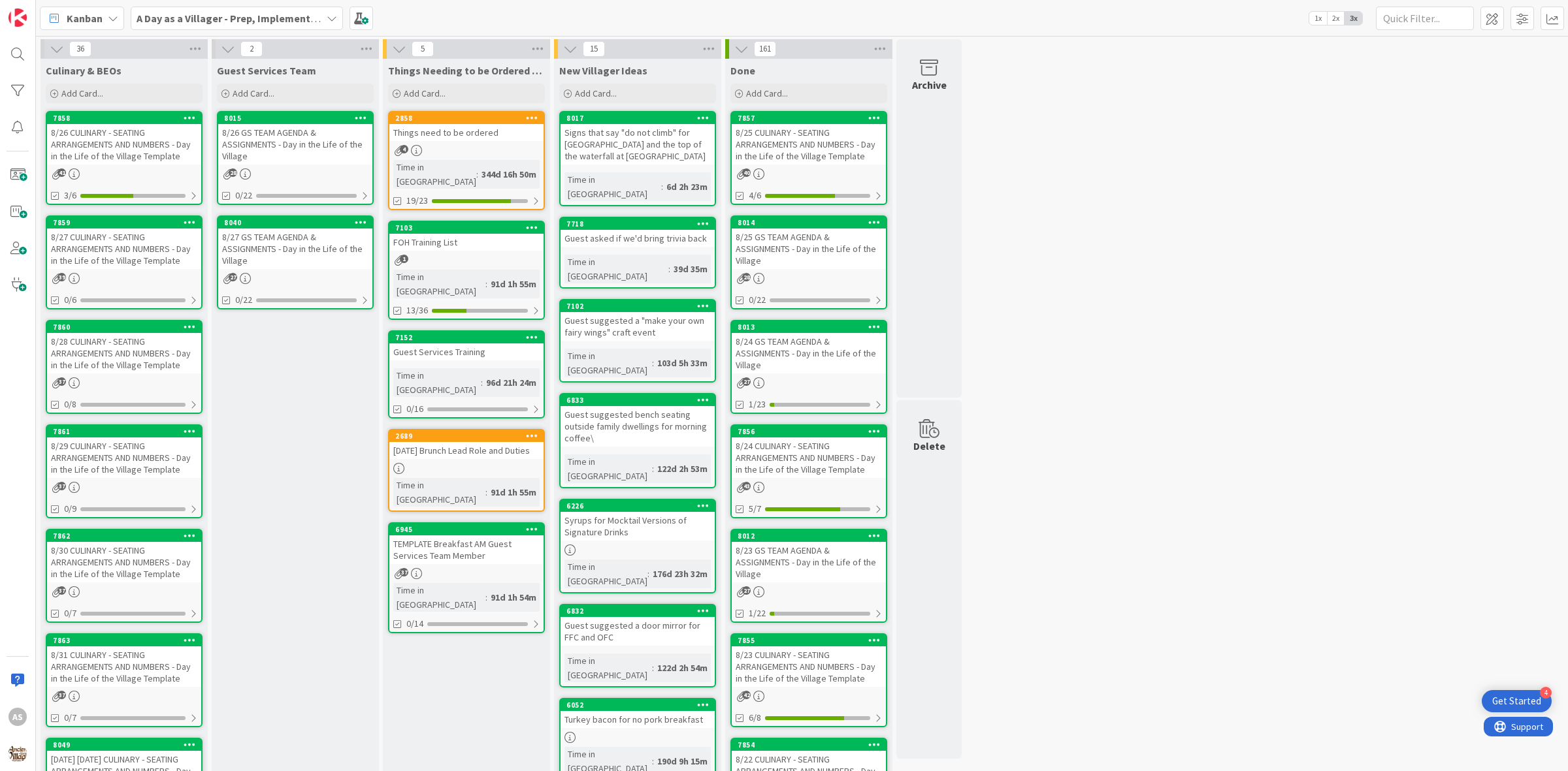
click at [135, 343] on div "8/28 CULINARY - SEATING ARRANGEMENTS AND NUMBERS - Day in the Life of the Villa…" at bounding box center [123, 353] width 154 height 41
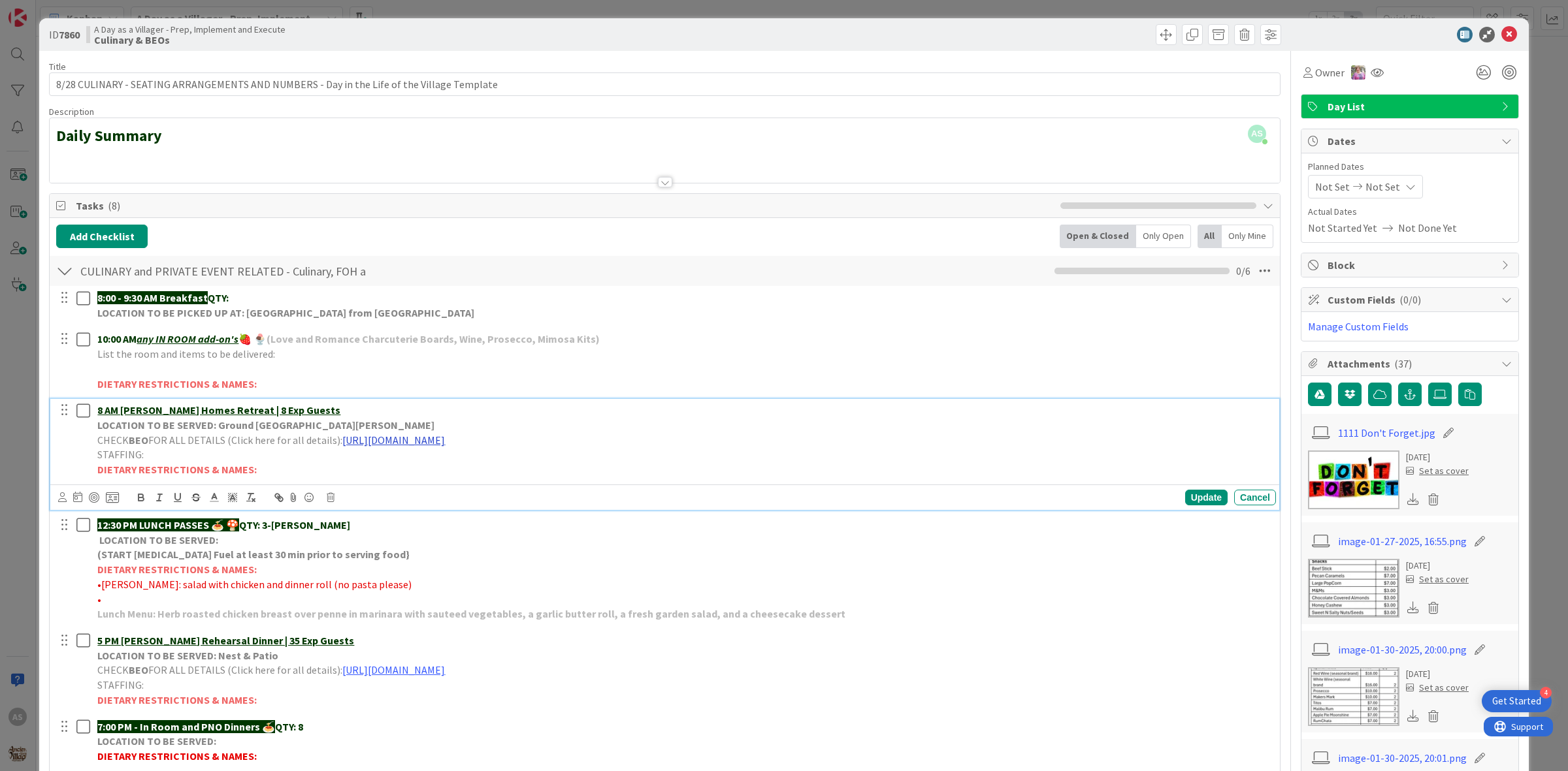
click at [445, 435] on link "[URL][DOMAIN_NAME]" at bounding box center [394, 440] width 103 height 13
click at [543, 468] on link "[URL][DOMAIN_NAME]" at bounding box center [498, 466] width 90 height 17
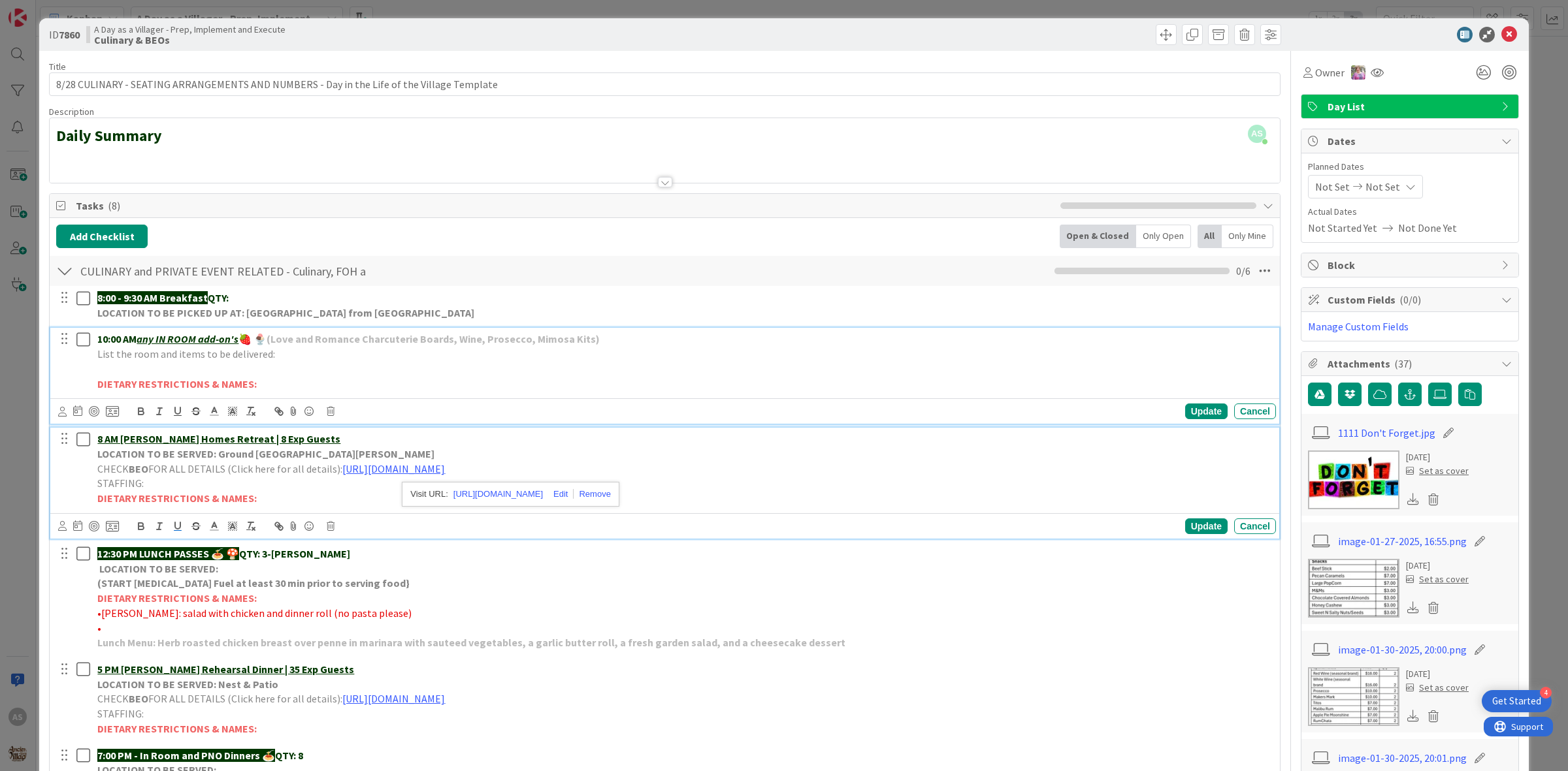
click at [577, 332] on div "10:00 AM any IN ROOM add-on's 🍓 🍨 (Love and Romance Charcuterie Boards, Wine, P…" at bounding box center [684, 362] width 1184 height 67
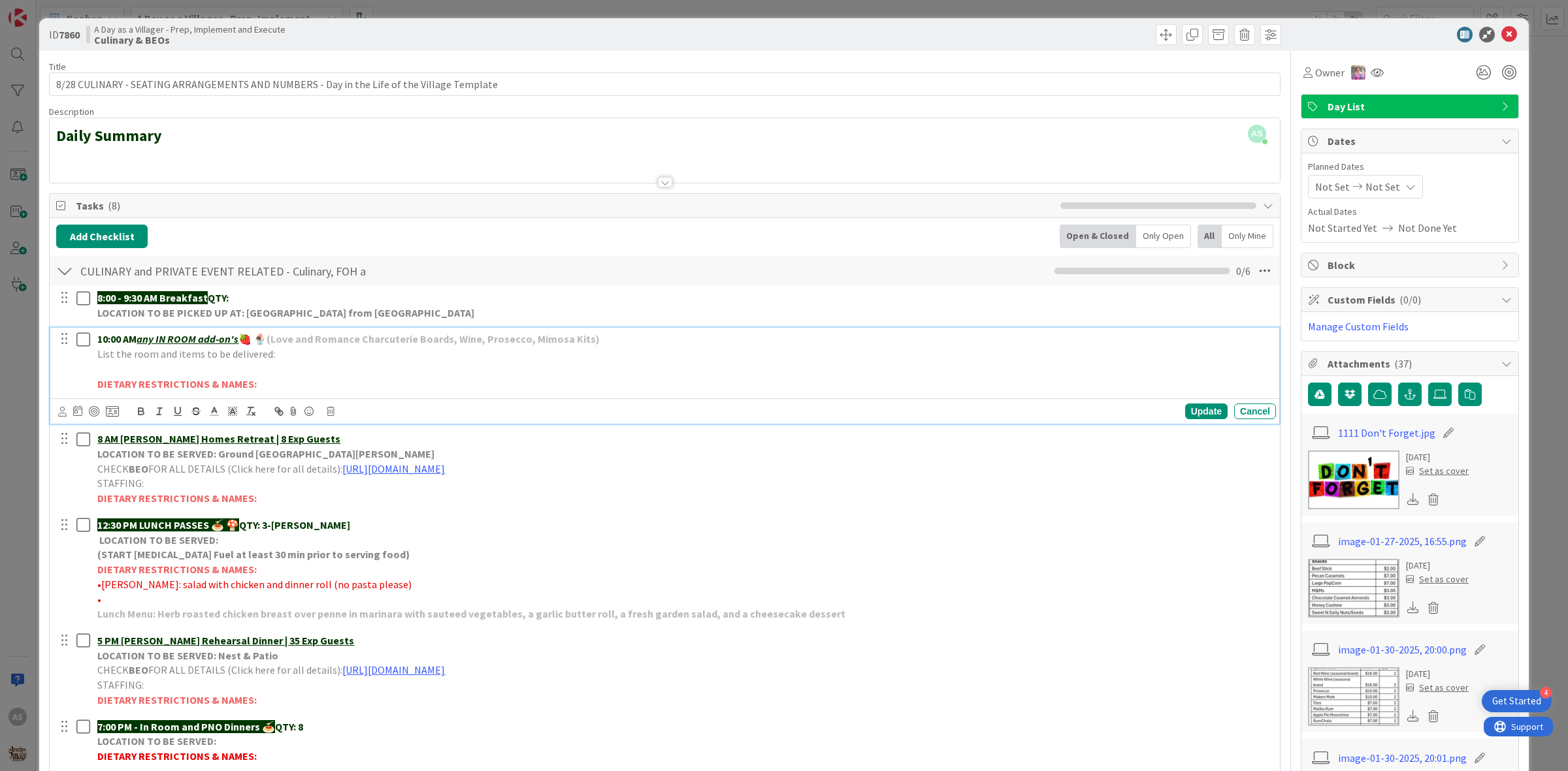
click at [649, 241] on div "Add Checklist Open & Closed Only Open All Only Mine" at bounding box center [665, 236] width 1218 height 24
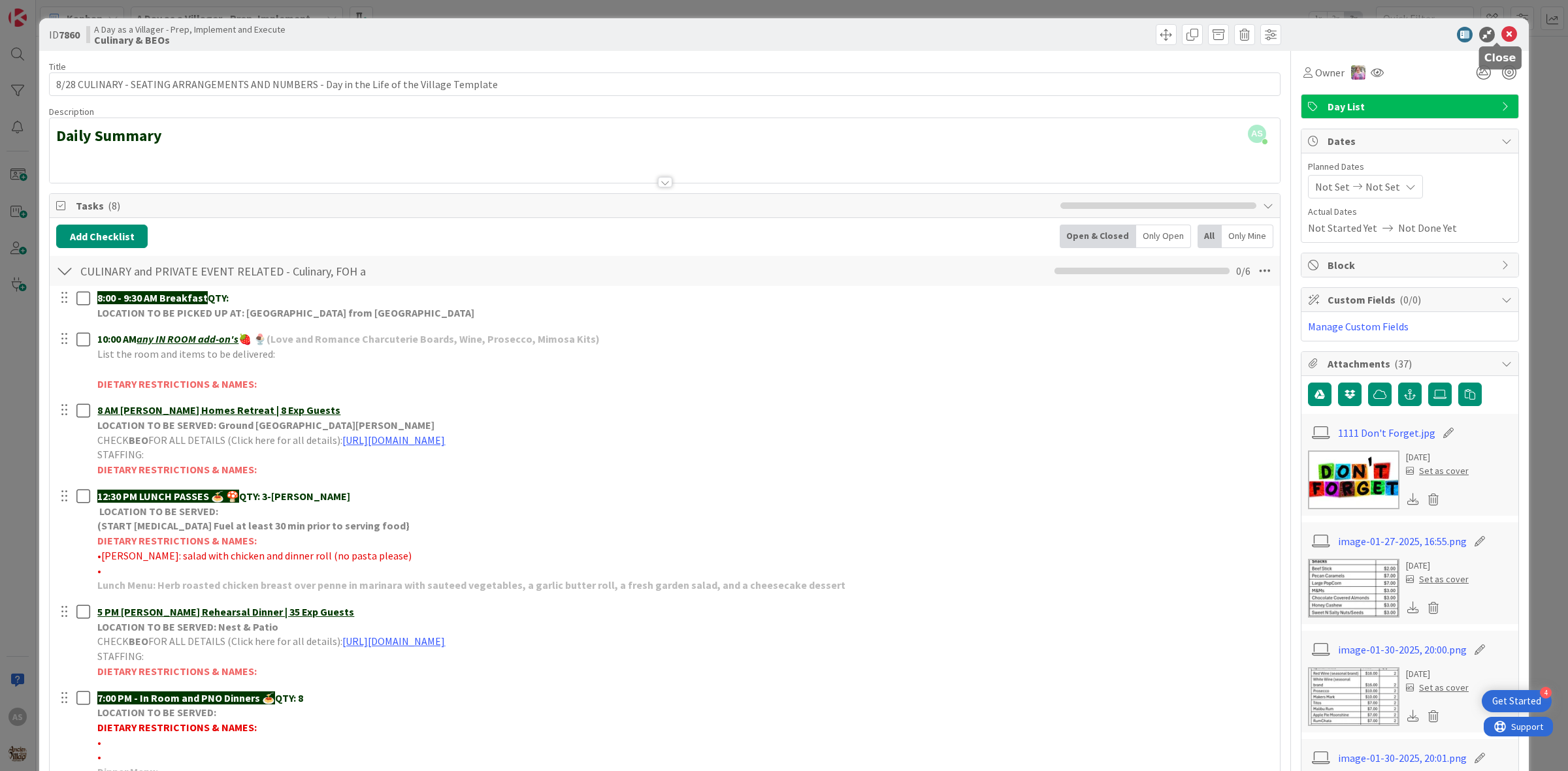
click at [1501, 31] on icon at bounding box center [1509, 34] width 15 height 15
